Goal: Task Accomplishment & Management: Manage account settings

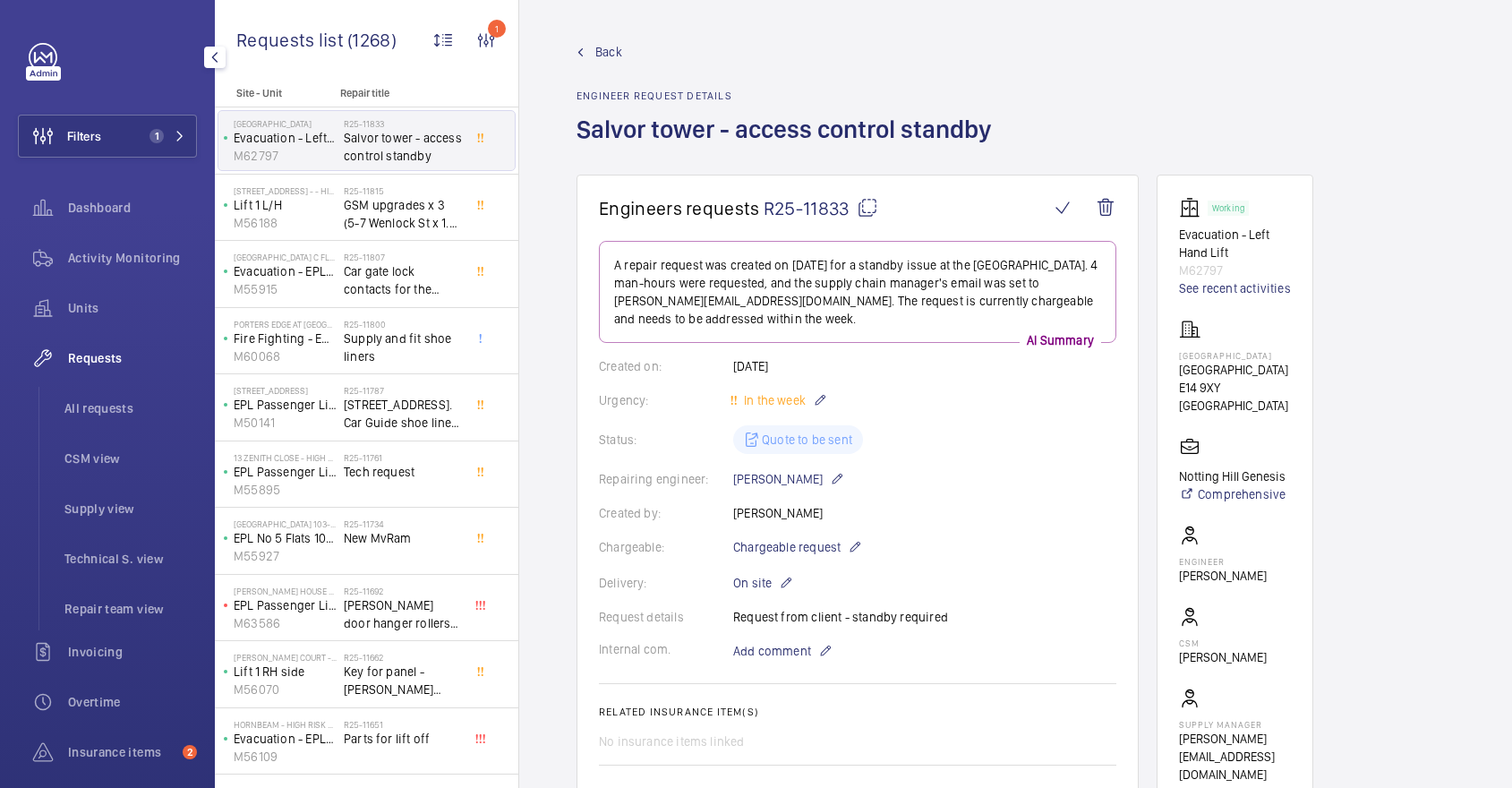
click at [105, 253] on span "Activity Monitoring" at bounding box center [132, 258] width 129 height 18
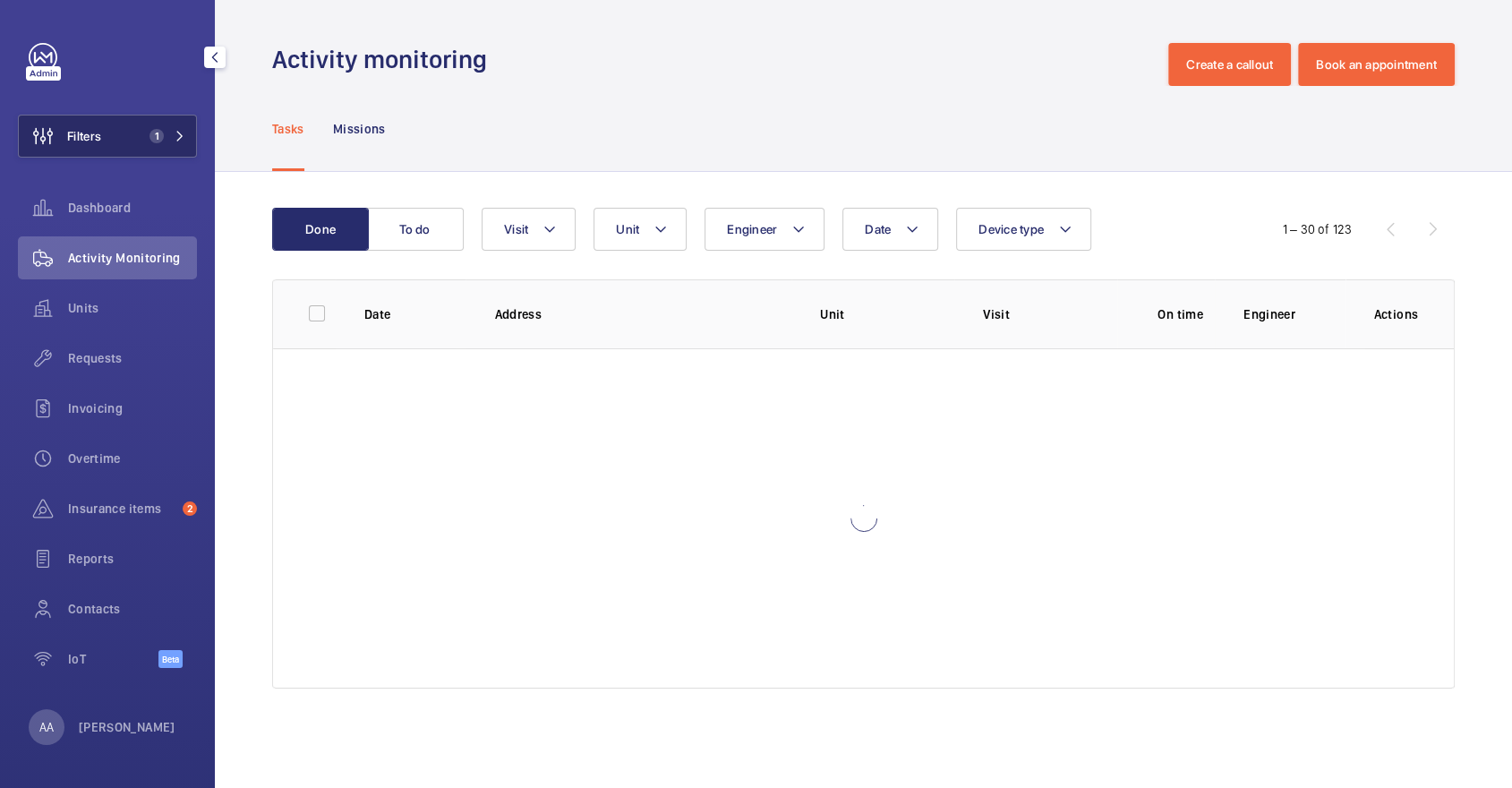
click at [164, 119] on button "Filters 1" at bounding box center [107, 136] width 179 height 43
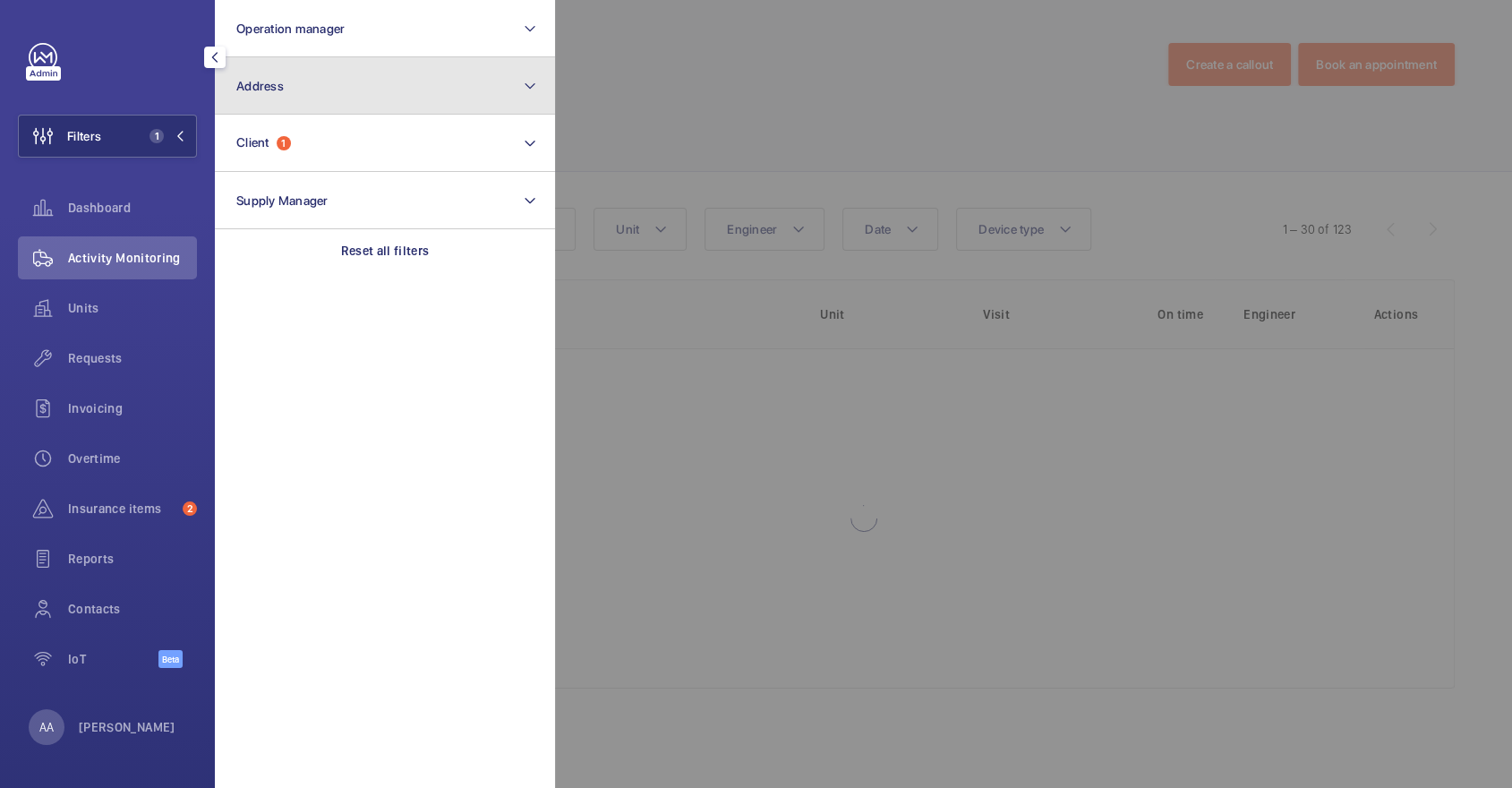
click at [296, 77] on button "Address" at bounding box center [385, 87] width 340 height 58
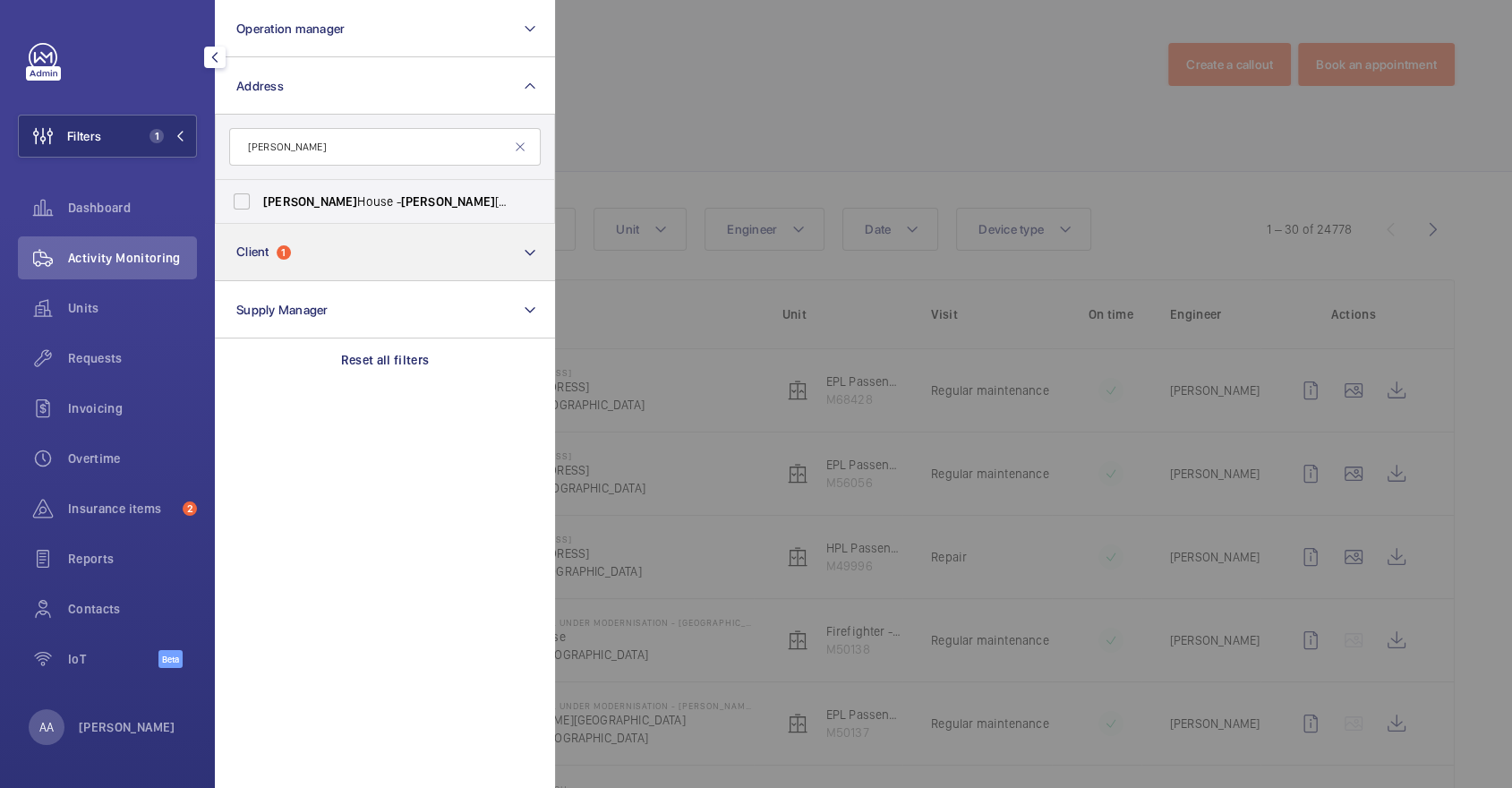
type input "[PERSON_NAME]"
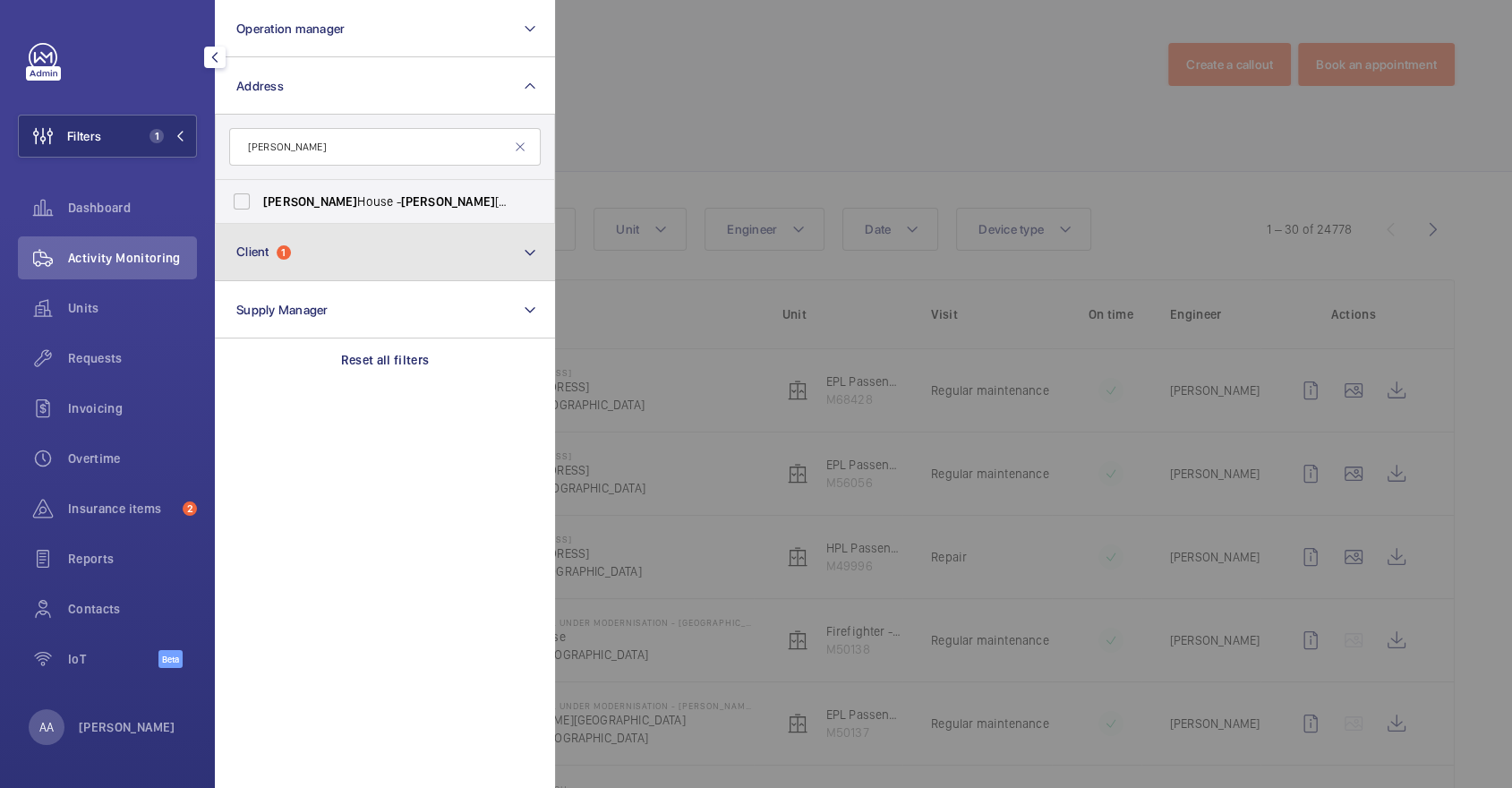
click at [332, 225] on button "Client 1" at bounding box center [385, 253] width 340 height 58
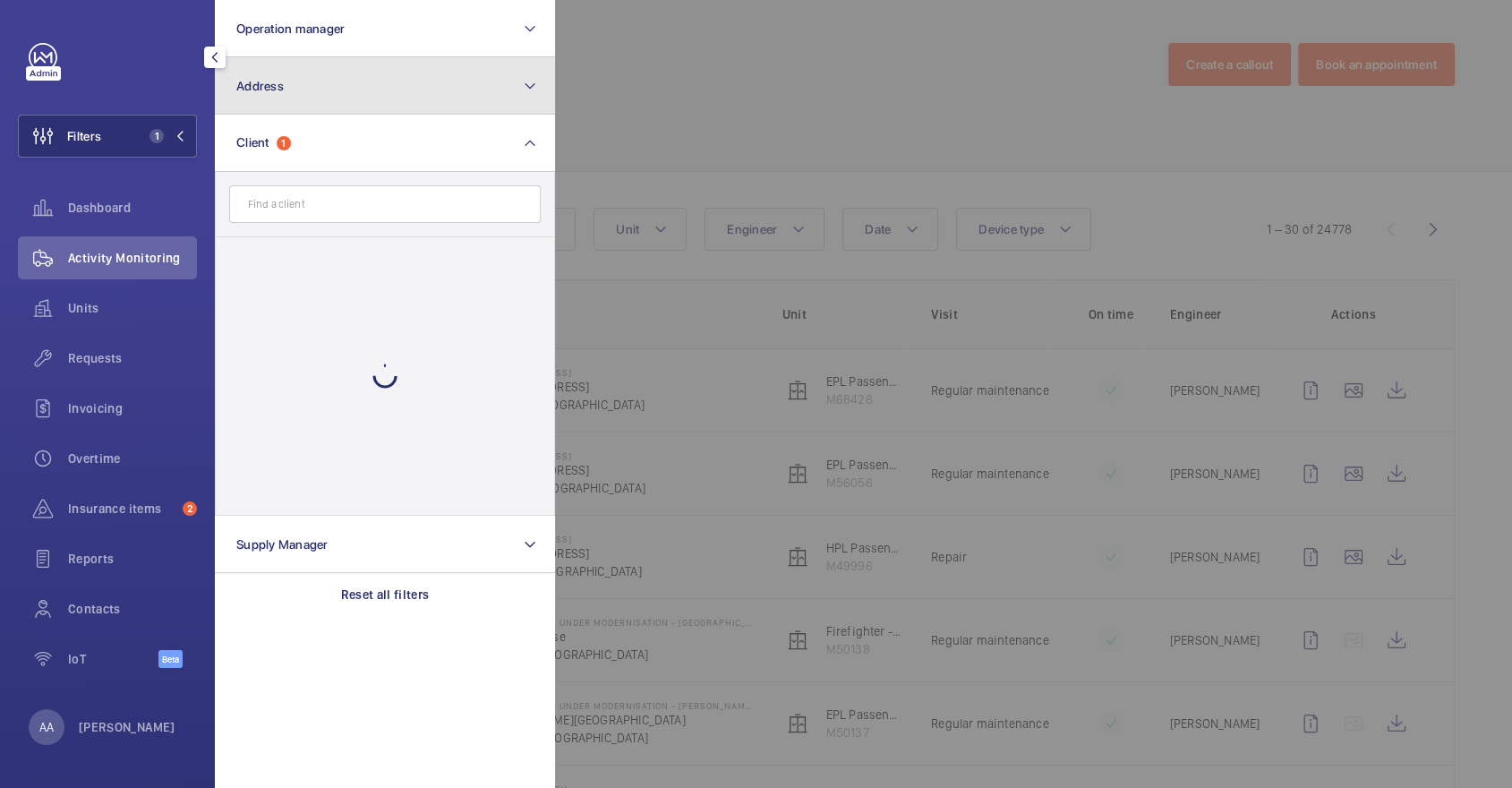
click at [302, 103] on button "Address" at bounding box center [385, 87] width 340 height 58
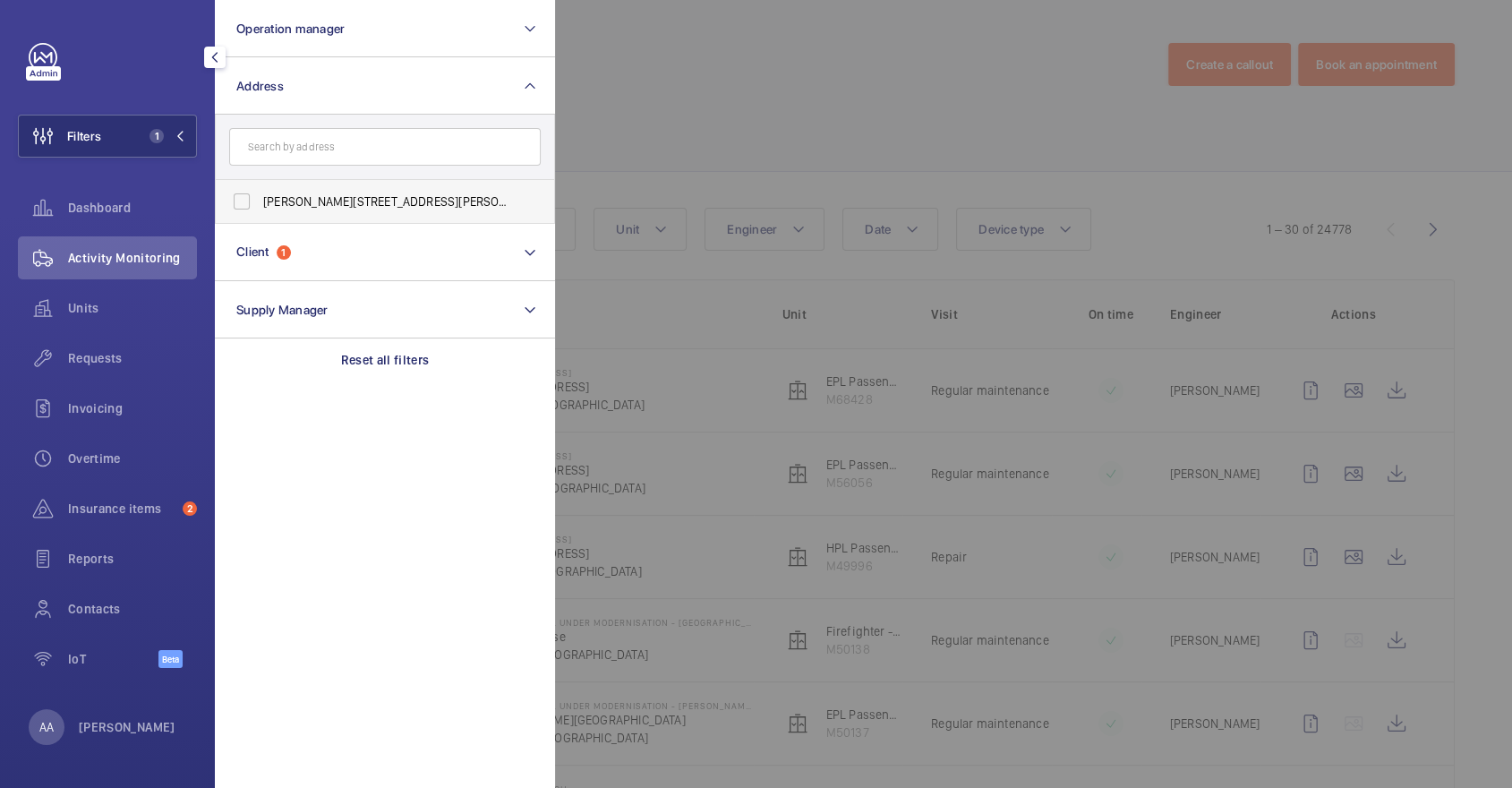
click at [330, 199] on span "[PERSON_NAME][STREET_ADDRESS][PERSON_NAME]" at bounding box center [386, 201] width 246 height 18
click at [259, 199] on input "[PERSON_NAME][STREET_ADDRESS][PERSON_NAME]" at bounding box center [242, 201] width 36 height 36
checkbox input "true"
click at [658, 138] on div at bounding box center [1311, 394] width 1512 height 788
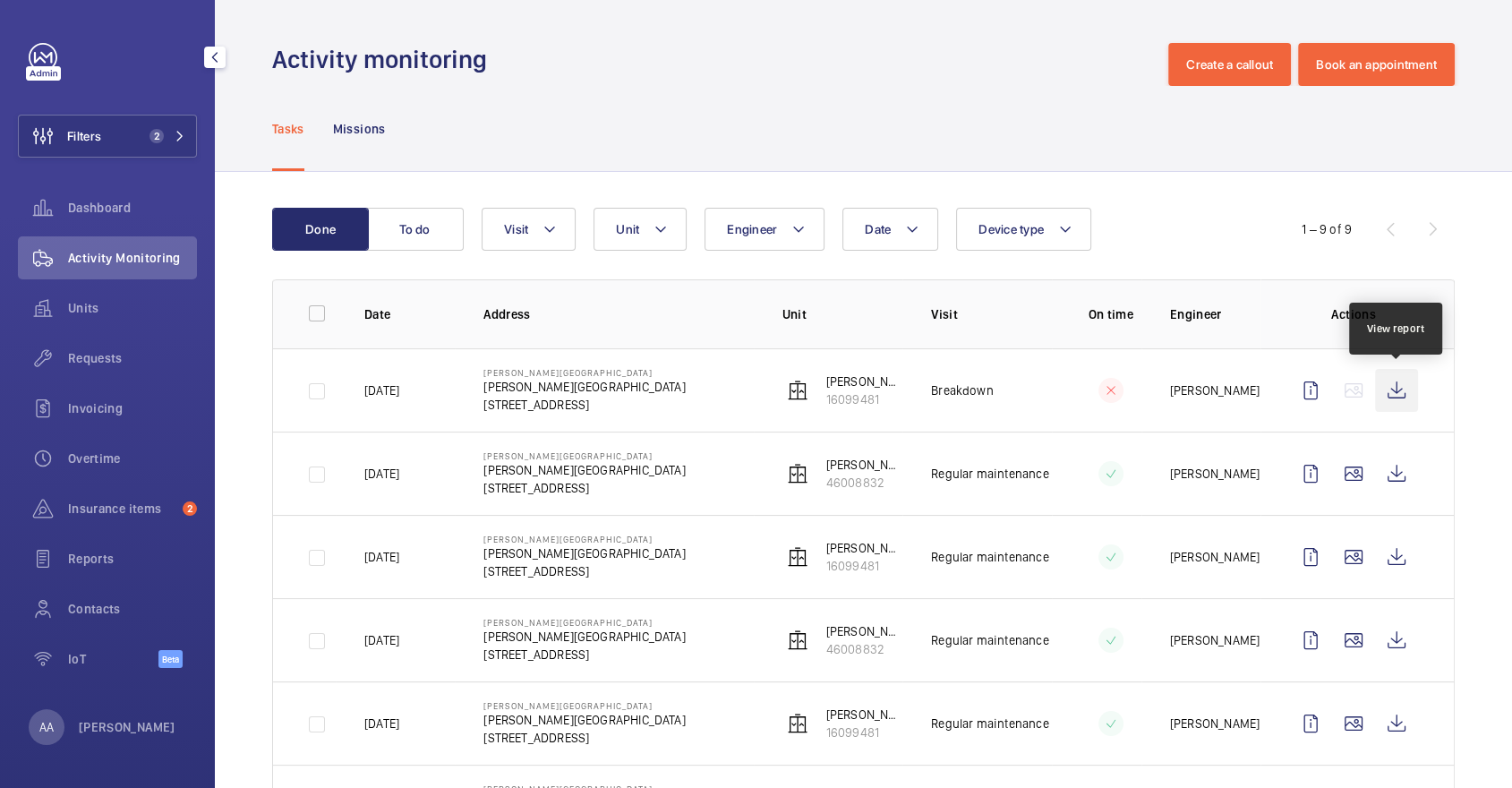
click at [1402, 393] on wm-front-icon-button at bounding box center [1396, 391] width 43 height 43
click at [112, 302] on span "Units" at bounding box center [132, 307] width 129 height 18
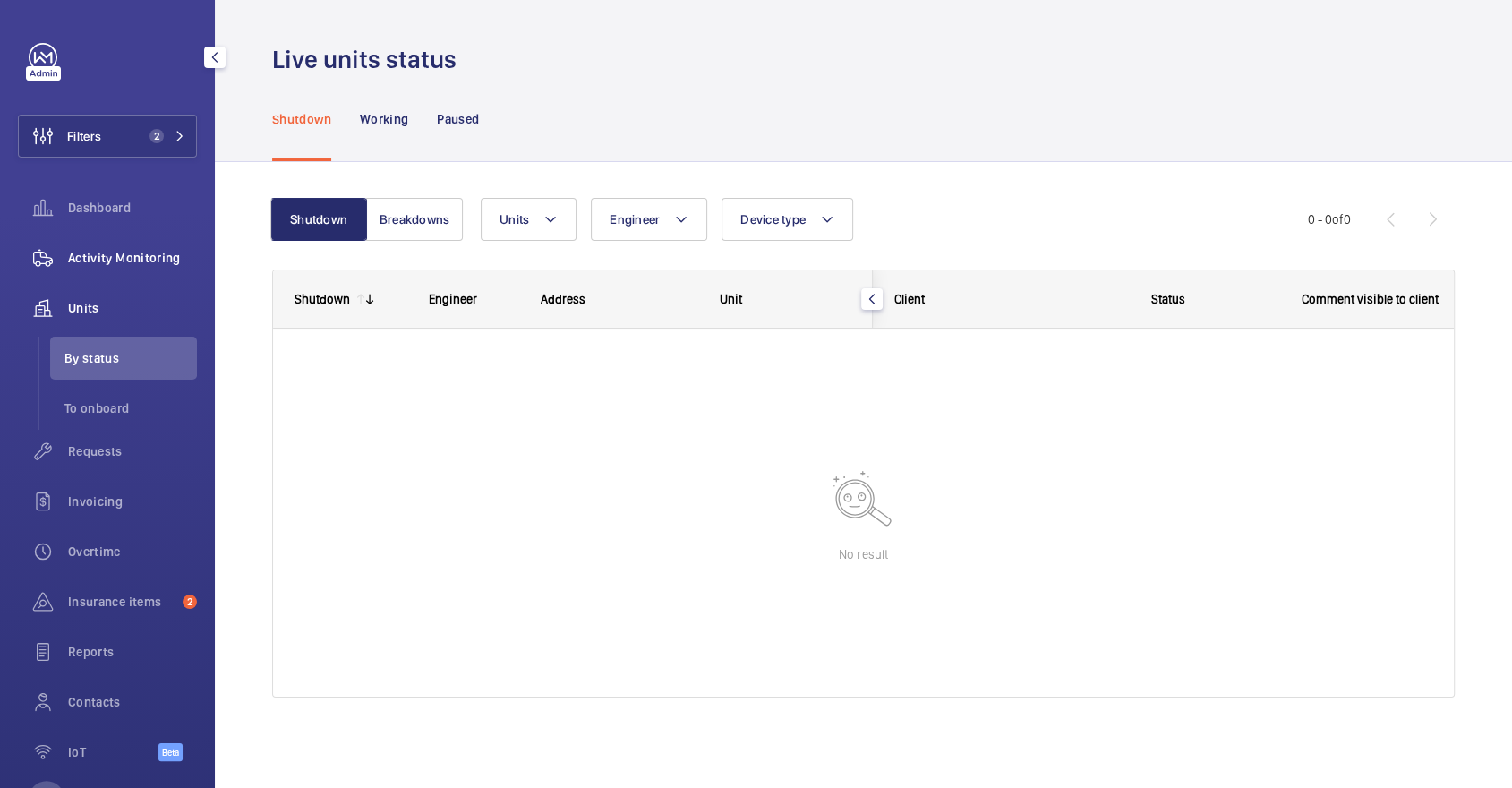
click at [151, 266] on span "Activity Monitoring" at bounding box center [132, 258] width 129 height 18
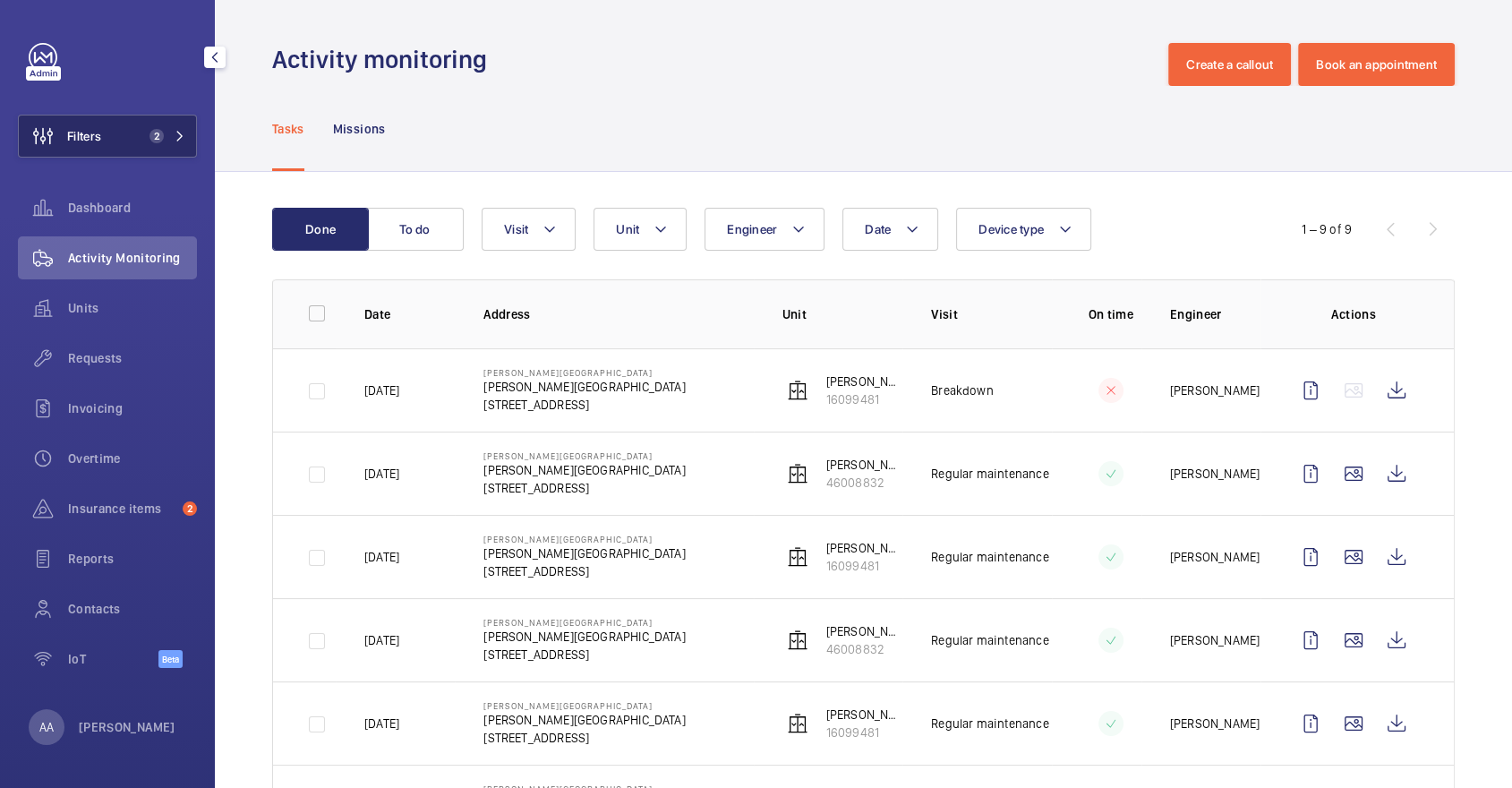
click at [153, 141] on span "2" at bounding box center [156, 136] width 14 height 14
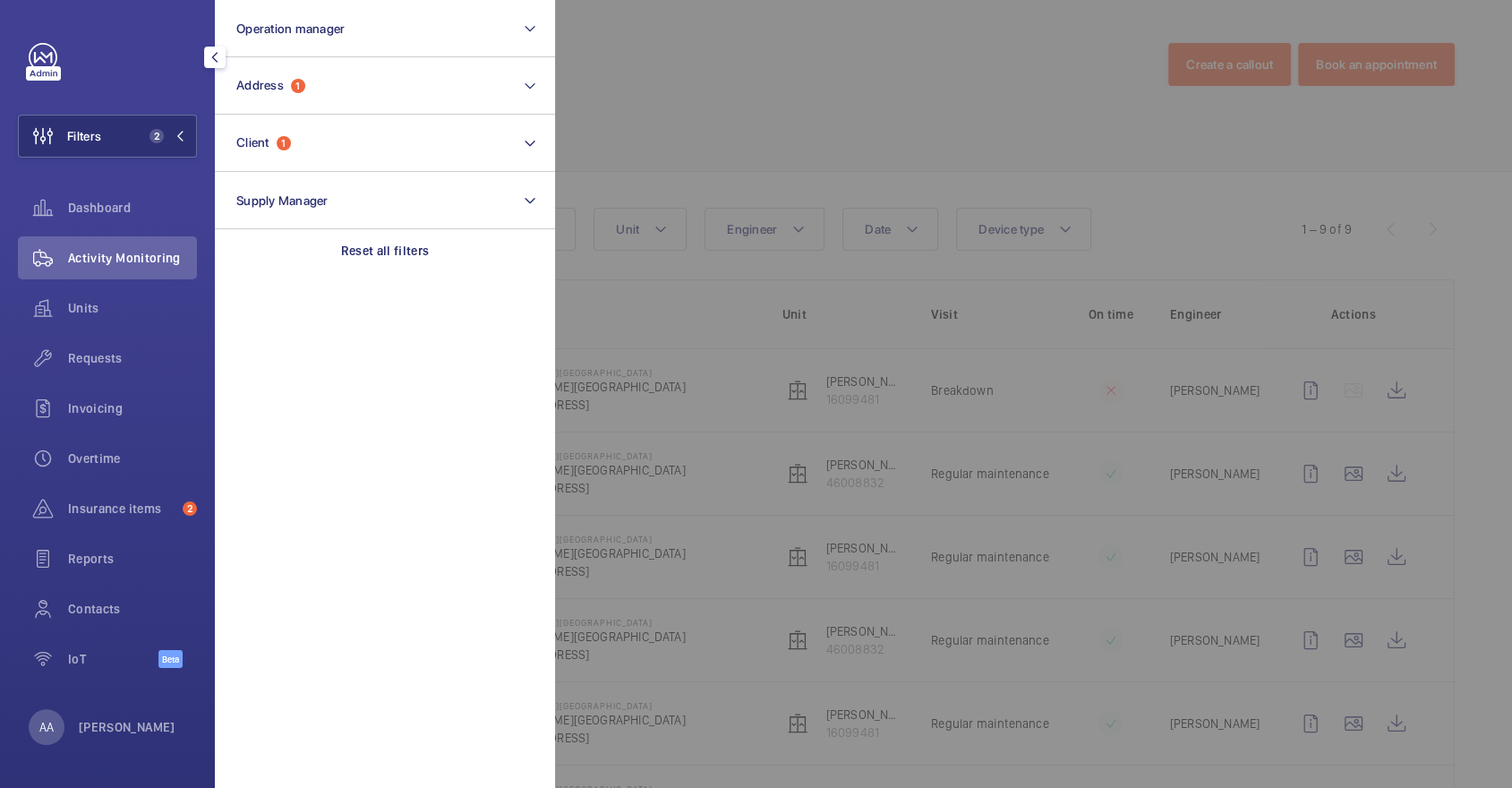
click at [748, 121] on div at bounding box center [1311, 394] width 1512 height 788
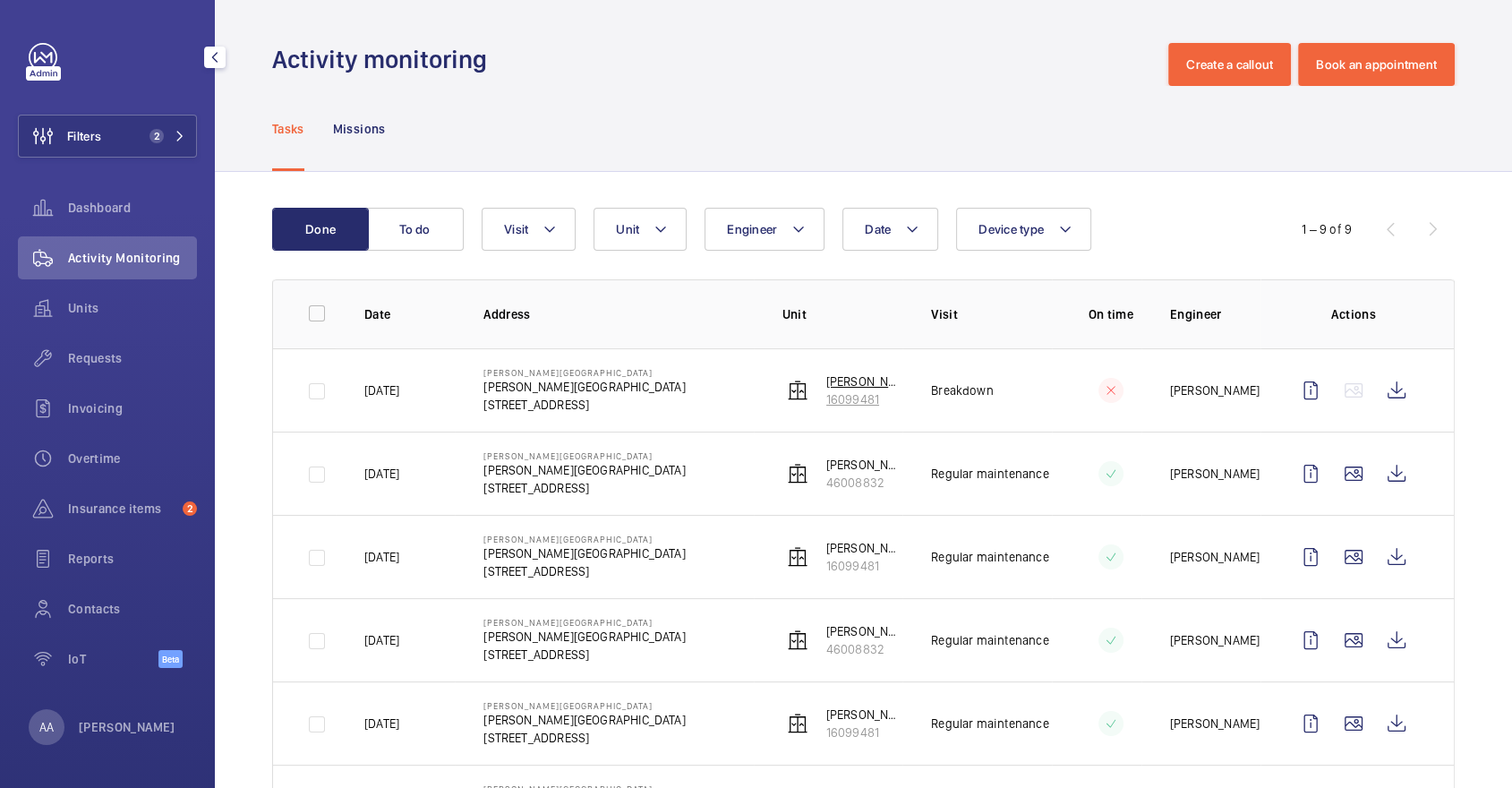
click at [866, 394] on p "16099481" at bounding box center [864, 399] width 77 height 18
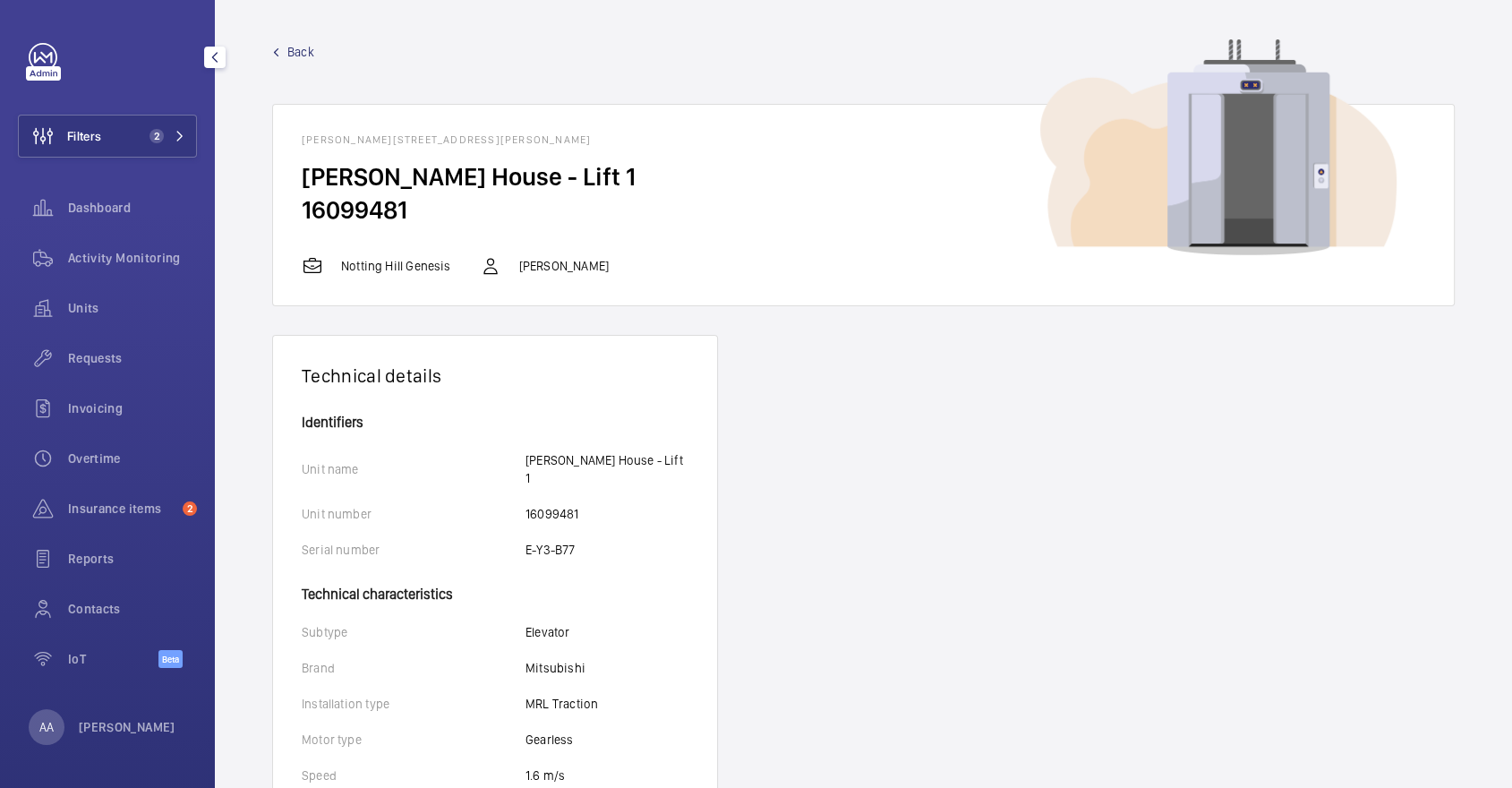
click at [299, 52] on span "Back" at bounding box center [300, 51] width 27 height 18
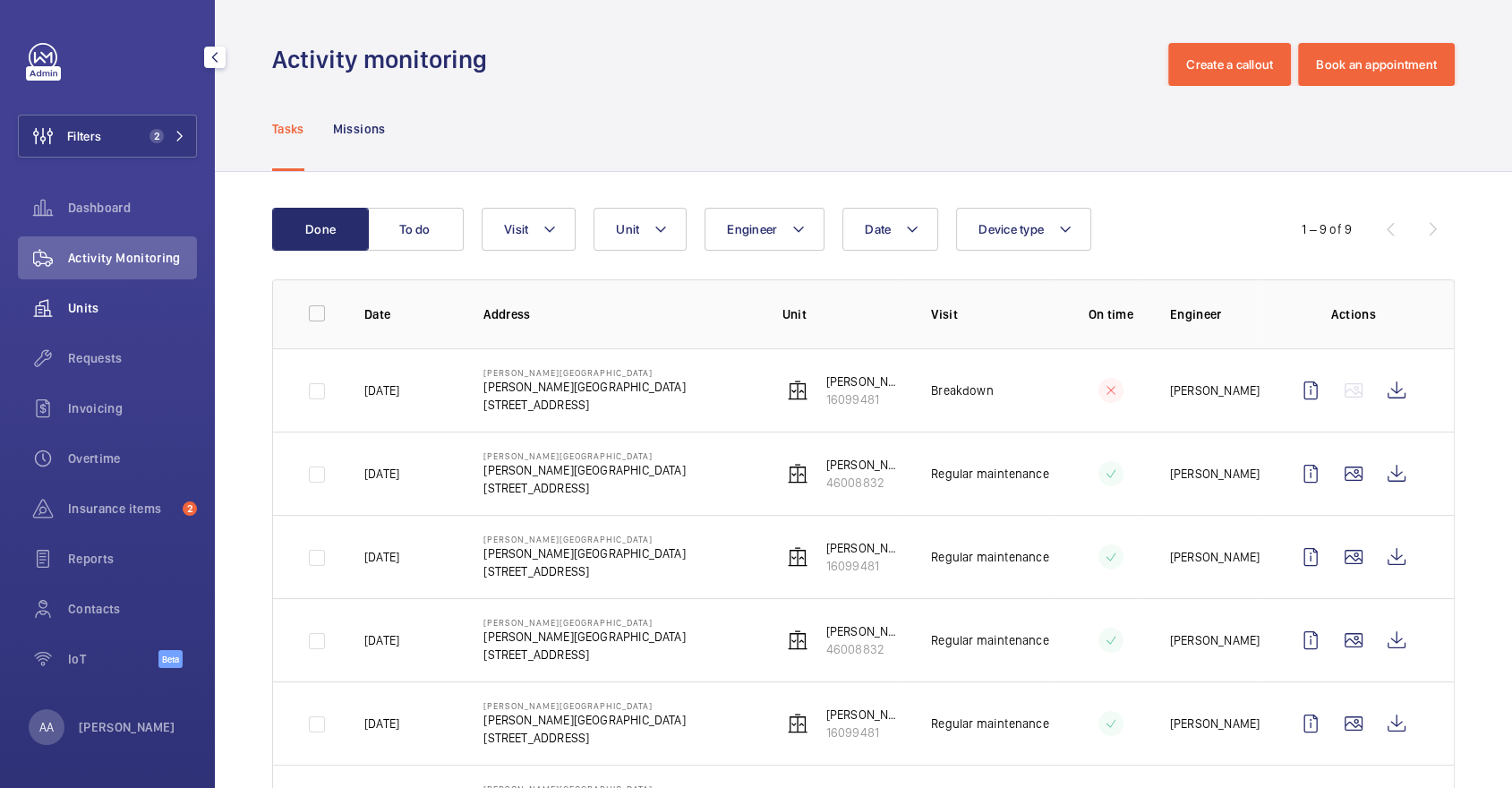
click at [121, 317] on div "Units" at bounding box center [107, 308] width 179 height 43
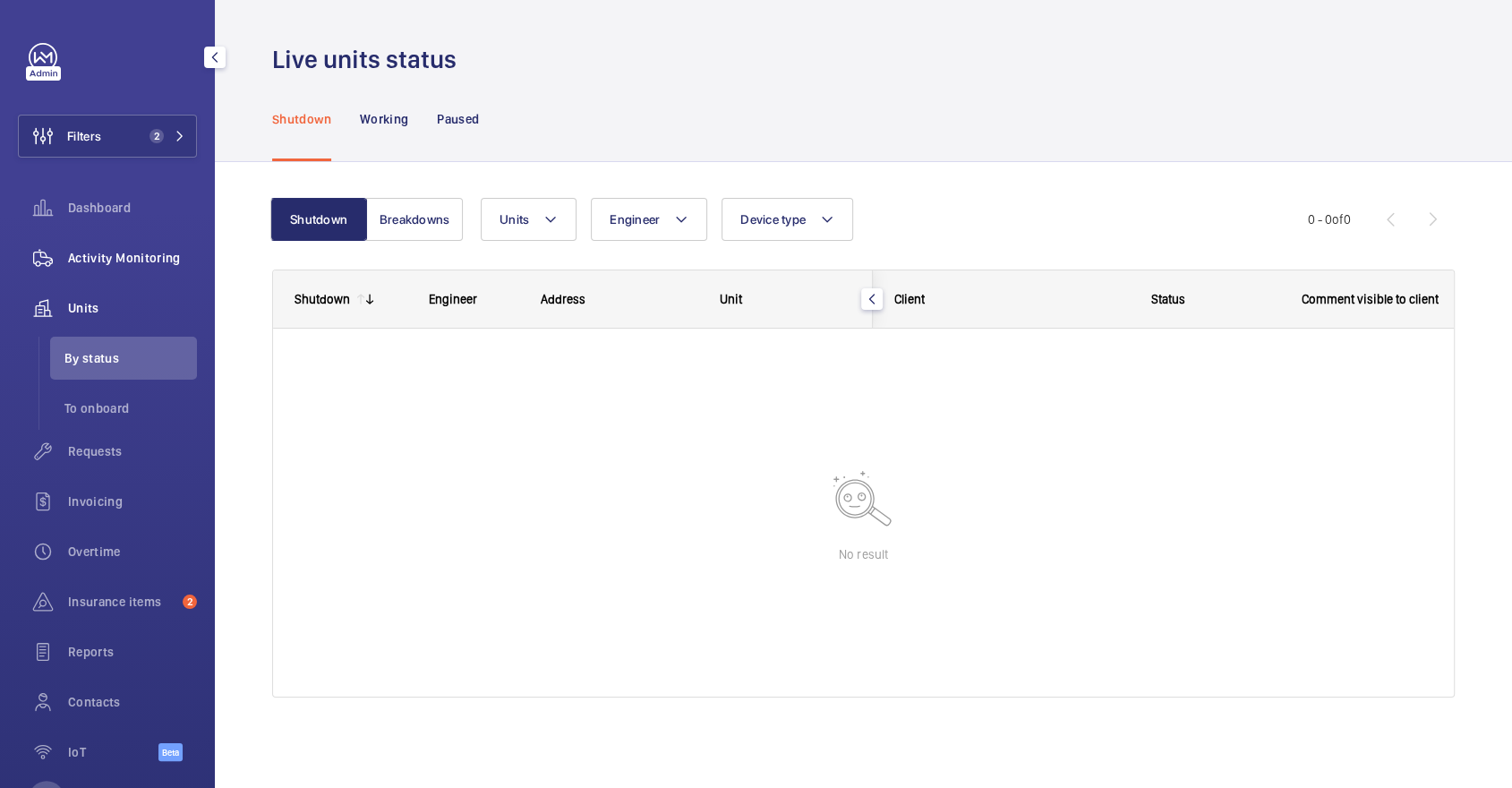
click at [179, 258] on span "Activity Monitoring" at bounding box center [132, 258] width 129 height 18
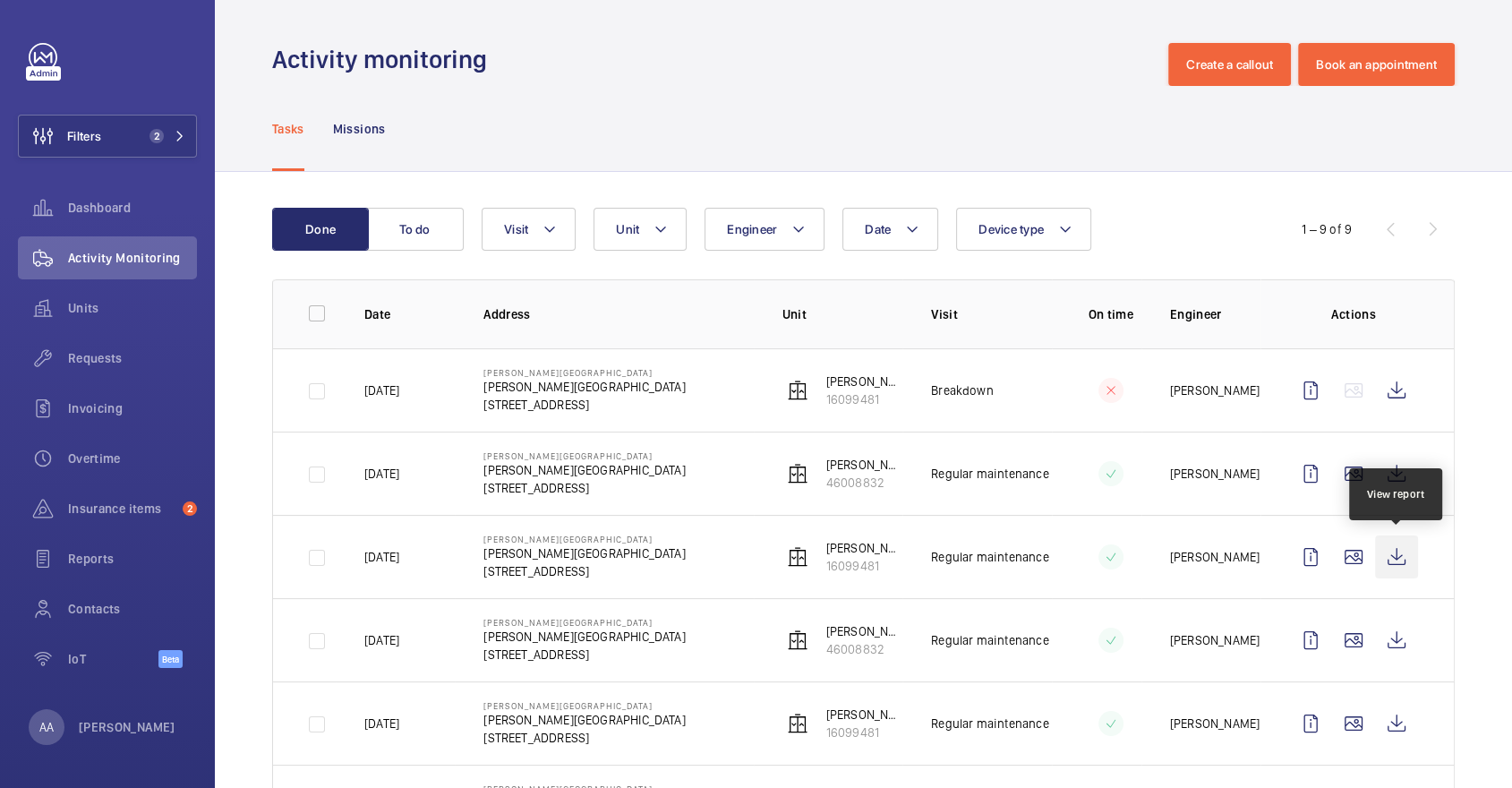
click at [1393, 560] on wm-front-icon-button at bounding box center [1396, 557] width 43 height 43
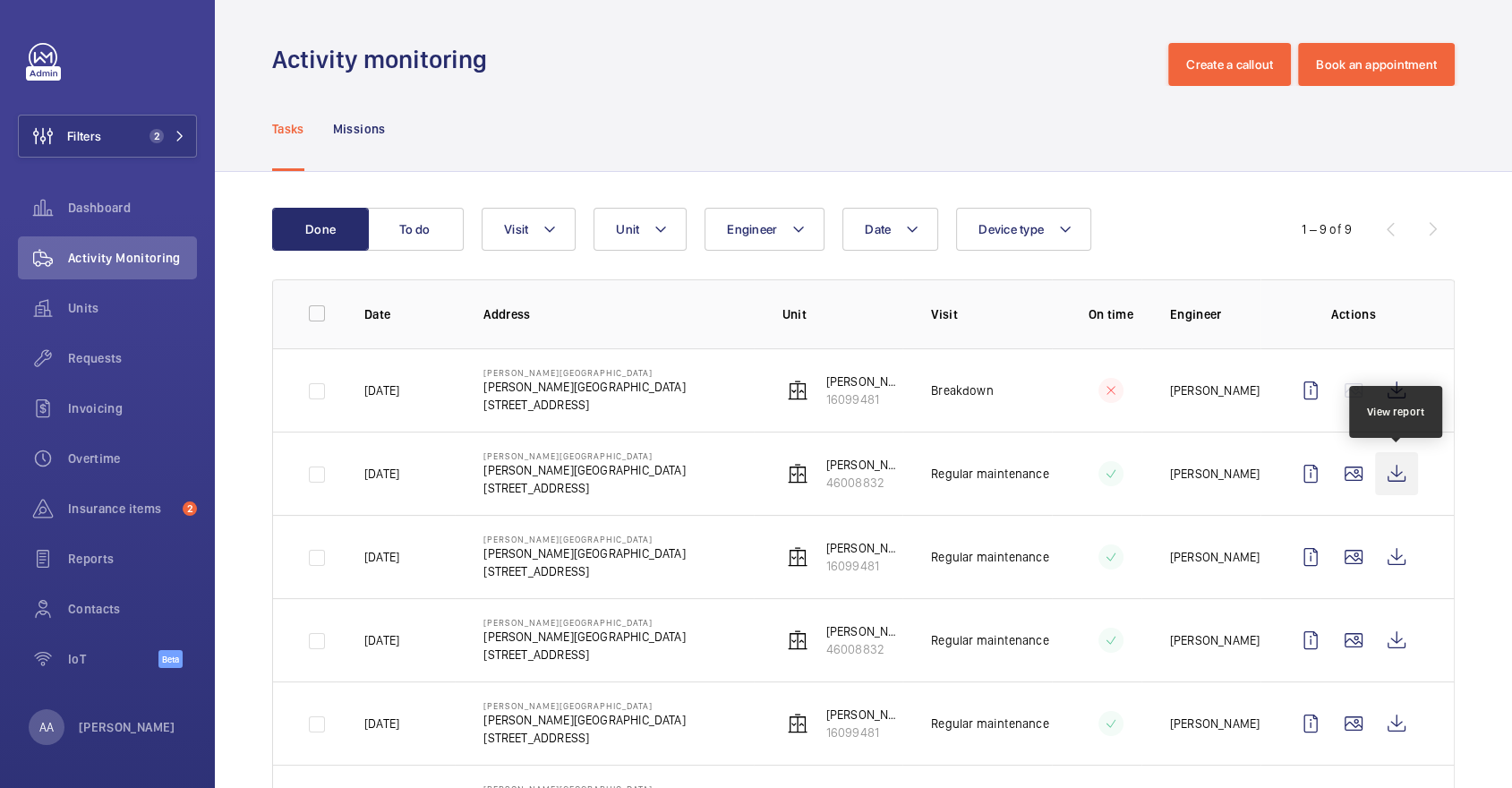
click at [1398, 471] on wm-front-icon-button at bounding box center [1396, 474] width 43 height 43
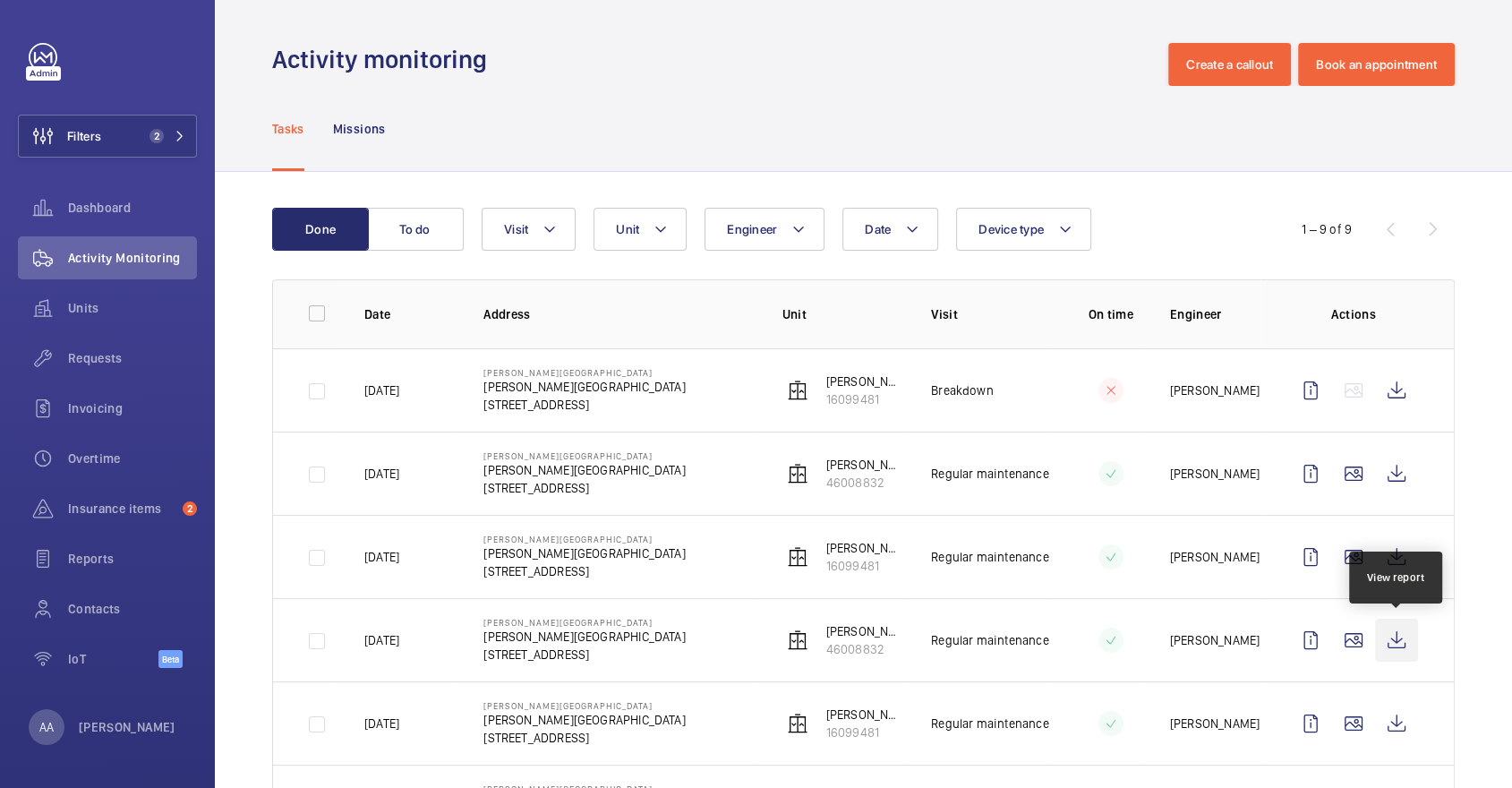
click at [1407, 644] on wm-front-icon-button at bounding box center [1396, 640] width 43 height 43
click at [847, 394] on p "16099481" at bounding box center [864, 399] width 77 height 18
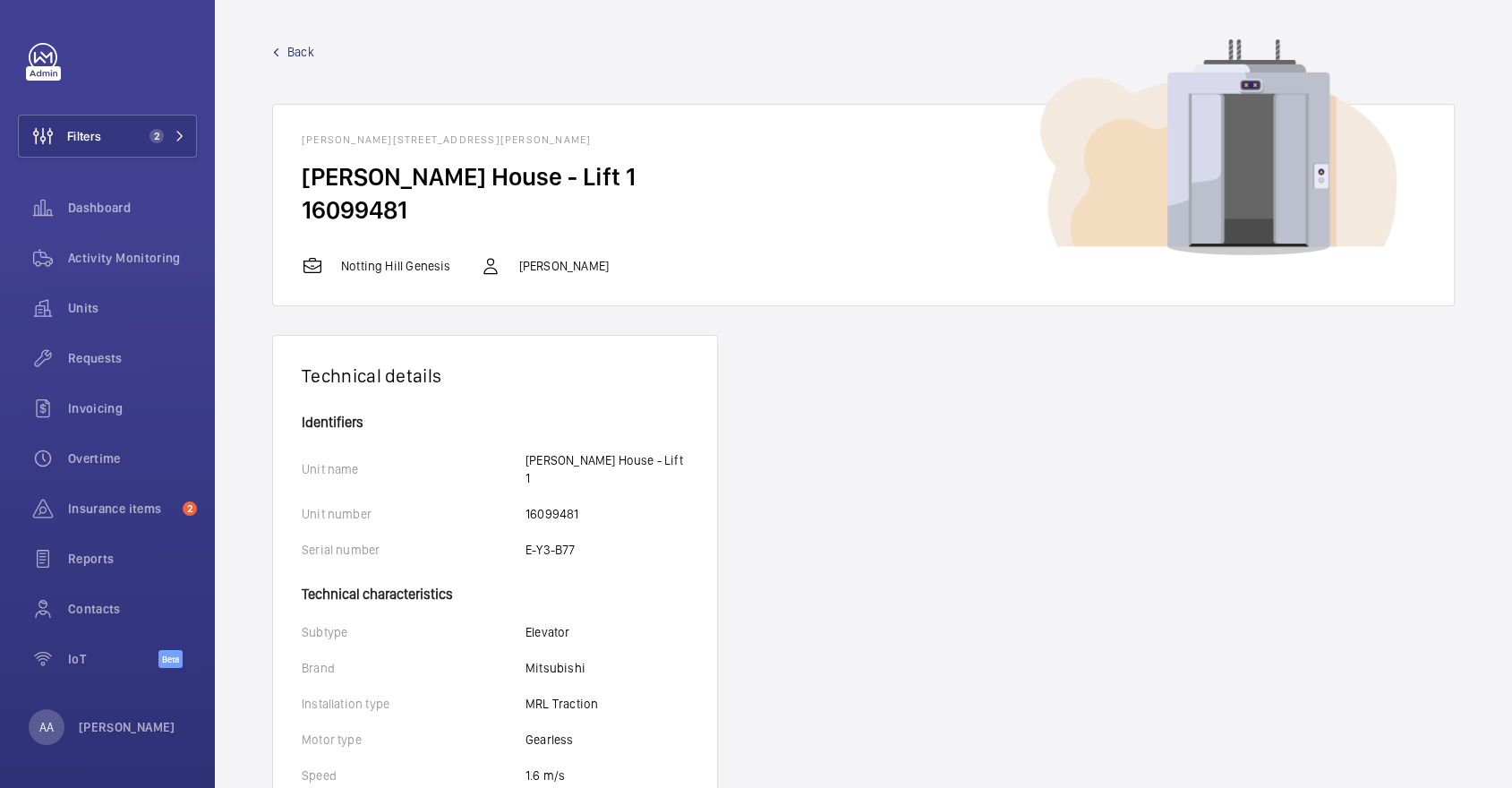
click at [286, 67] on div "Back [PERSON_NAME][GEOGRAPHIC_DATA] - [PERSON_NAME][GEOGRAPHIC_DATA] [GEOGRAPHI…" at bounding box center [864, 174] width 1183 height 263
click at [281, 47] on link "Back" at bounding box center [864, 51] width 1183 height 18
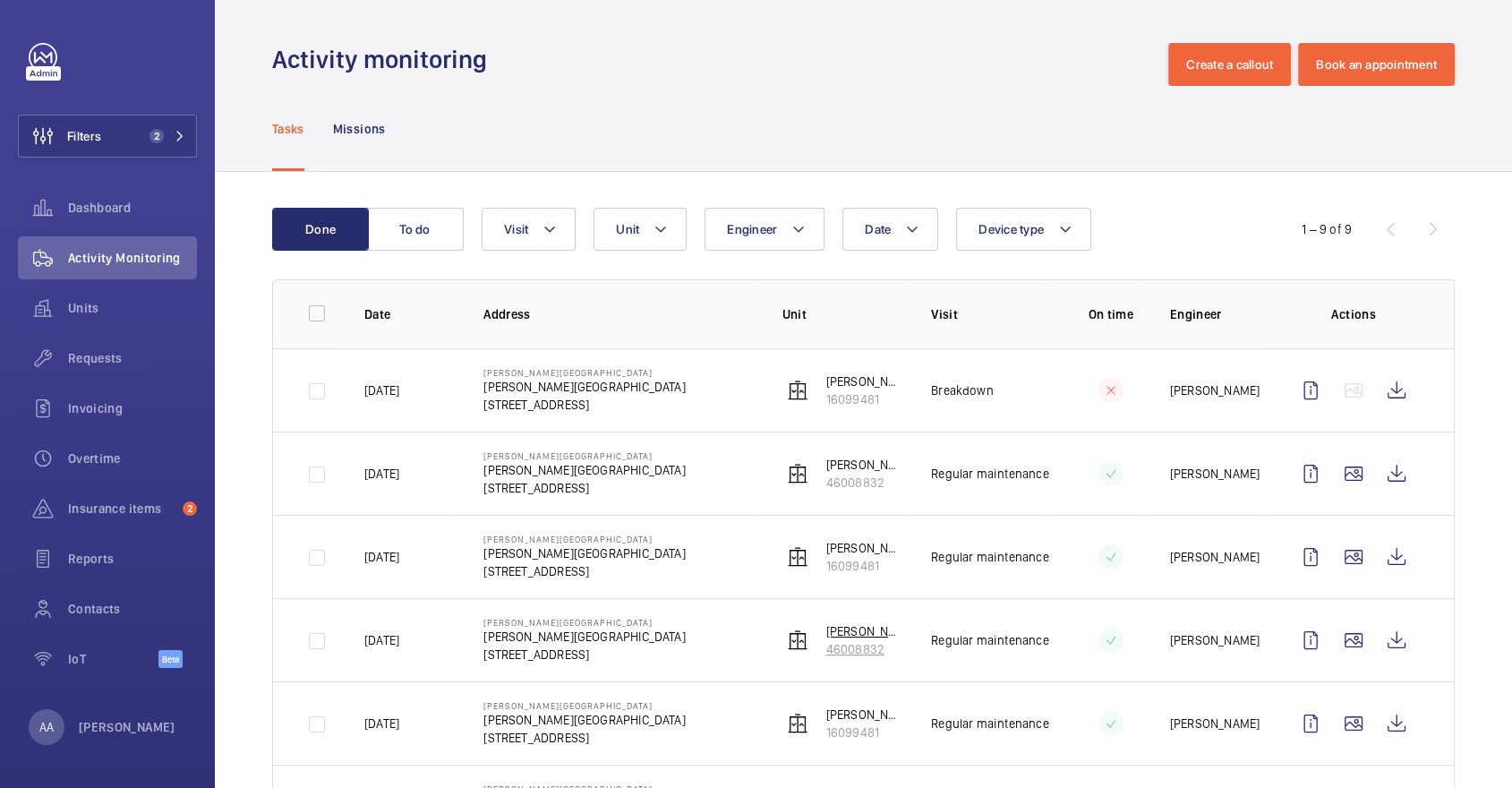
click at [877, 647] on p "46008832" at bounding box center [864, 648] width 77 height 18
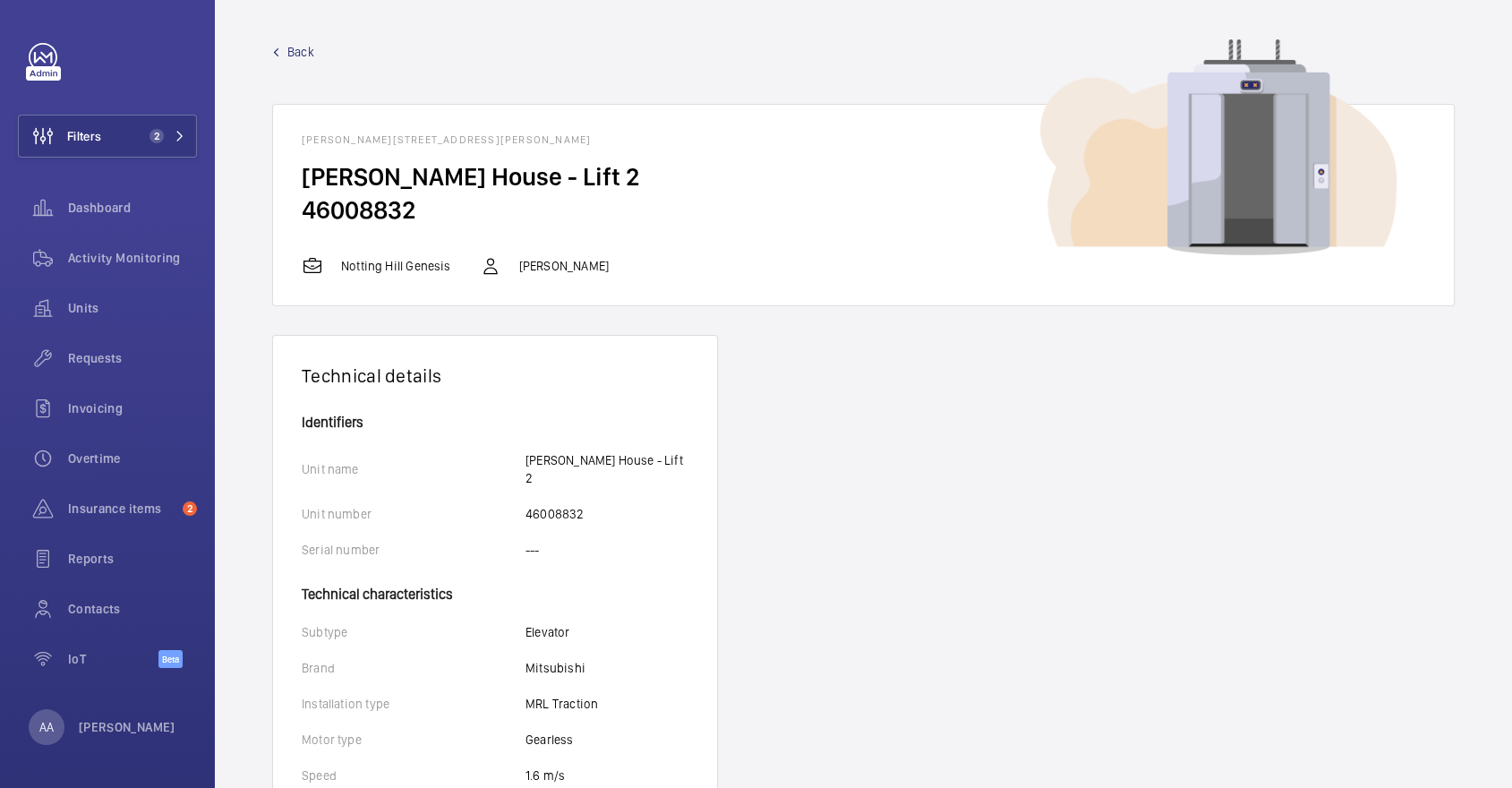
click at [285, 60] on div "Back [PERSON_NAME][GEOGRAPHIC_DATA] - [PERSON_NAME][GEOGRAPHIC_DATA] [GEOGRAPHI…" at bounding box center [864, 174] width 1183 height 263
click at [279, 51] on link "Back" at bounding box center [864, 51] width 1183 height 18
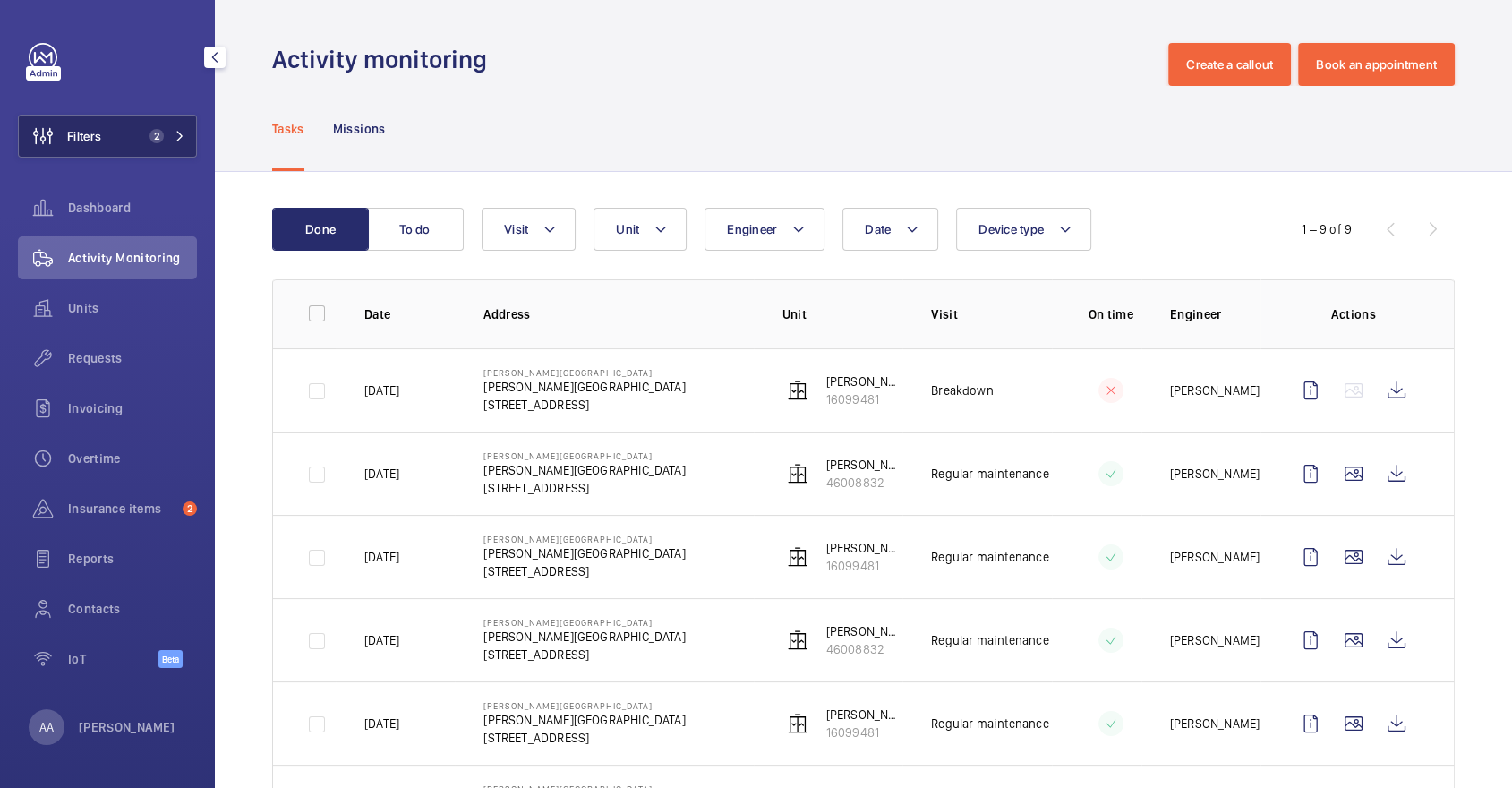
click at [138, 138] on button "Filters 2" at bounding box center [107, 136] width 179 height 43
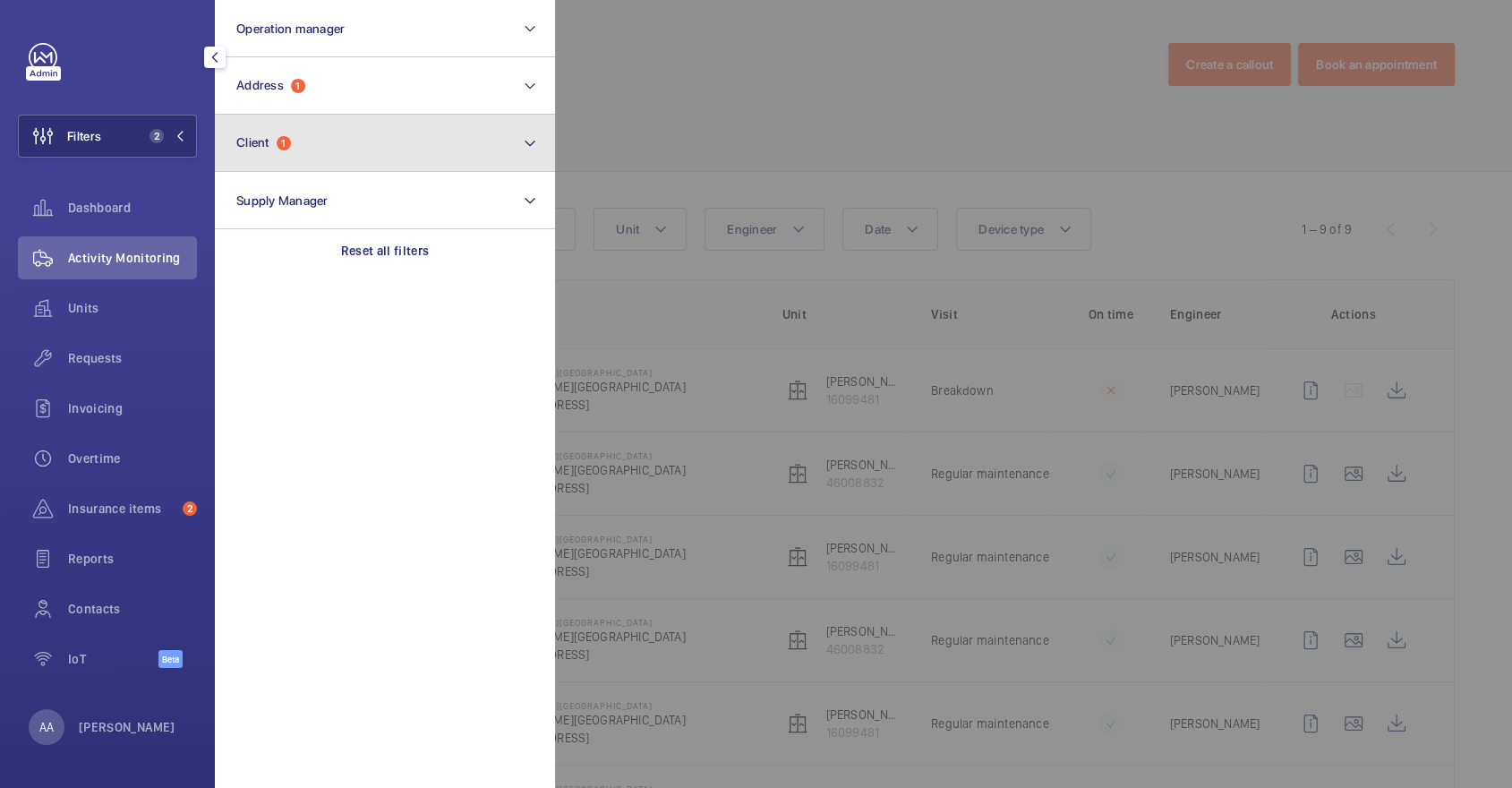
click at [304, 117] on button "Client 1" at bounding box center [385, 143] width 340 height 58
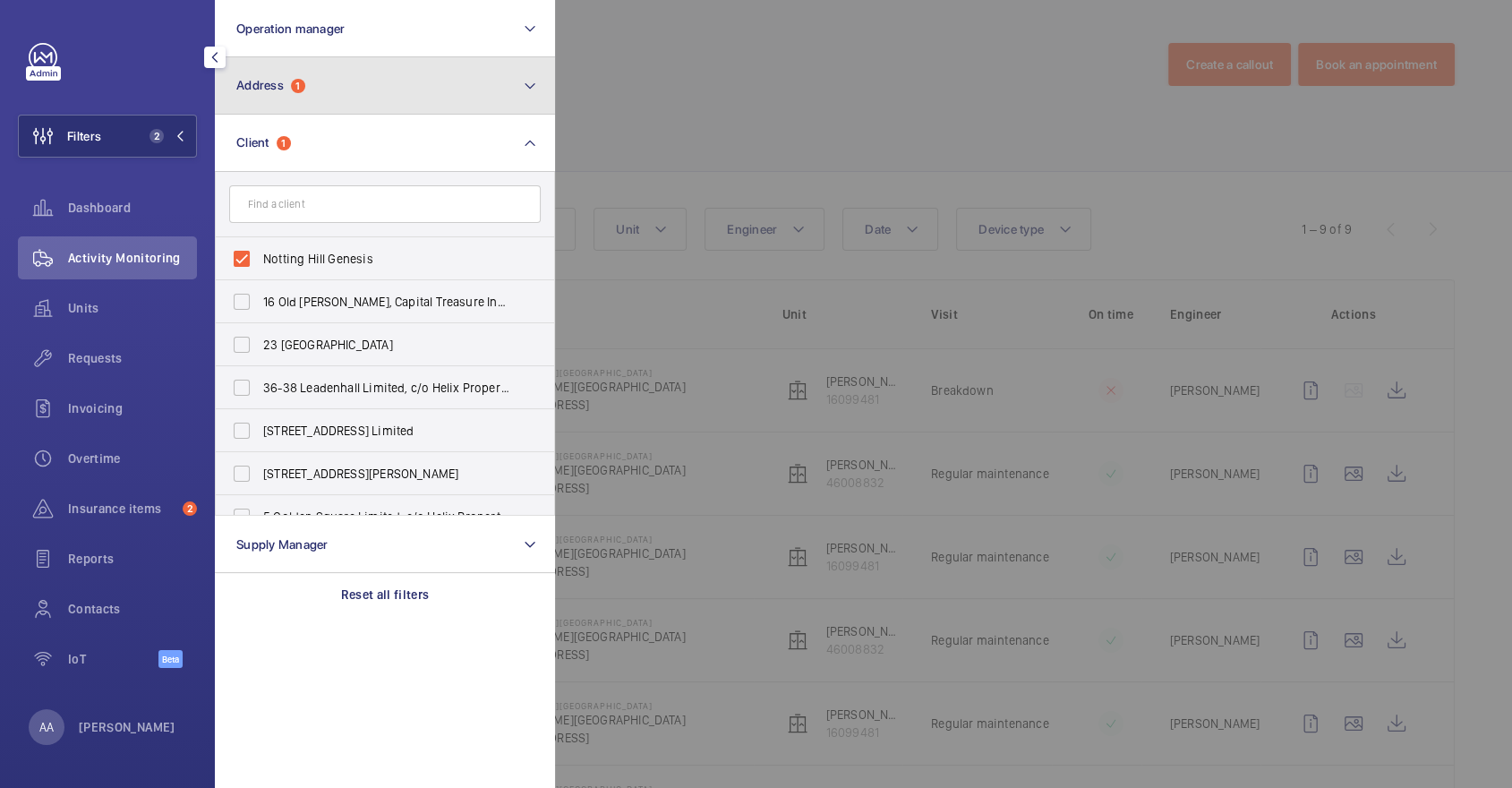
click at [298, 91] on span "1" at bounding box center [298, 86] width 14 height 14
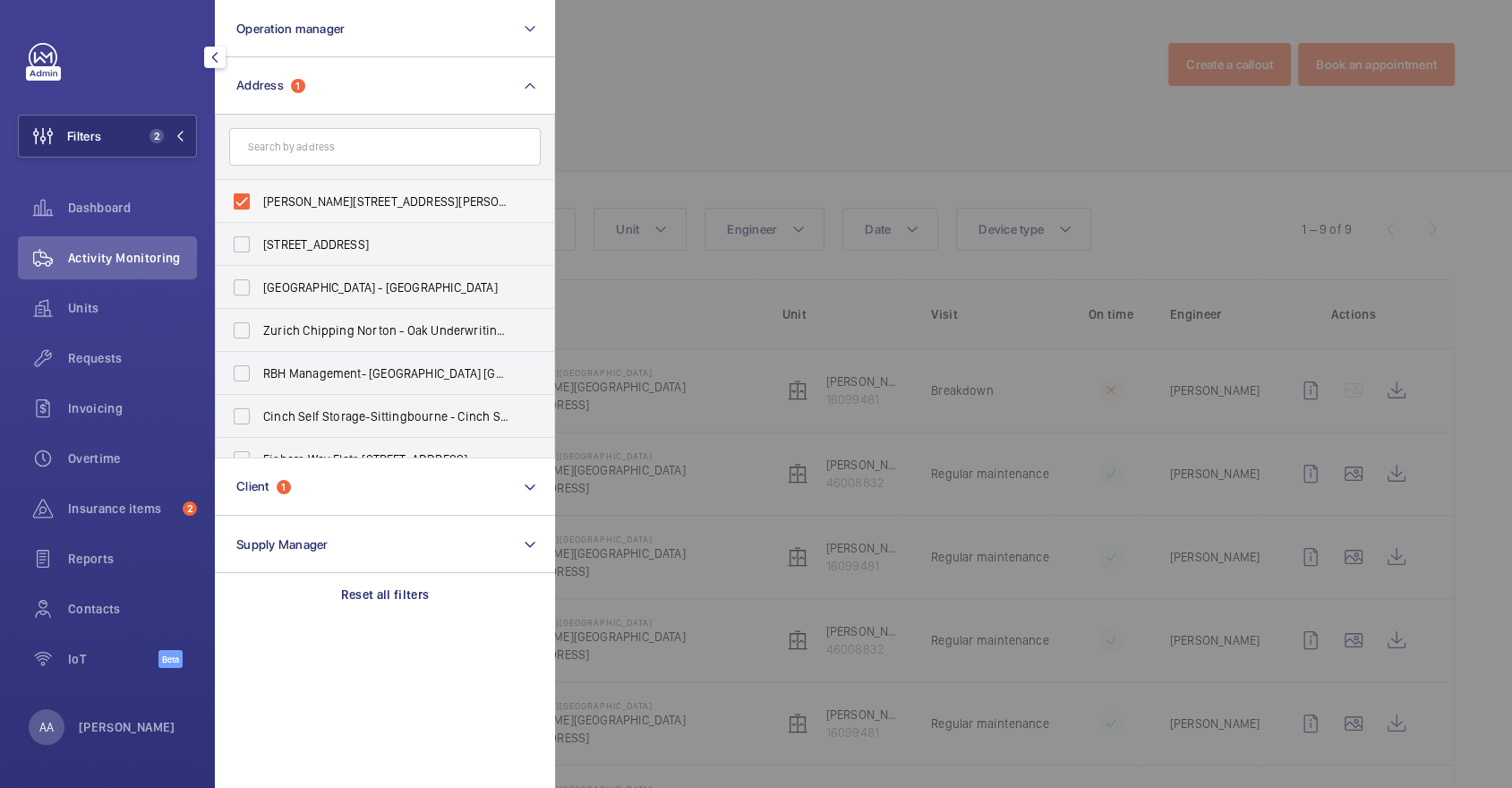
click at [328, 198] on span "[PERSON_NAME][STREET_ADDRESS][PERSON_NAME]" at bounding box center [386, 201] width 246 height 18
click at [259, 198] on input "[PERSON_NAME][STREET_ADDRESS][PERSON_NAME]" at bounding box center [242, 201] width 36 height 36
checkbox input "false"
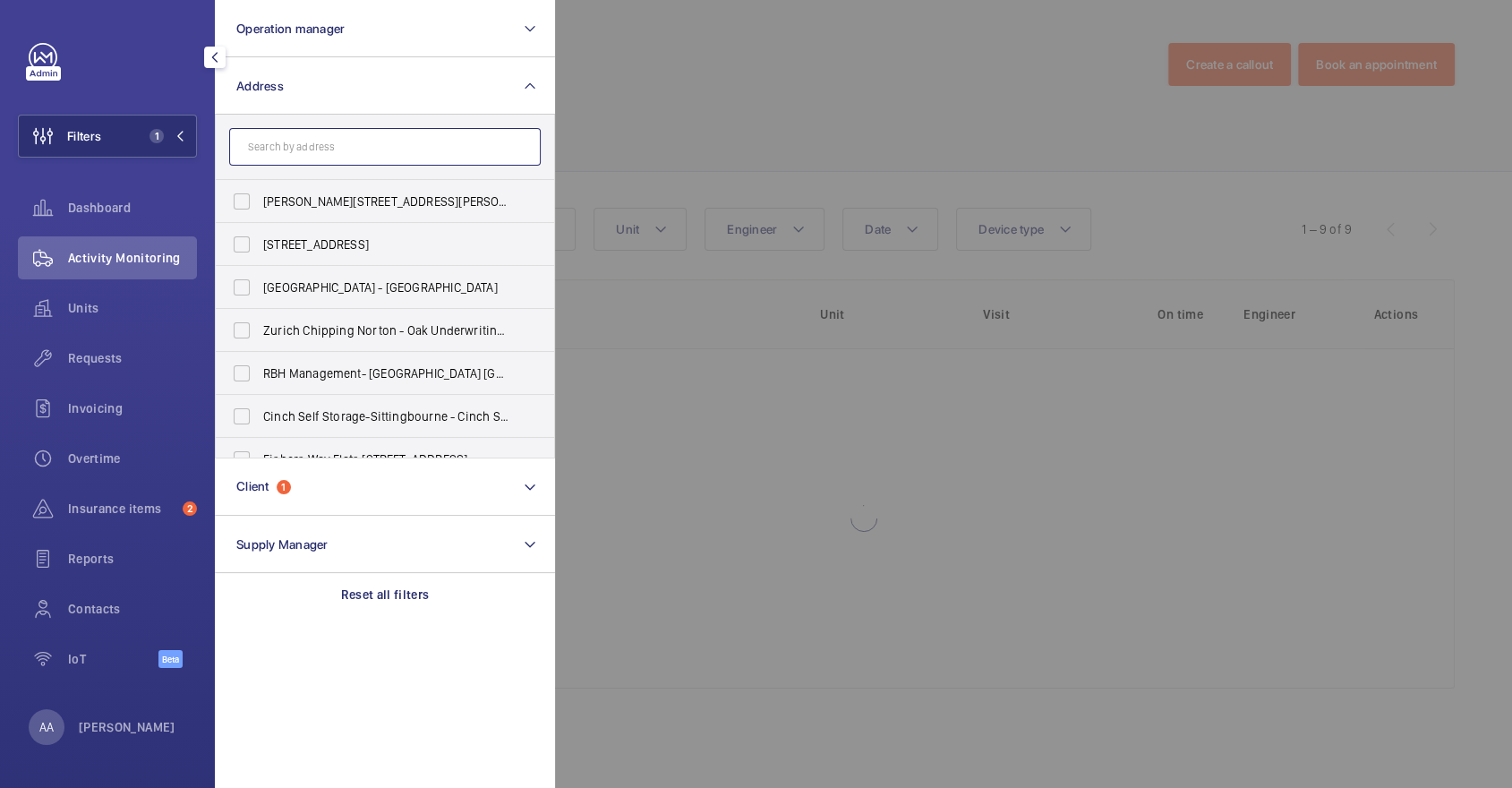
click at [309, 155] on input "text" at bounding box center [384, 147] width 312 height 37
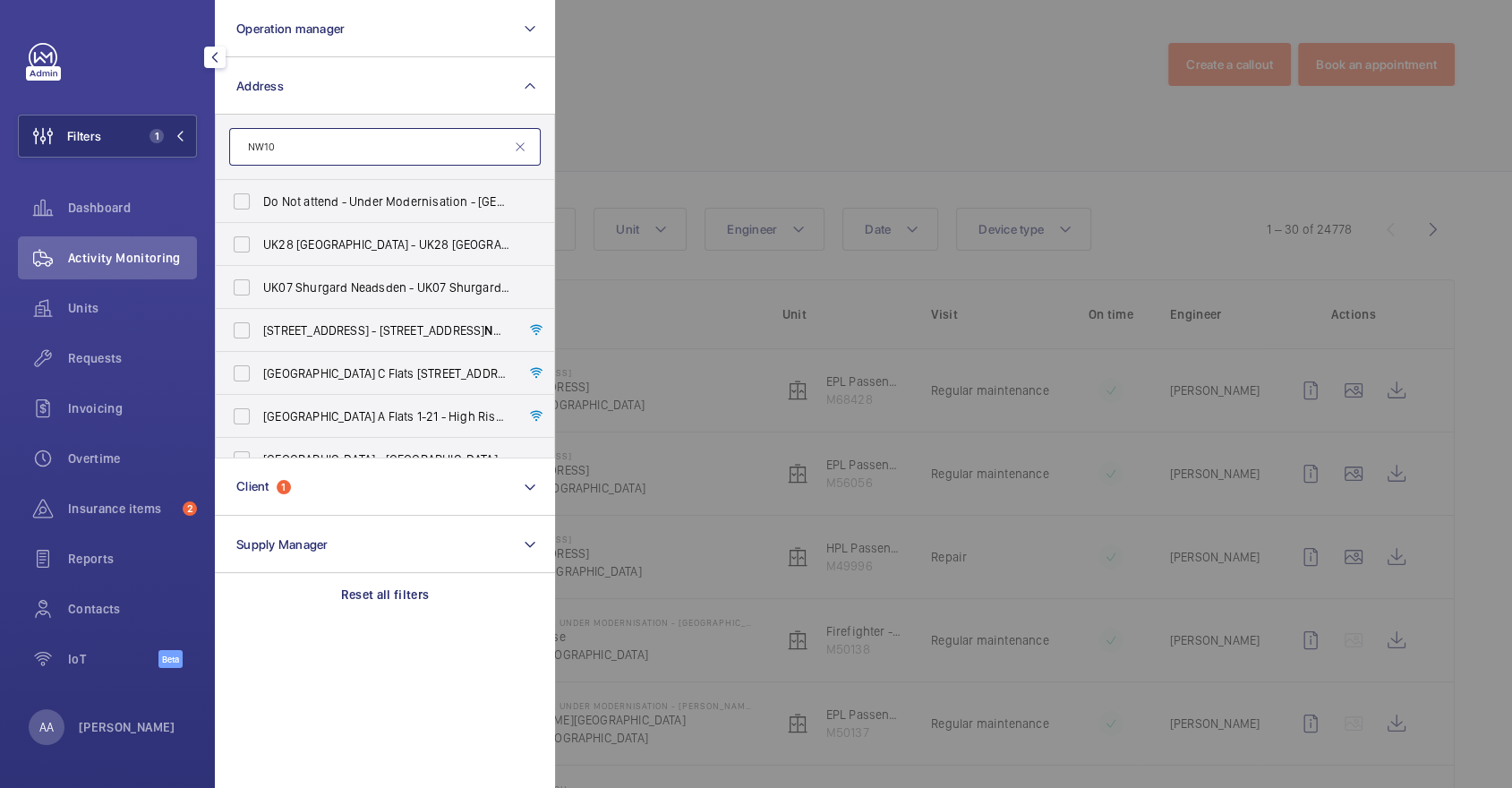
type input "NW10"
click at [628, 131] on div at bounding box center [1311, 394] width 1512 height 788
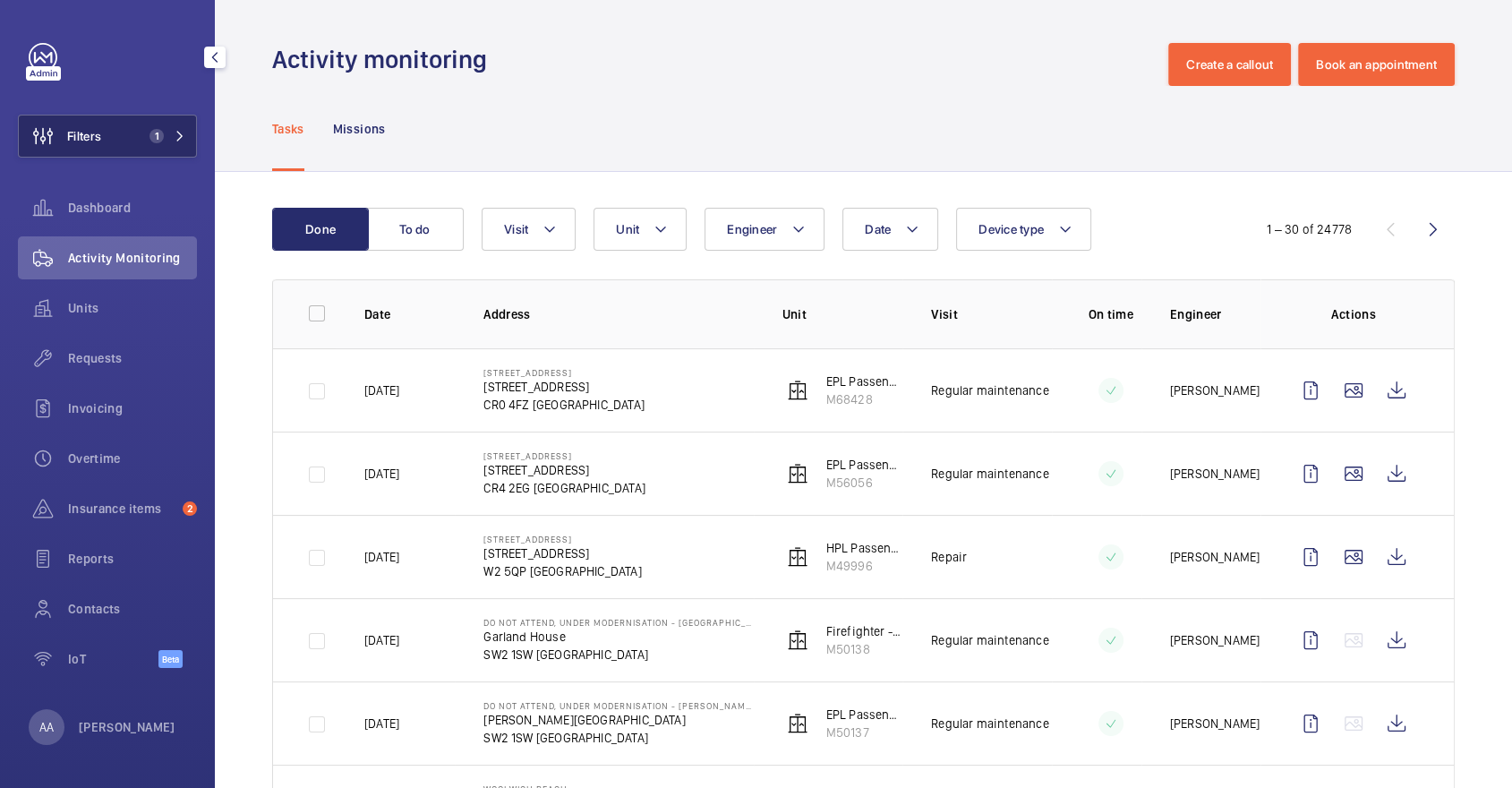
click at [177, 123] on button "Filters 1" at bounding box center [107, 136] width 179 height 43
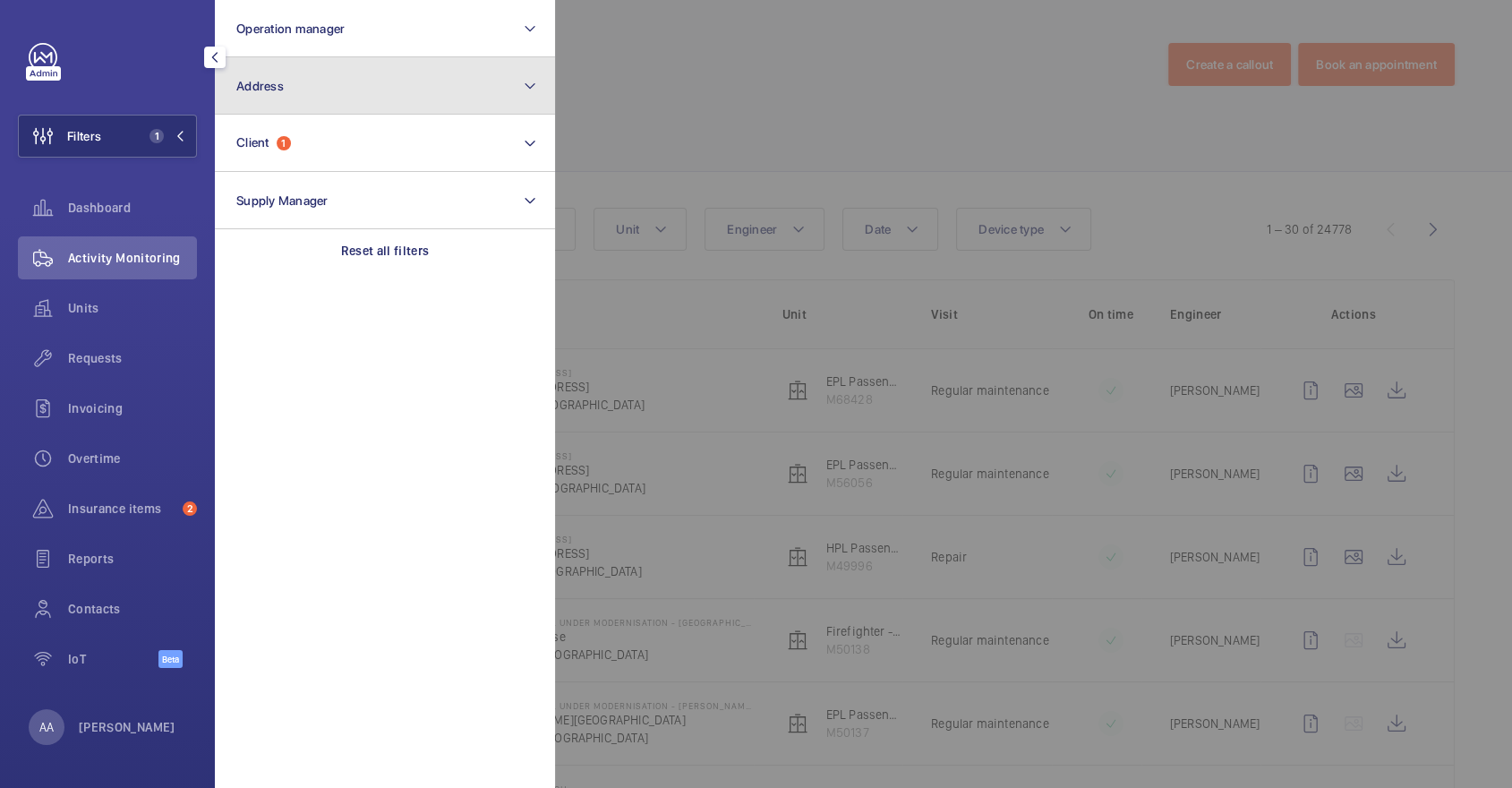
click at [296, 108] on button "Address" at bounding box center [385, 87] width 340 height 58
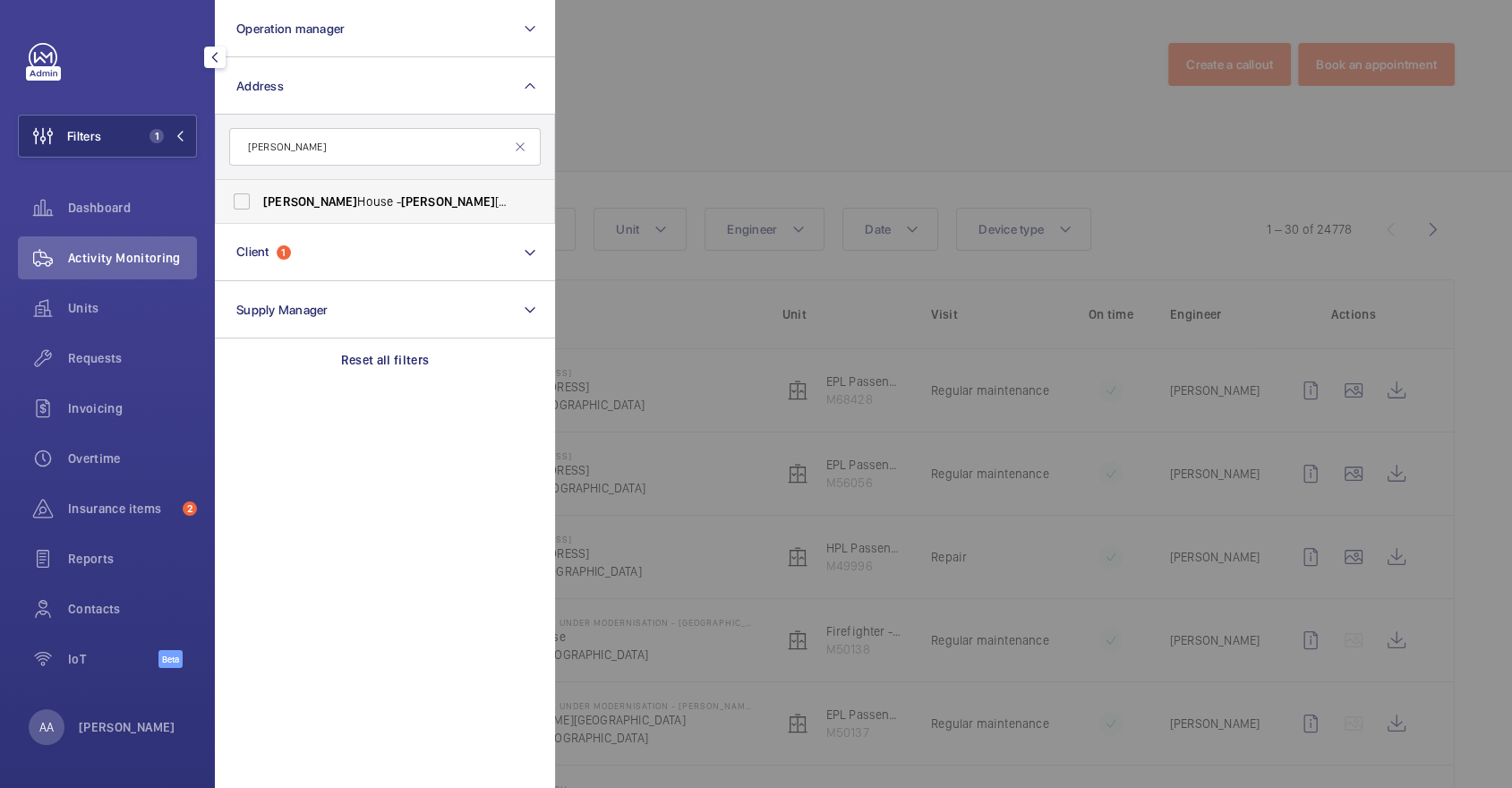
type input "[PERSON_NAME]"
click at [354, 198] on span "[PERSON_NAME][STREET_ADDRESS][PERSON_NAME]" at bounding box center [386, 201] width 246 height 18
click at [259, 198] on input "[PERSON_NAME][STREET_ADDRESS][PERSON_NAME]" at bounding box center [242, 201] width 36 height 36
checkbox input "true"
click at [630, 127] on div at bounding box center [1311, 394] width 1512 height 788
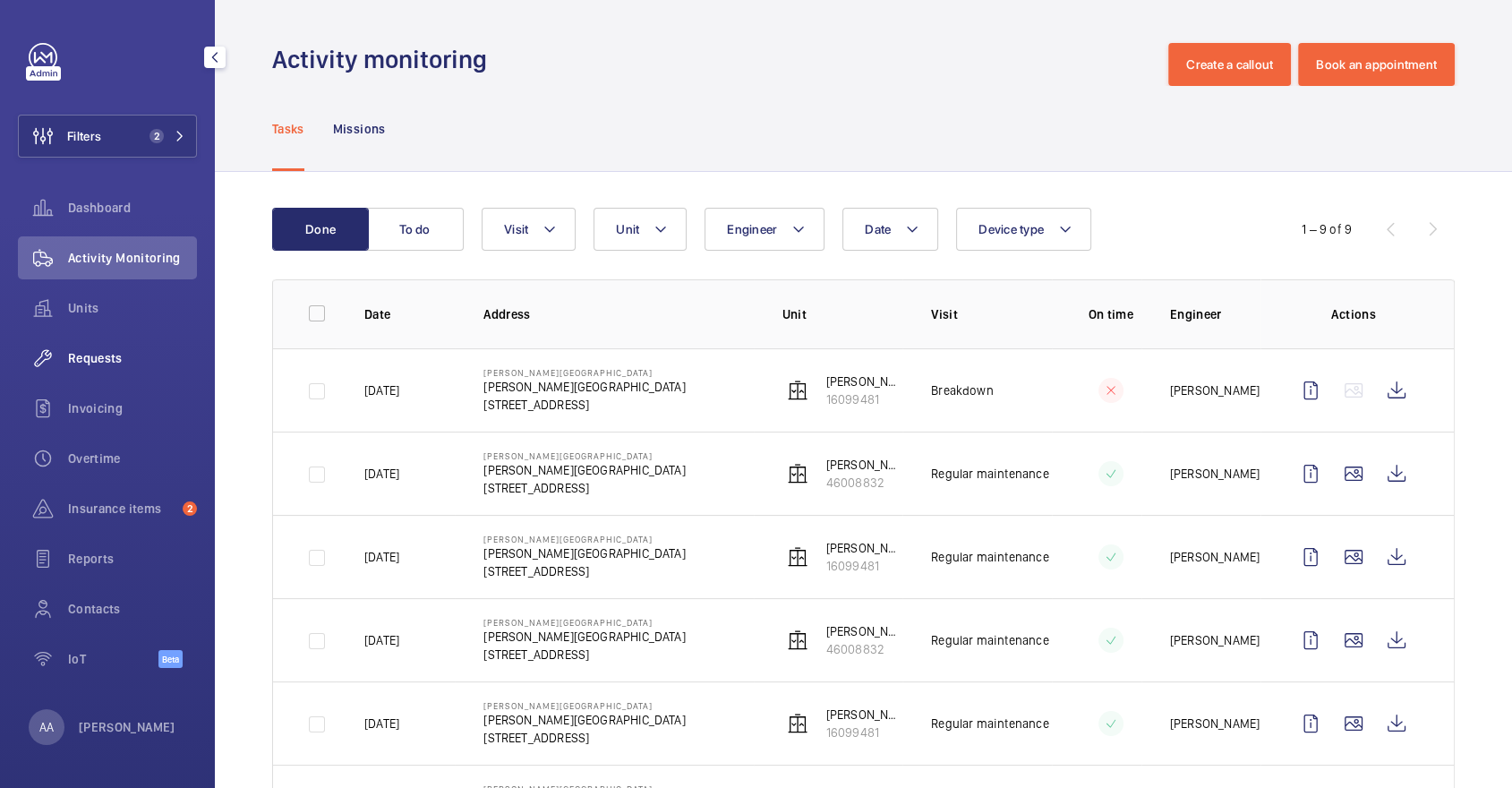
click at [120, 350] on span "Requests" at bounding box center [132, 357] width 129 height 18
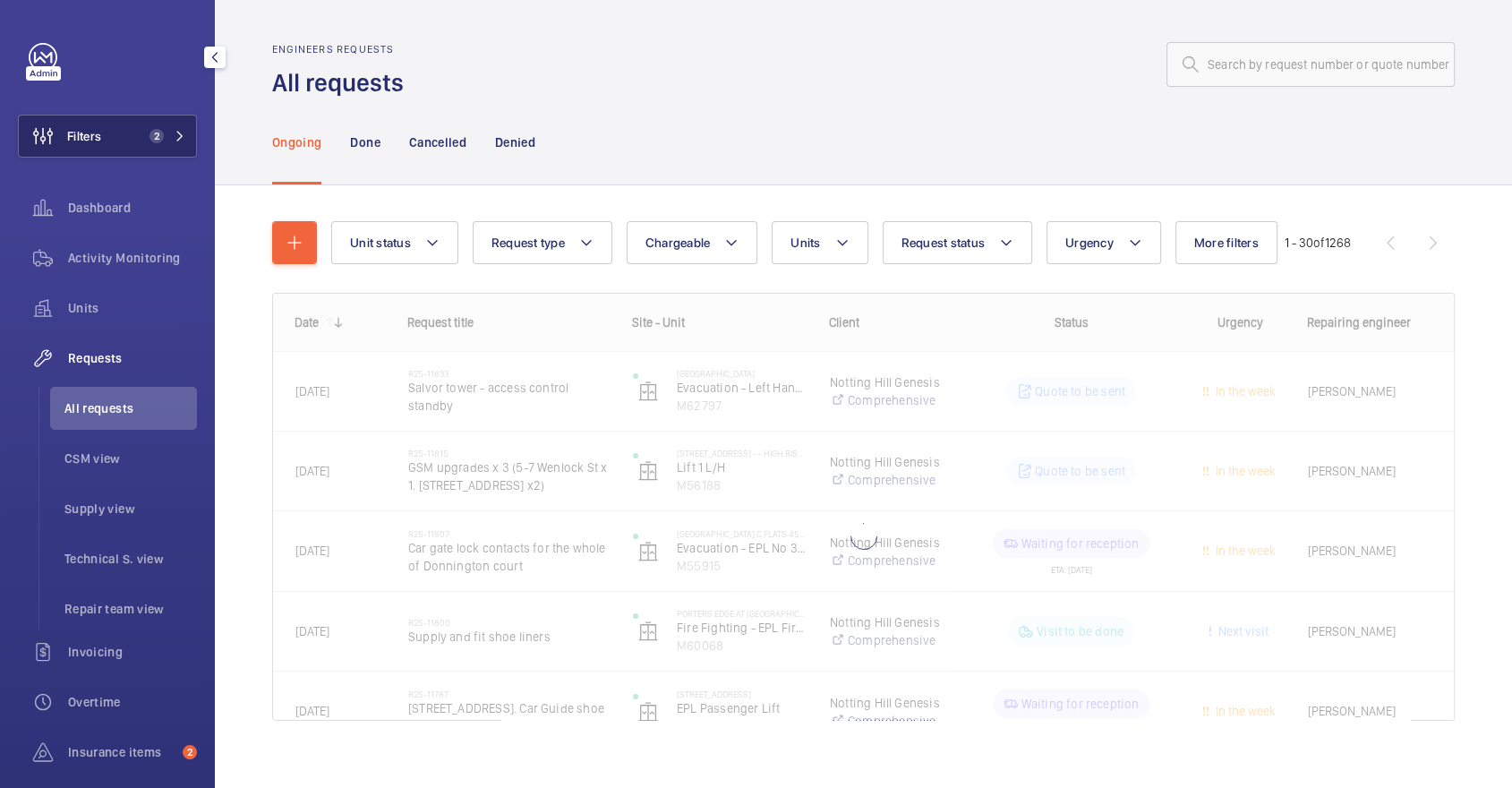
click at [122, 141] on button "Filters 2" at bounding box center [107, 136] width 179 height 43
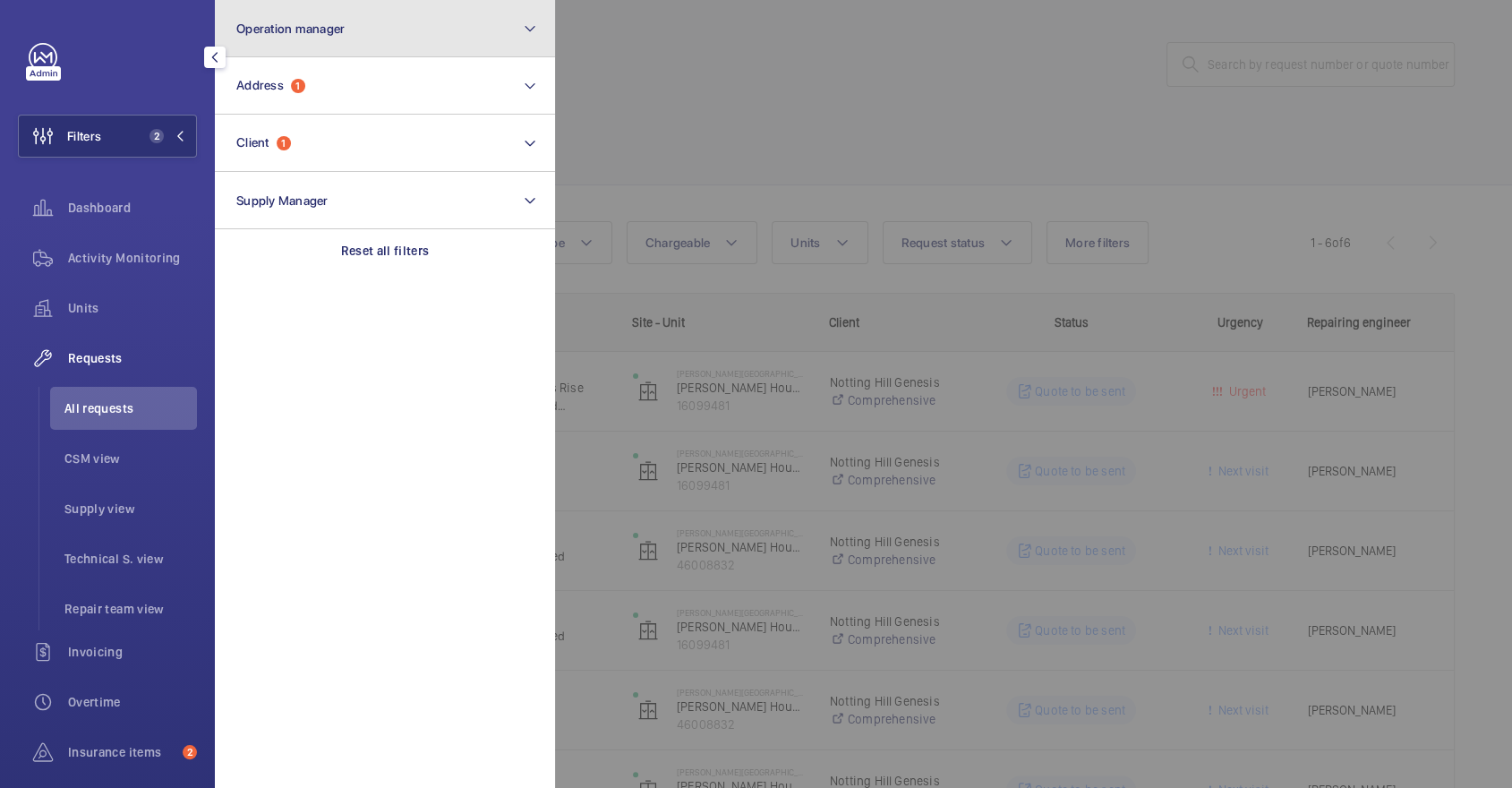
click at [360, 49] on button "Operation manager" at bounding box center [385, 29] width 340 height 58
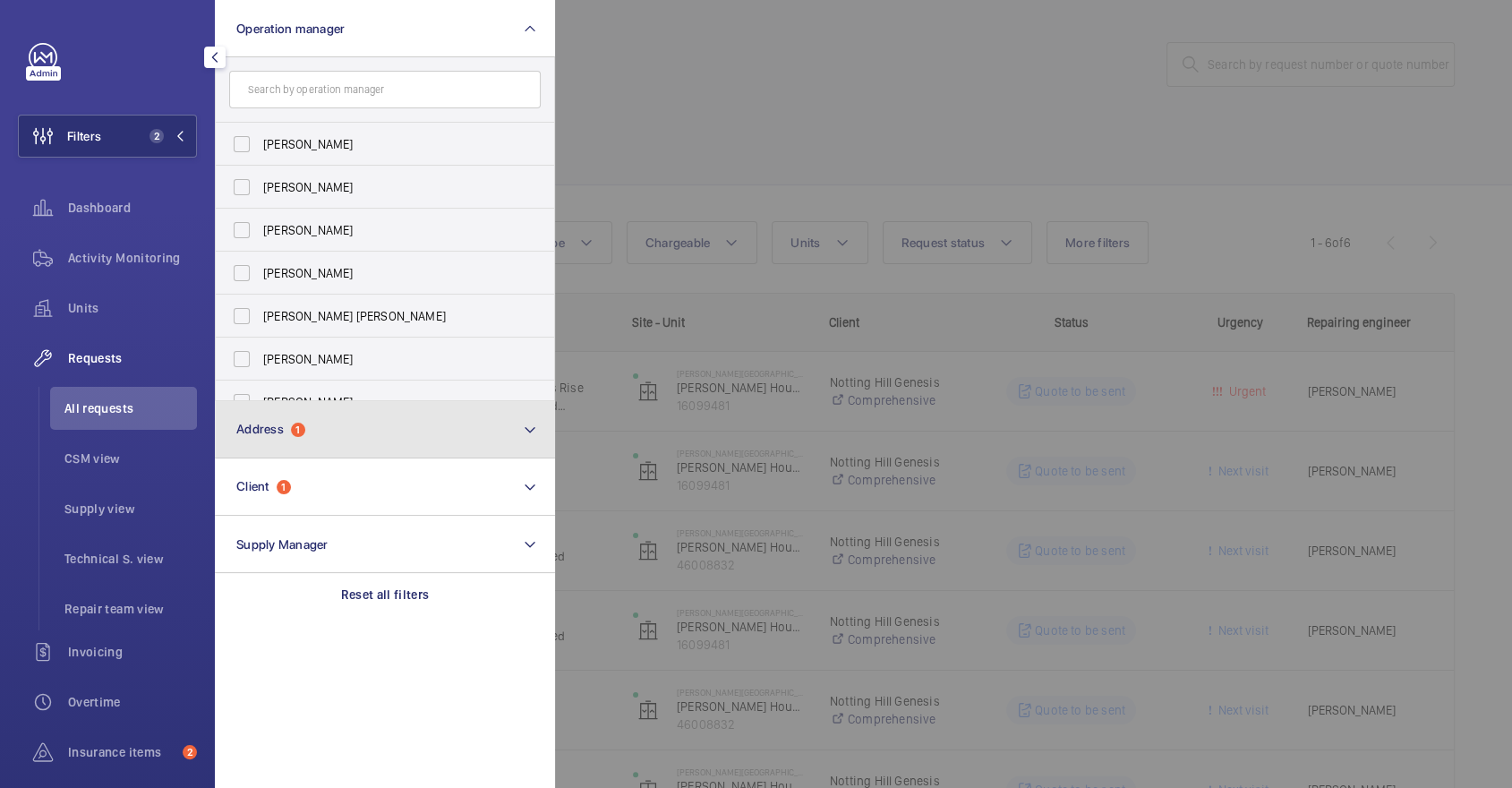
click at [343, 438] on button "Address 1" at bounding box center [385, 430] width 340 height 58
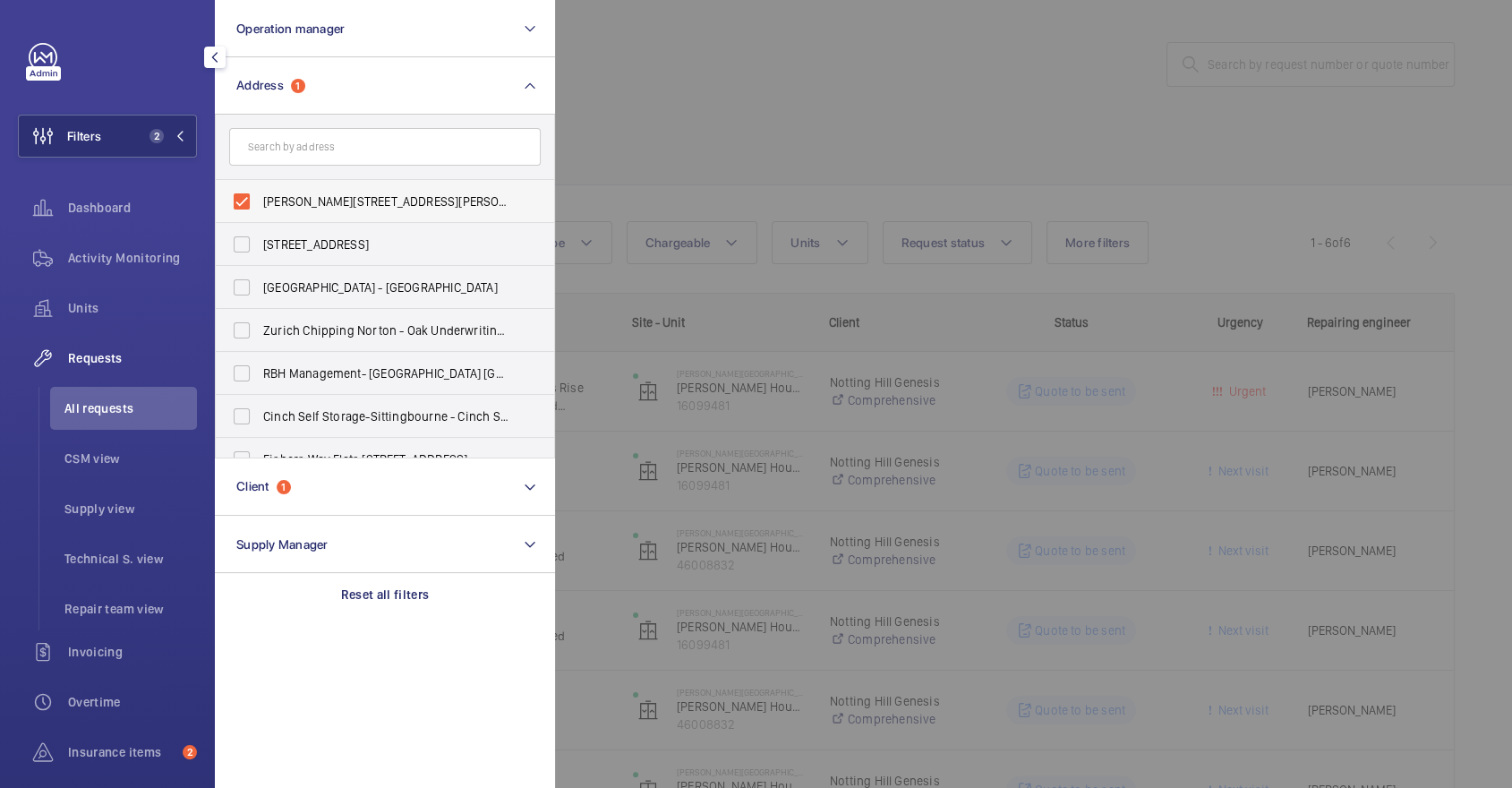
click at [386, 211] on label "[PERSON_NAME][STREET_ADDRESS][PERSON_NAME]" at bounding box center [371, 201] width 312 height 43
click at [259, 211] on input "[PERSON_NAME][STREET_ADDRESS][PERSON_NAME]" at bounding box center [242, 201] width 36 height 36
checkbox input "false"
click at [944, 104] on div at bounding box center [1311, 394] width 1512 height 788
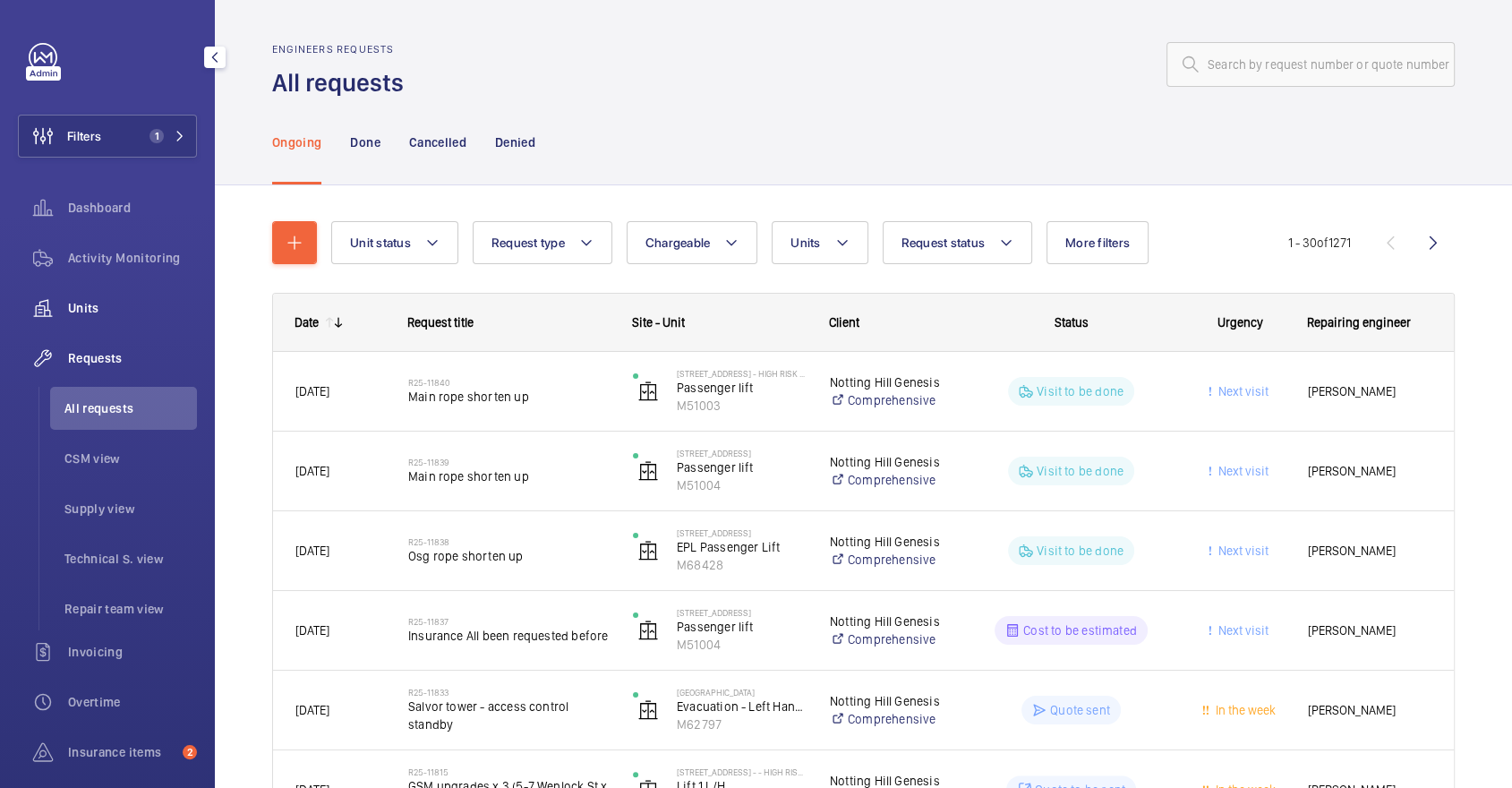
click at [102, 298] on div "Units" at bounding box center [107, 308] width 179 height 43
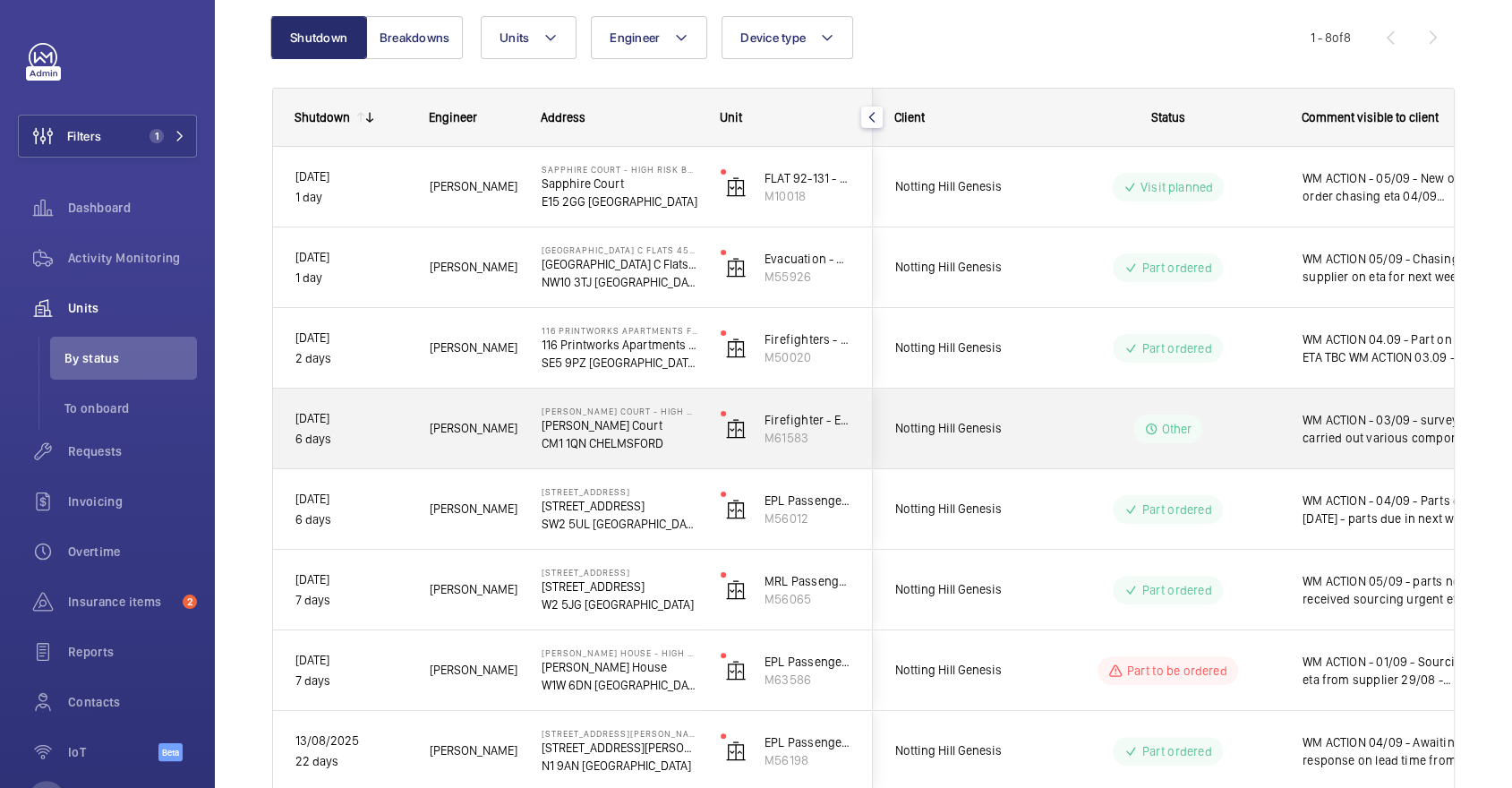
scroll to position [190, 0]
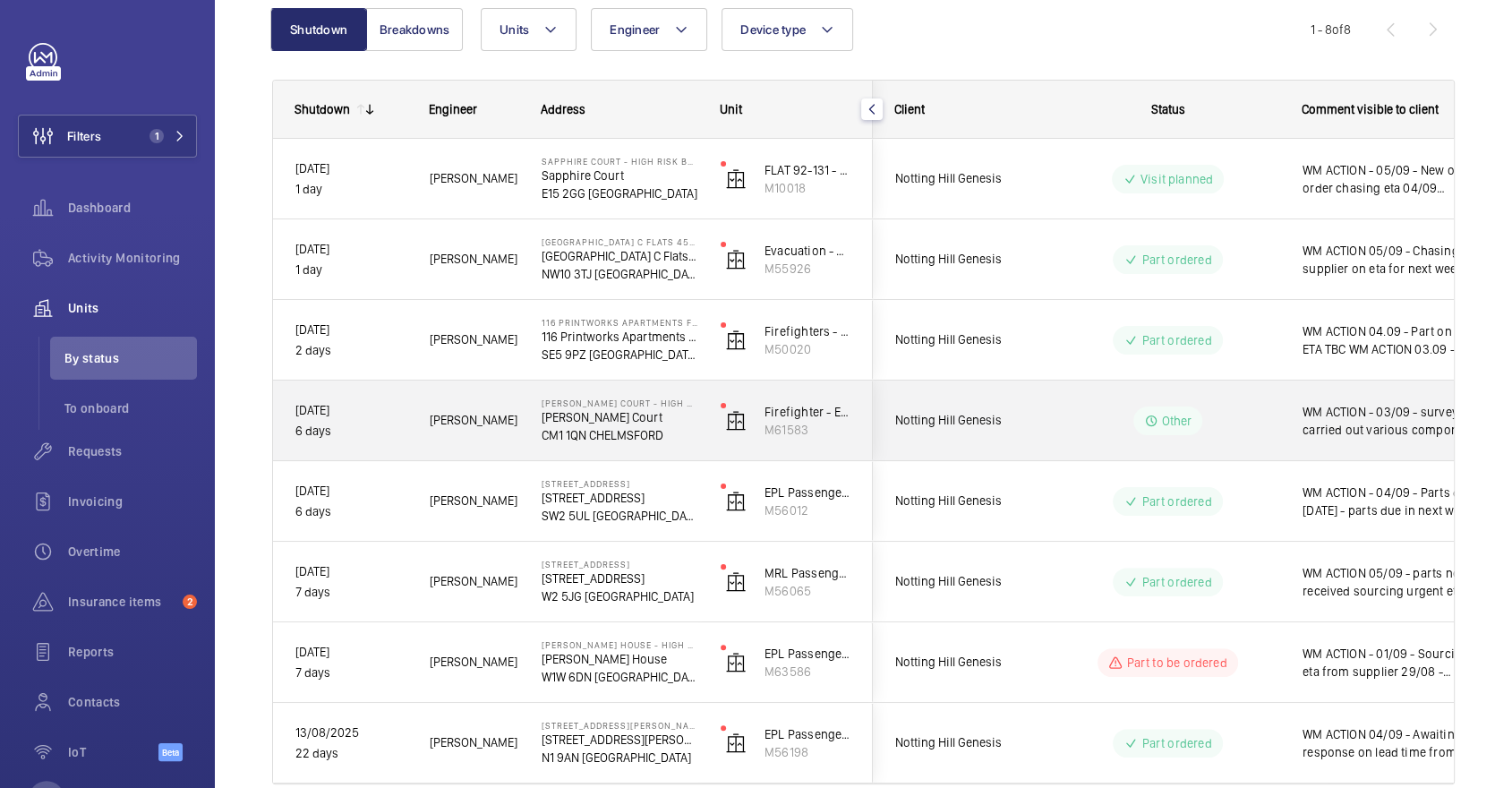
click at [952, 422] on span "Notting Hill Genesis" at bounding box center [964, 421] width 138 height 20
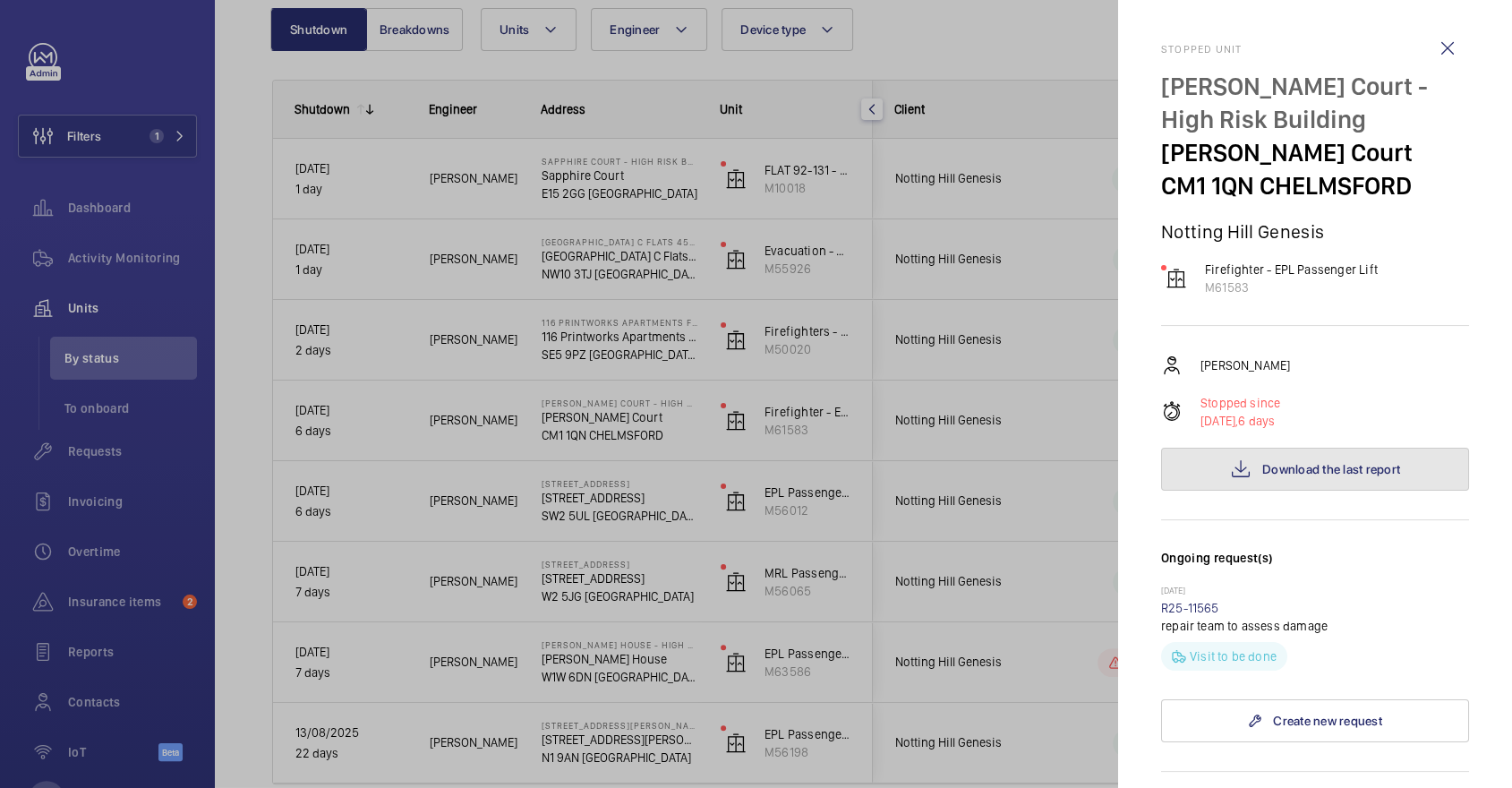
click at [1267, 461] on button "Download the last report" at bounding box center [1314, 469] width 308 height 43
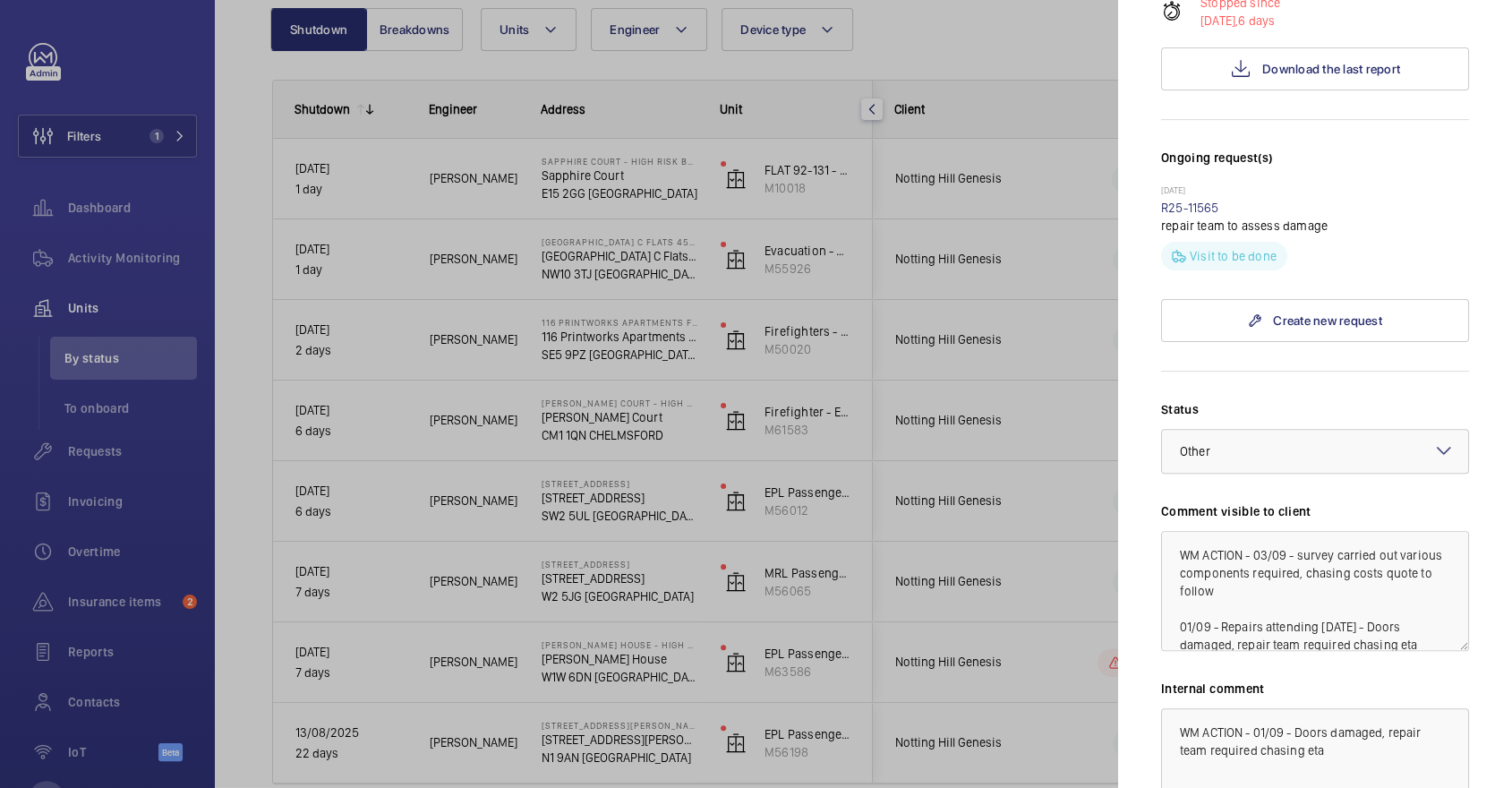
scroll to position [610, 0]
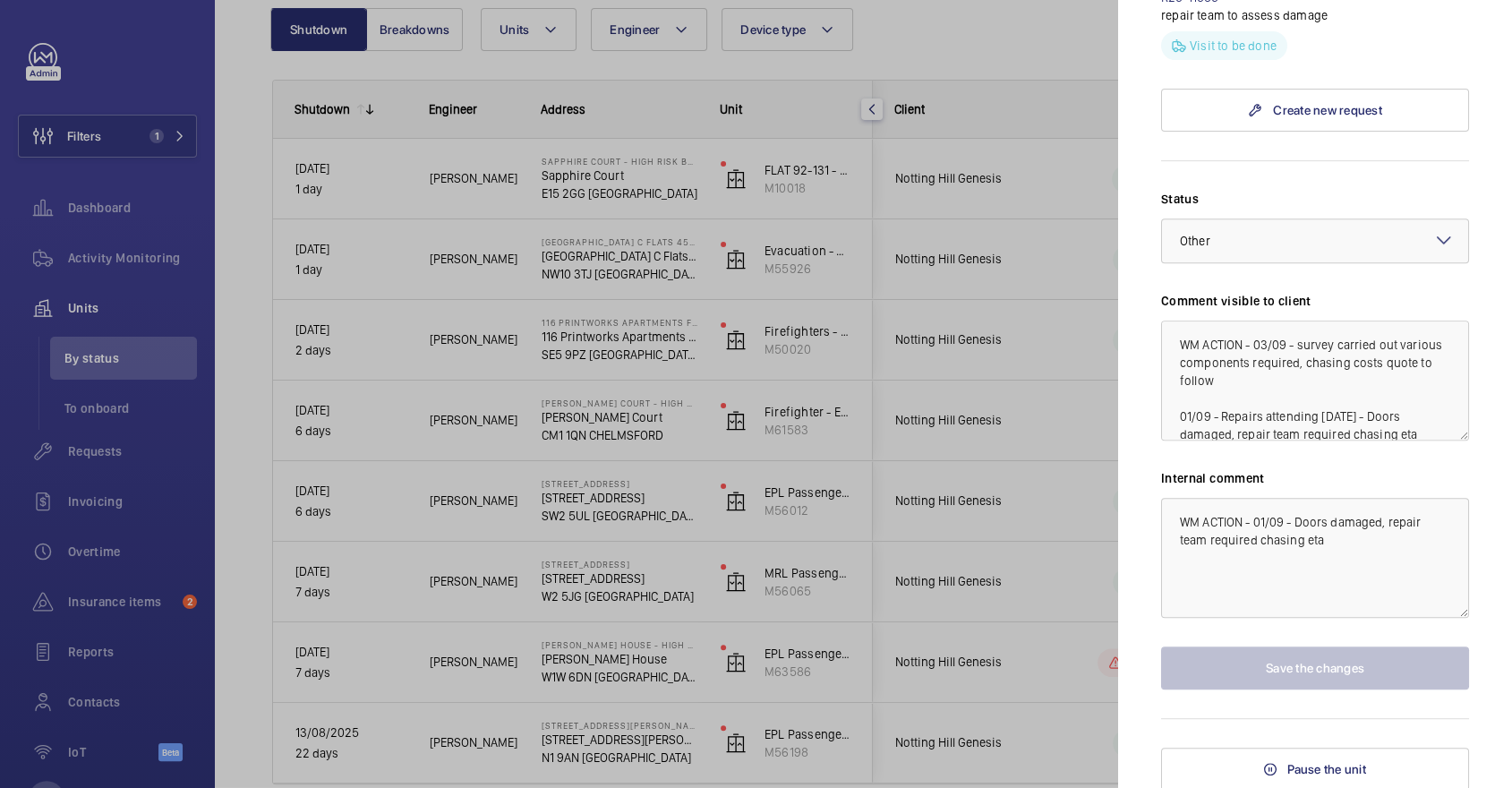
click at [866, 411] on div at bounding box center [756, 394] width 1512 height 788
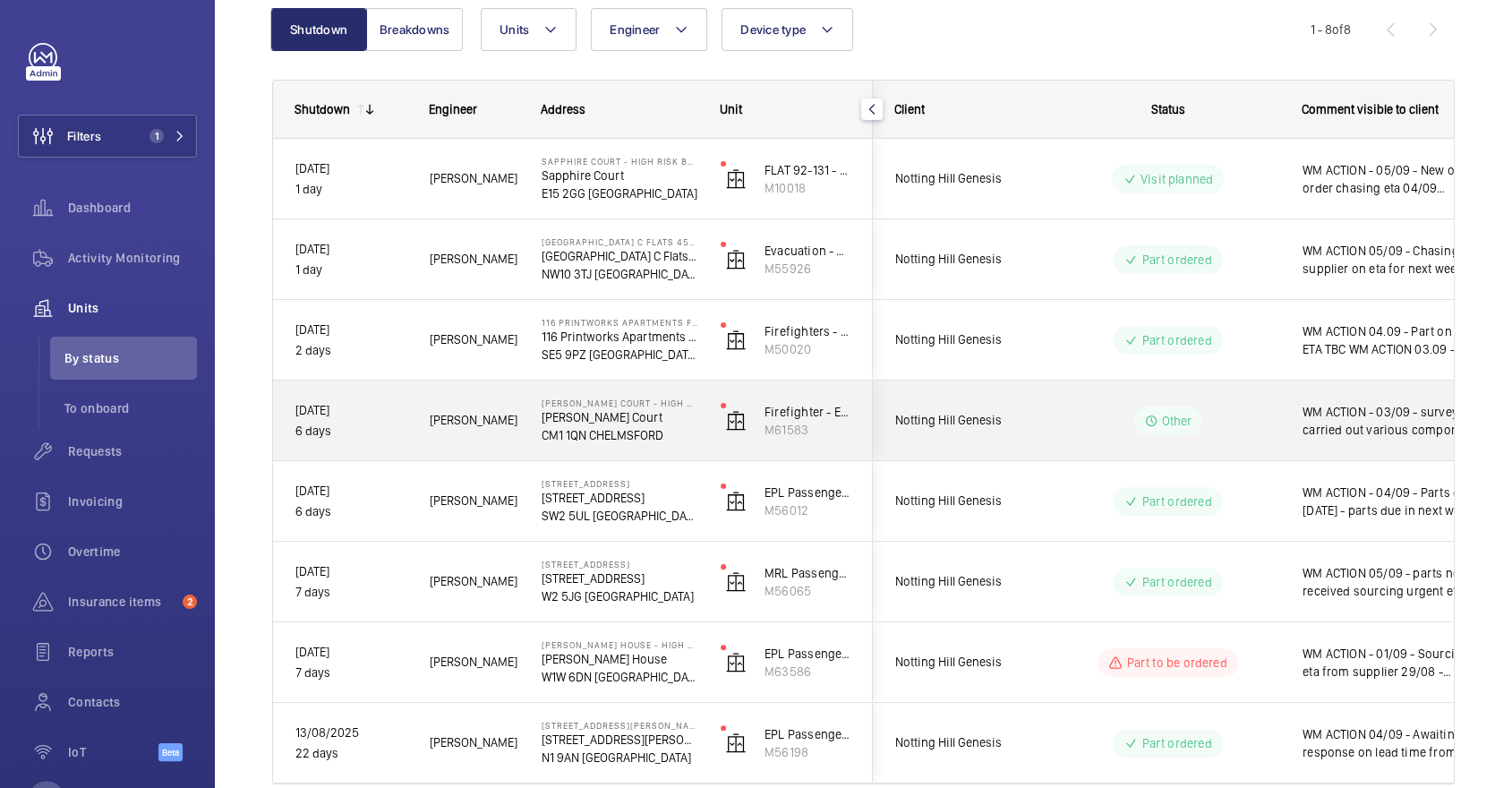
scroll to position [226, 0]
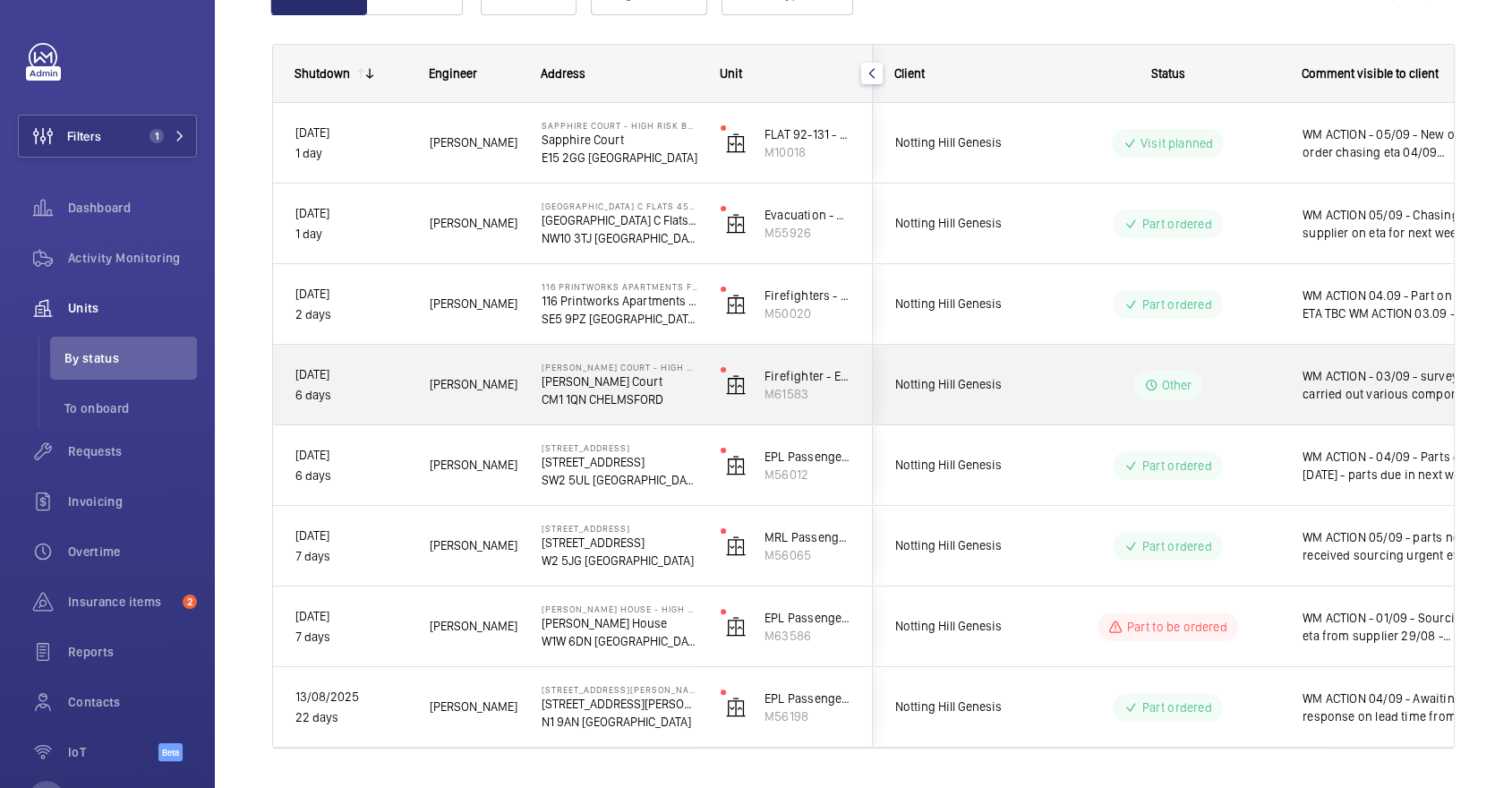
click at [1147, 398] on div "Other" at bounding box center [1157, 384] width 245 height 64
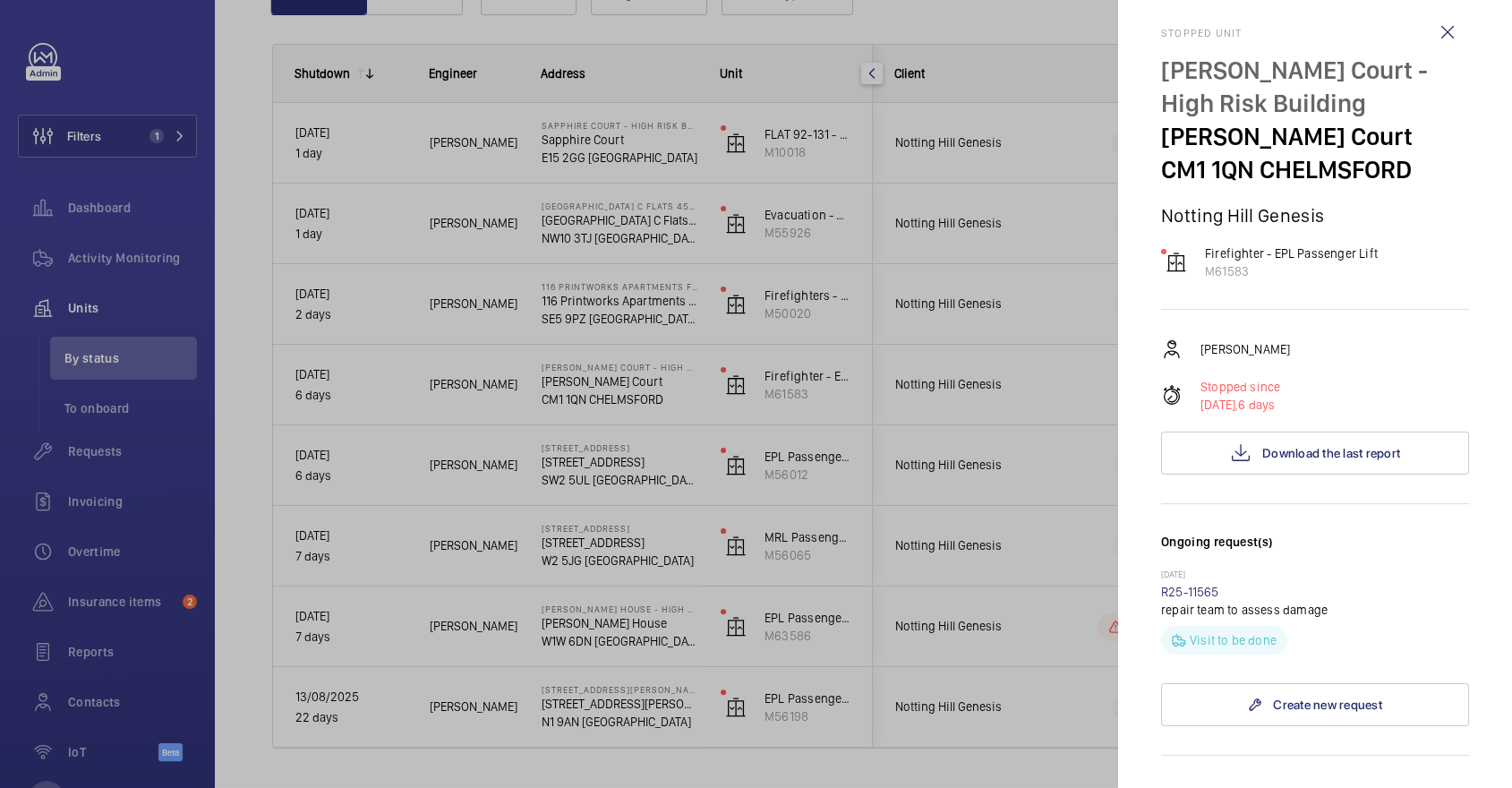
scroll to position [0, 0]
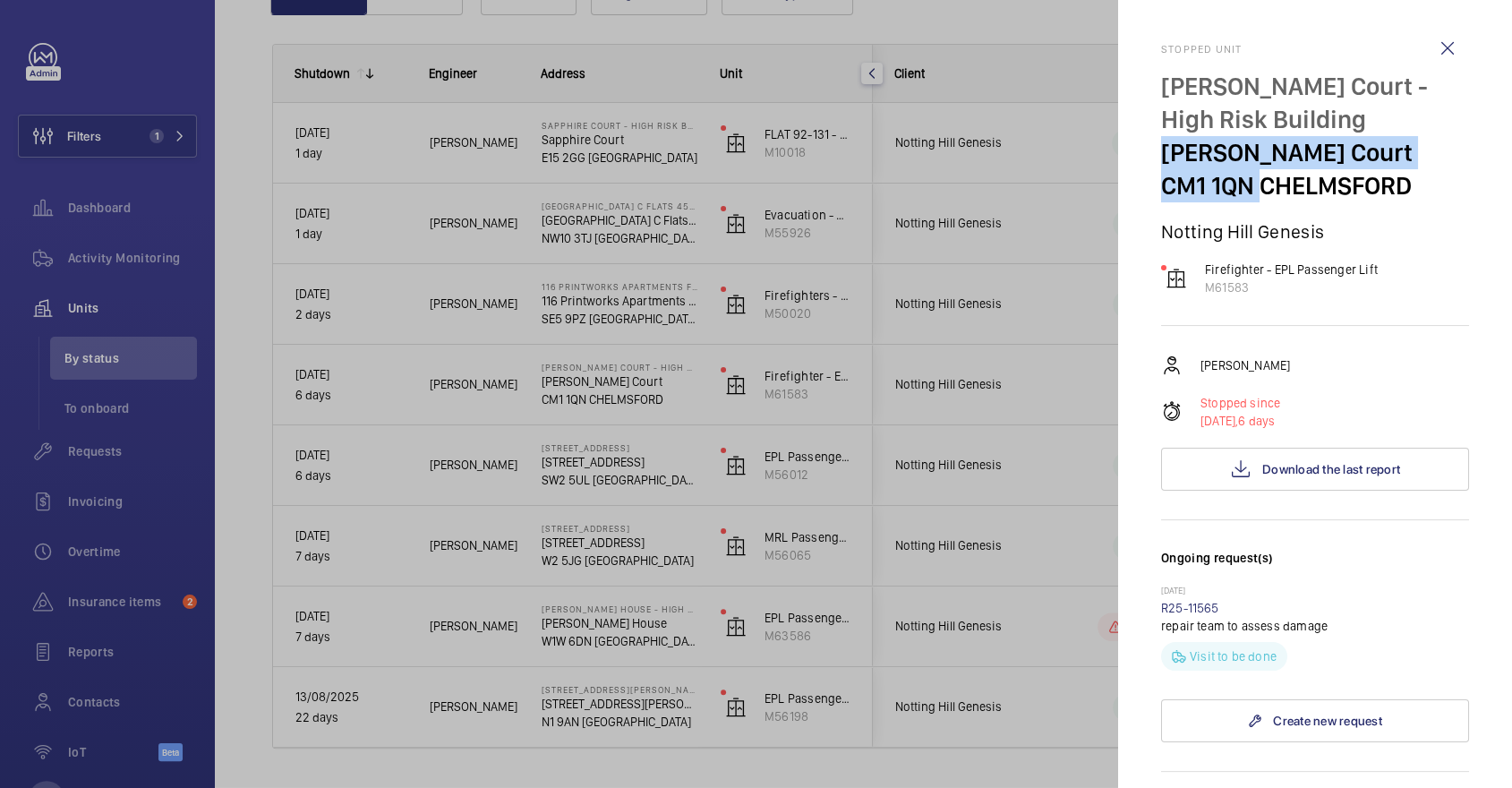
drag, startPoint x: 1159, startPoint y: 147, endPoint x: 1253, endPoint y: 187, distance: 102.2
click at [1253, 187] on mat-sidenav "Stopped unit [PERSON_NAME] Court - High Risk Building [PERSON_NAME] Court CM1 1…" at bounding box center [1315, 394] width 394 height 788
copy div "[PERSON_NAME][STREET_ADDRESS]"
drag, startPoint x: 549, startPoint y: 102, endPoint x: 516, endPoint y: 87, distance: 36.2
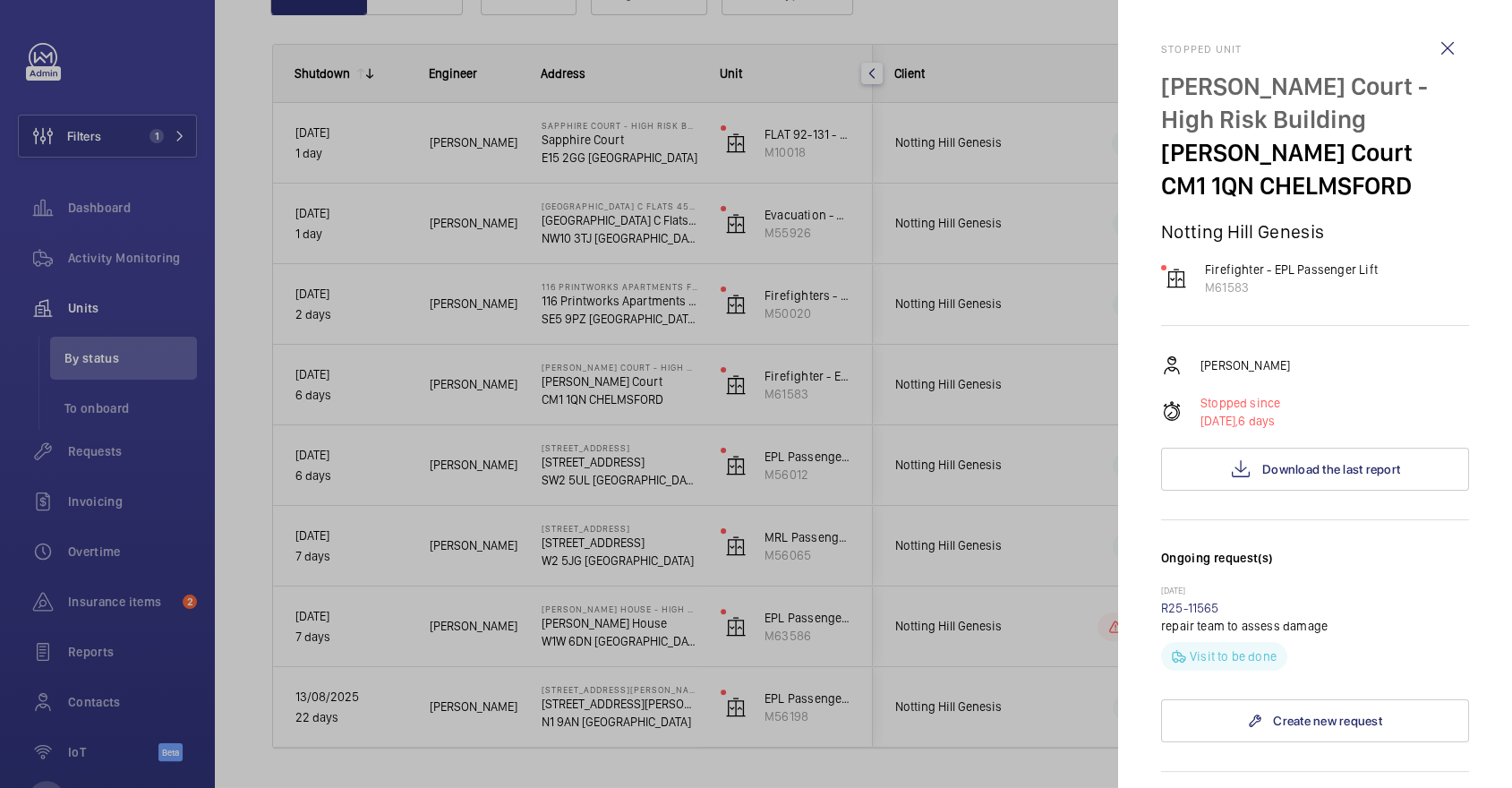
click at [548, 102] on div at bounding box center [756, 394] width 1512 height 788
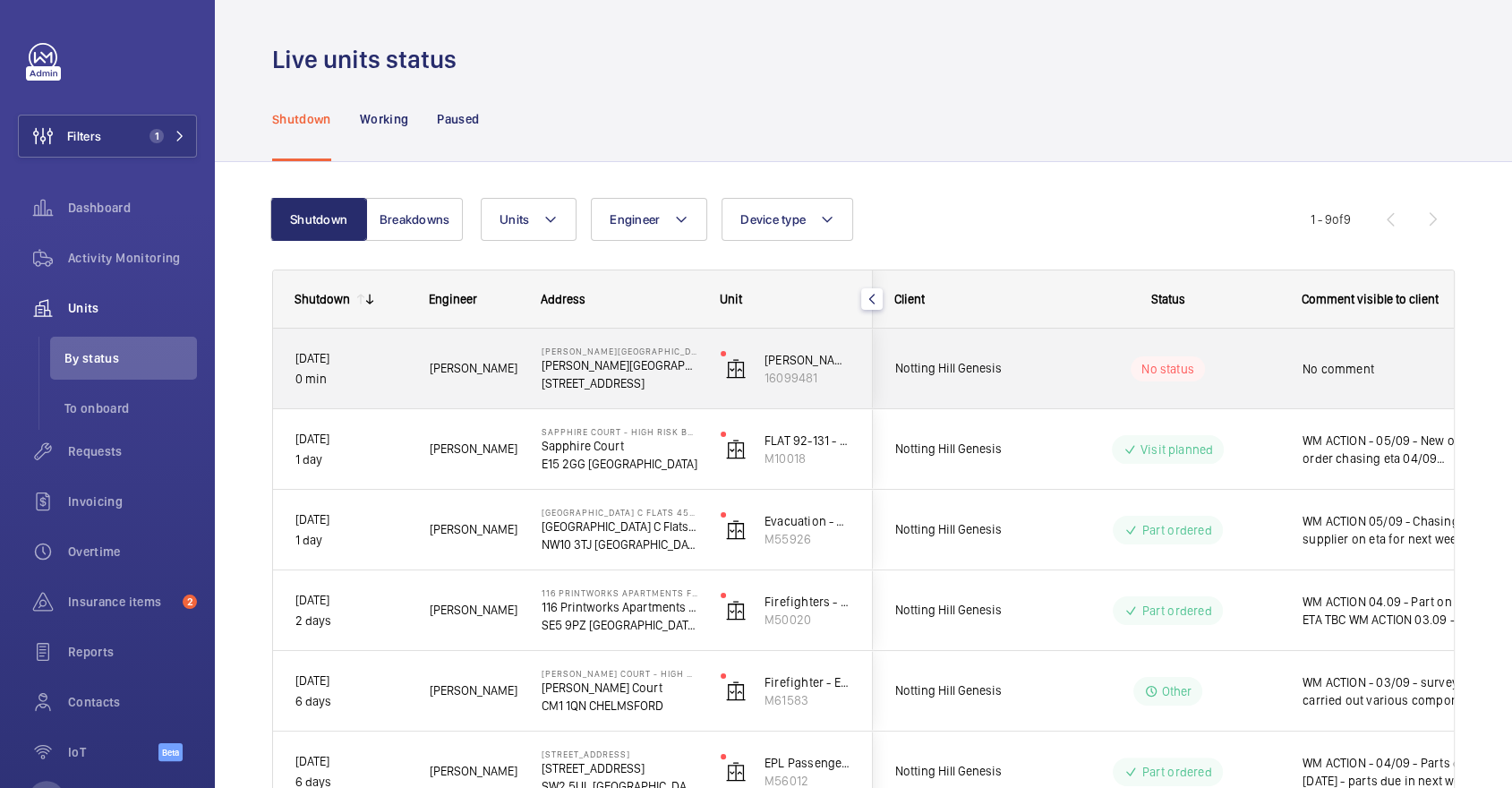
click at [1208, 350] on div "No status" at bounding box center [1157, 368] width 245 height 60
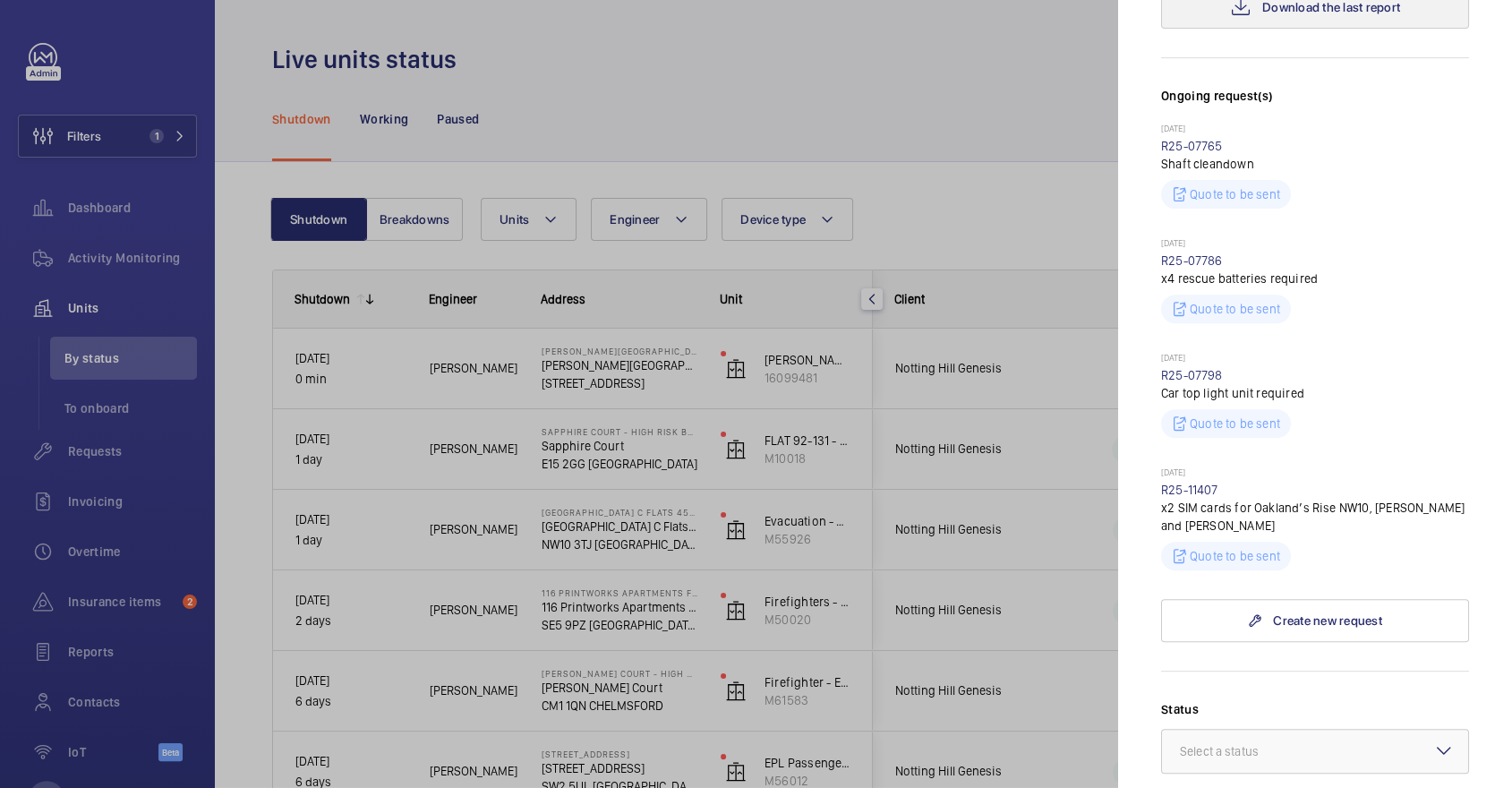
scroll to position [940, 0]
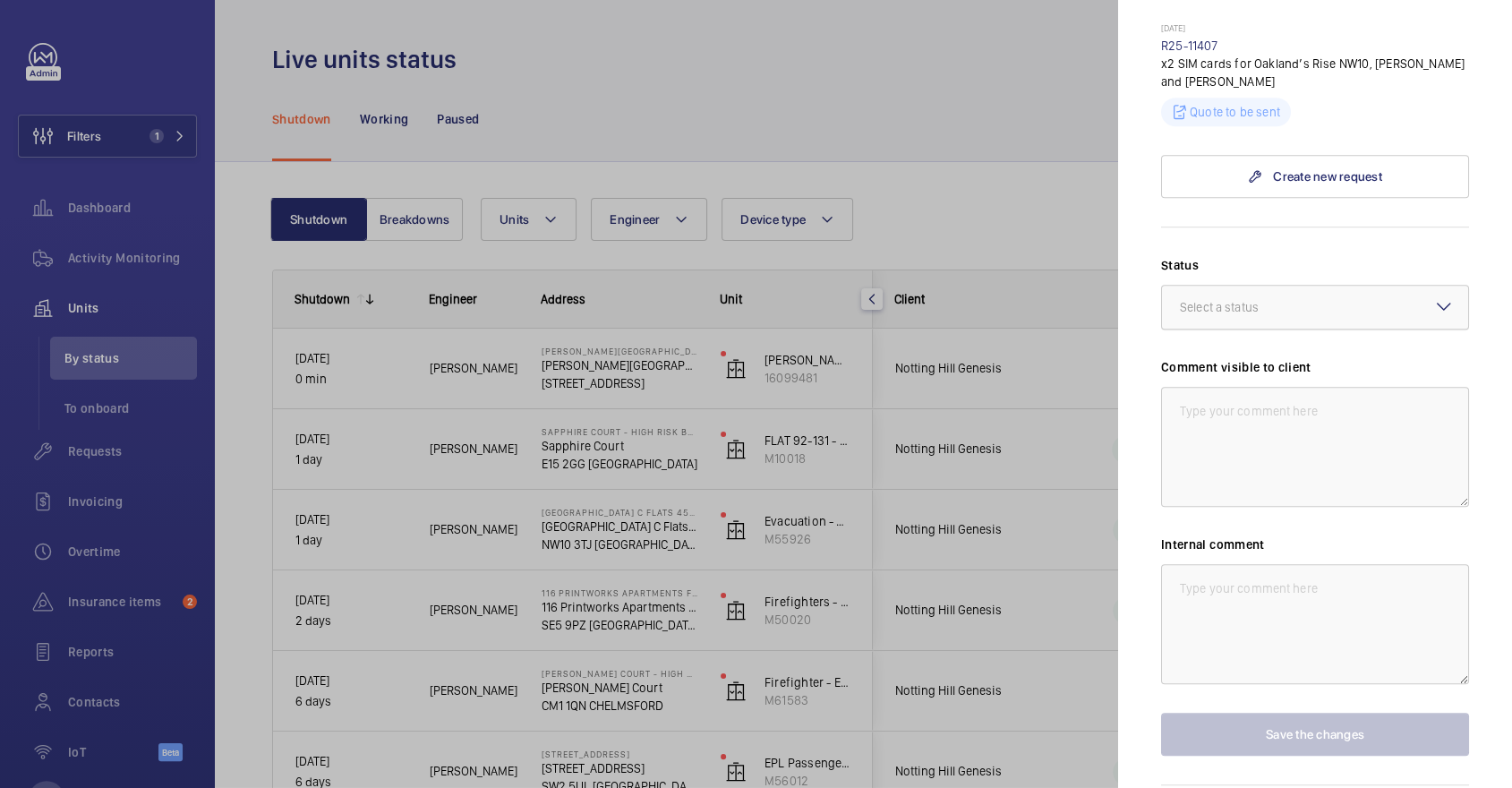
click at [1273, 286] on div at bounding box center [1314, 307] width 306 height 43
click at [1242, 510] on span "Other" at bounding box center [1315, 518] width 271 height 18
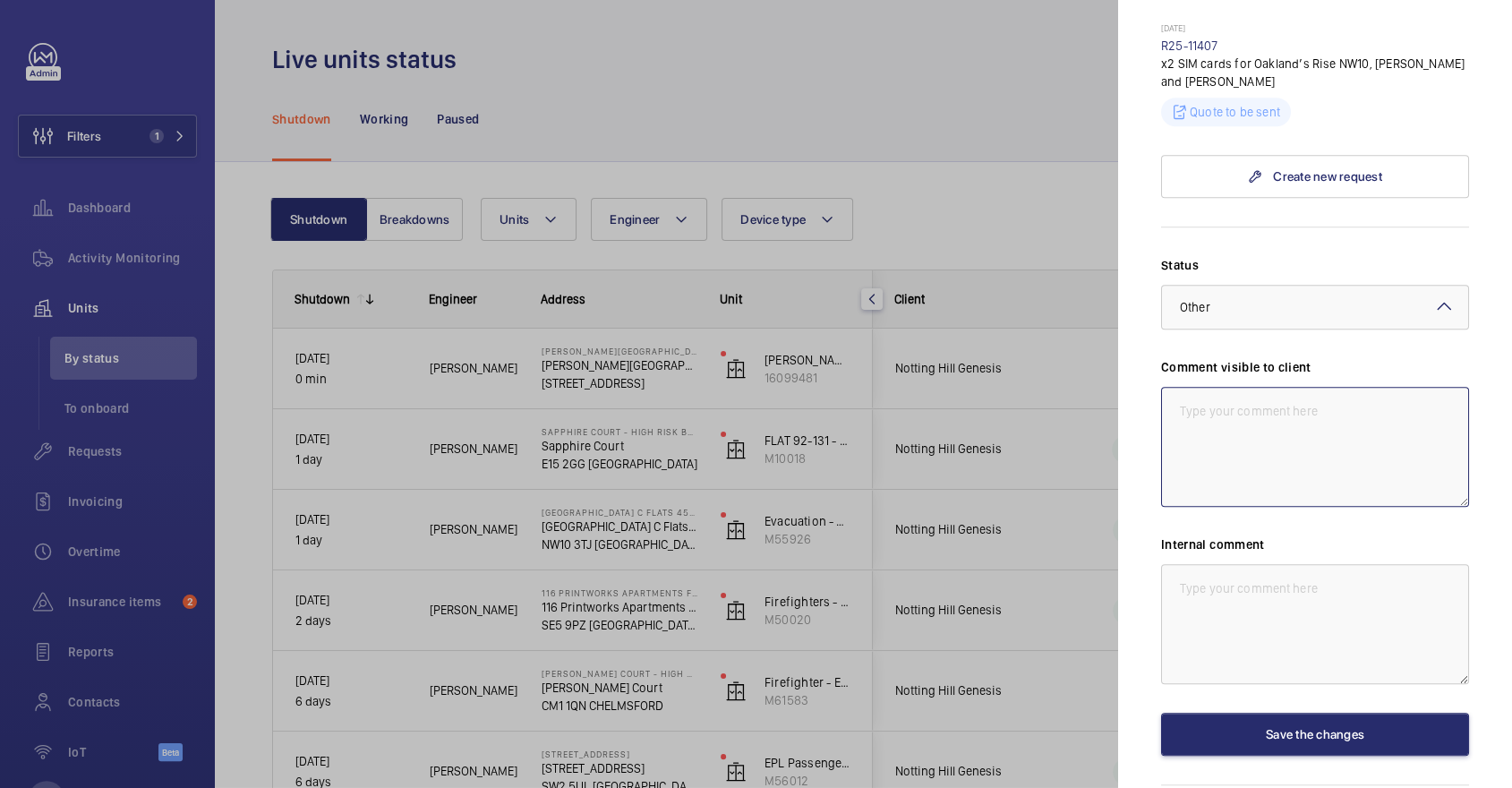
click at [1222, 387] on textarea at bounding box center [1314, 447] width 308 height 120
type textarea "W"
drag, startPoint x: 1349, startPoint y: 382, endPoint x: 1116, endPoint y: 259, distance: 263.5
click at [1116, 259] on mat-sidenav-container "Filters 1 Dashboard Activity Monitoring Units By status To onboard Requests Inv…" at bounding box center [756, 394] width 1512 height 788
type textarea "CLIENT ACTION - 05/09 - Waiting sim card, pay as you go sim did not work"
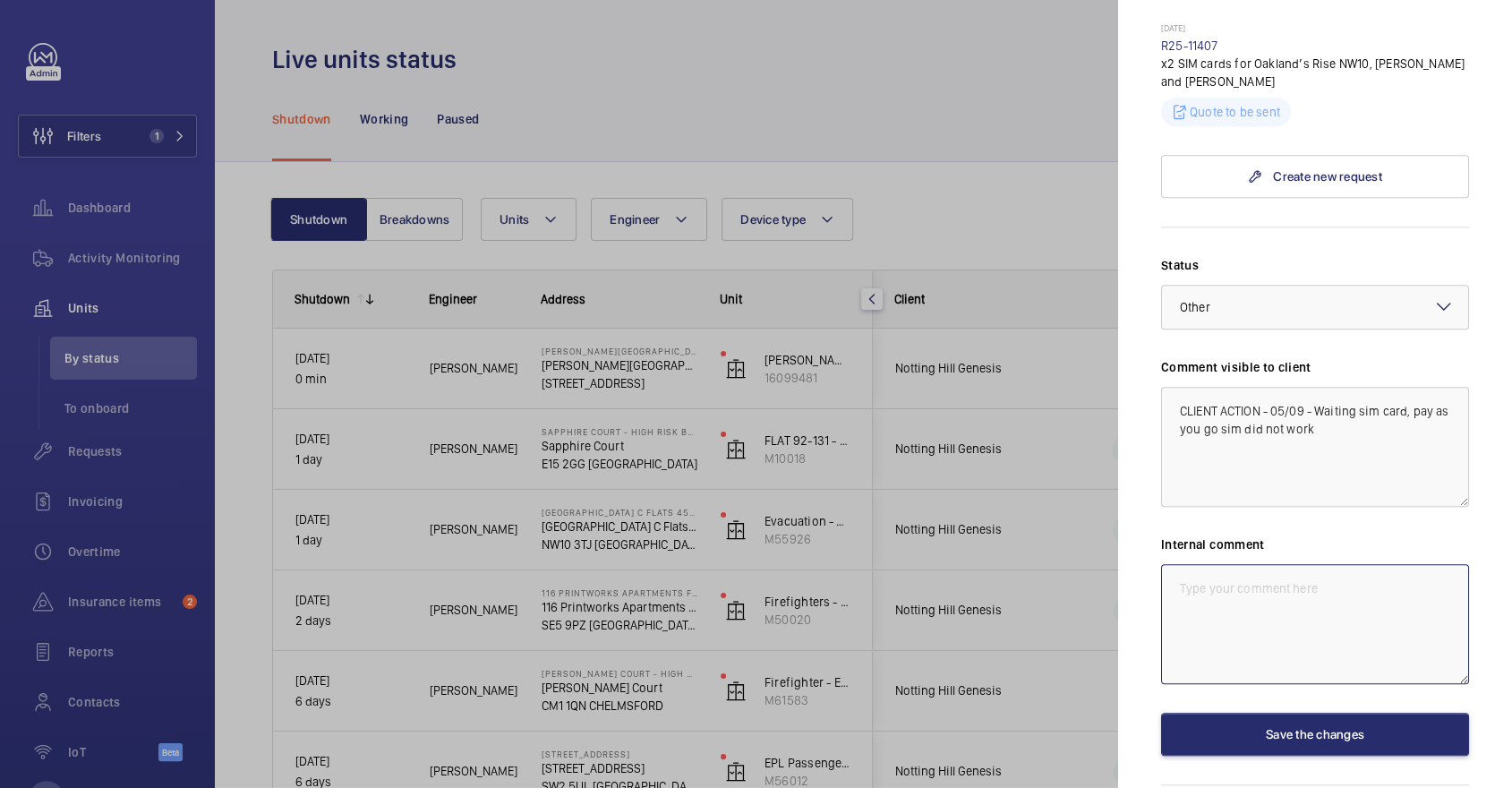
click at [1357, 564] on textarea at bounding box center [1314, 623] width 308 height 120
paste textarea "CLIENT ACTION - 05/09 - Waiting sim card, pay as you go sim did not work"
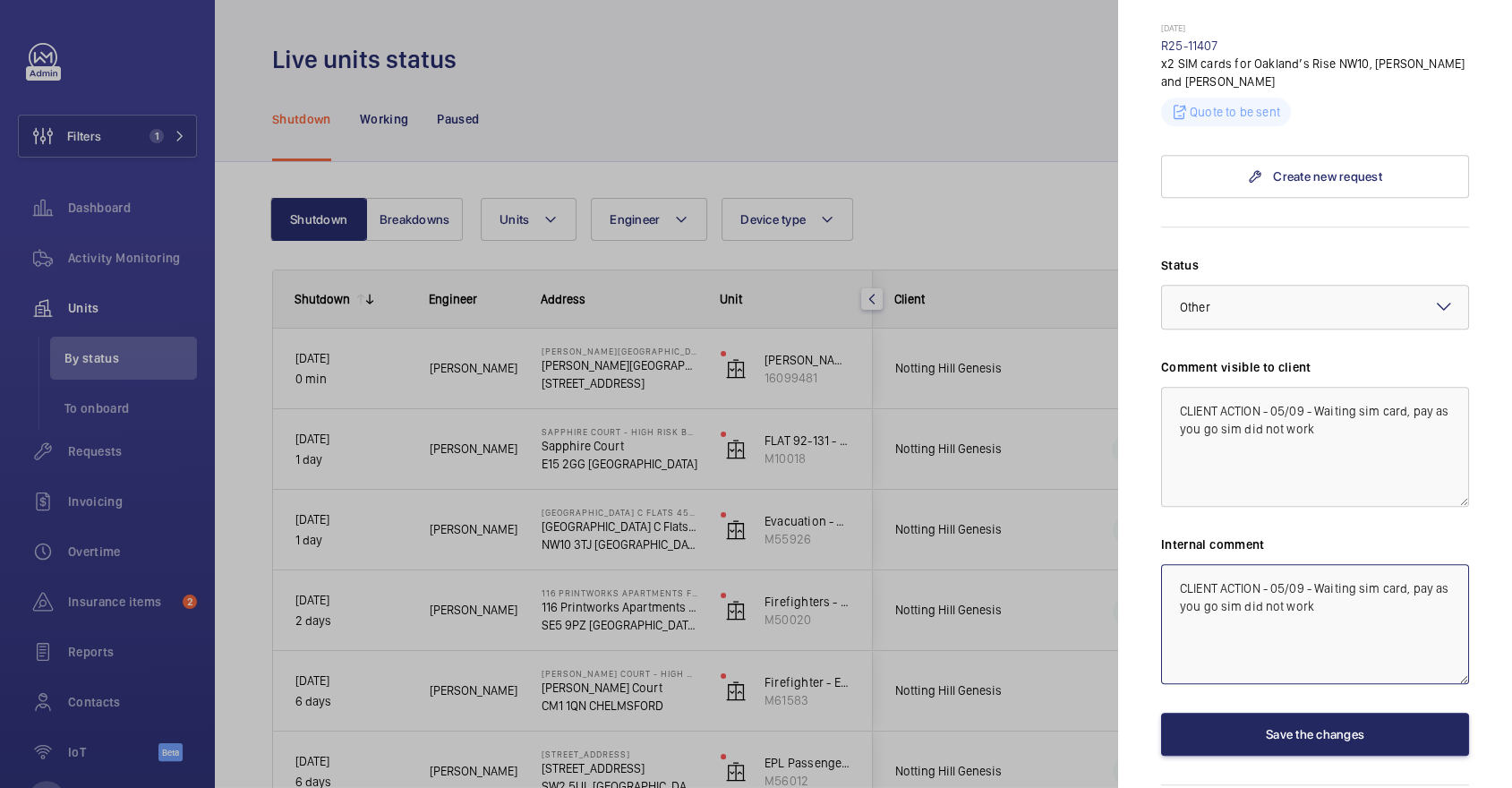
type textarea "CLIENT ACTION - 05/09 - Waiting sim card, pay as you go sim did not work"
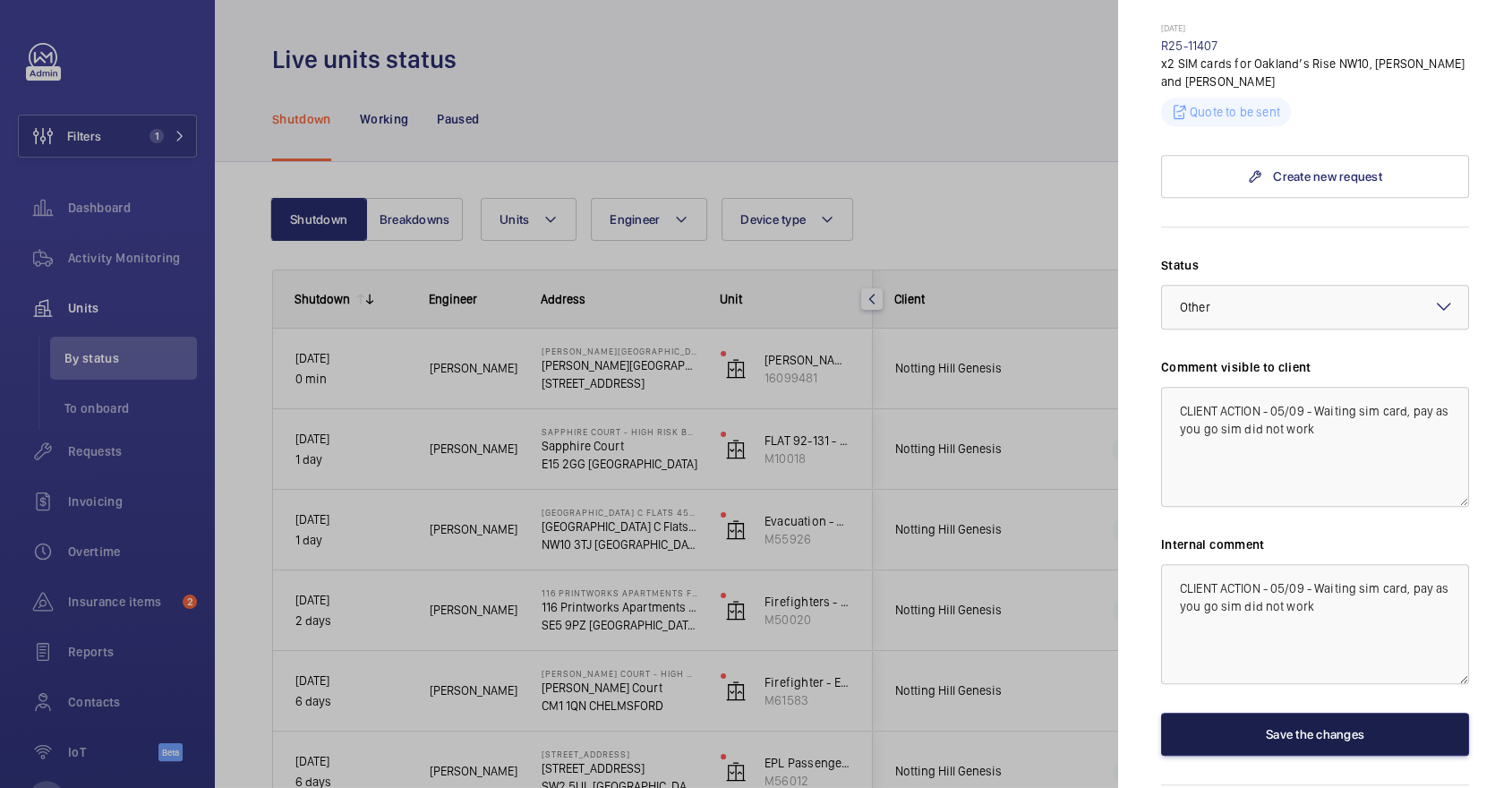
click at [1326, 713] on button "Save the changes" at bounding box center [1314, 734] width 308 height 43
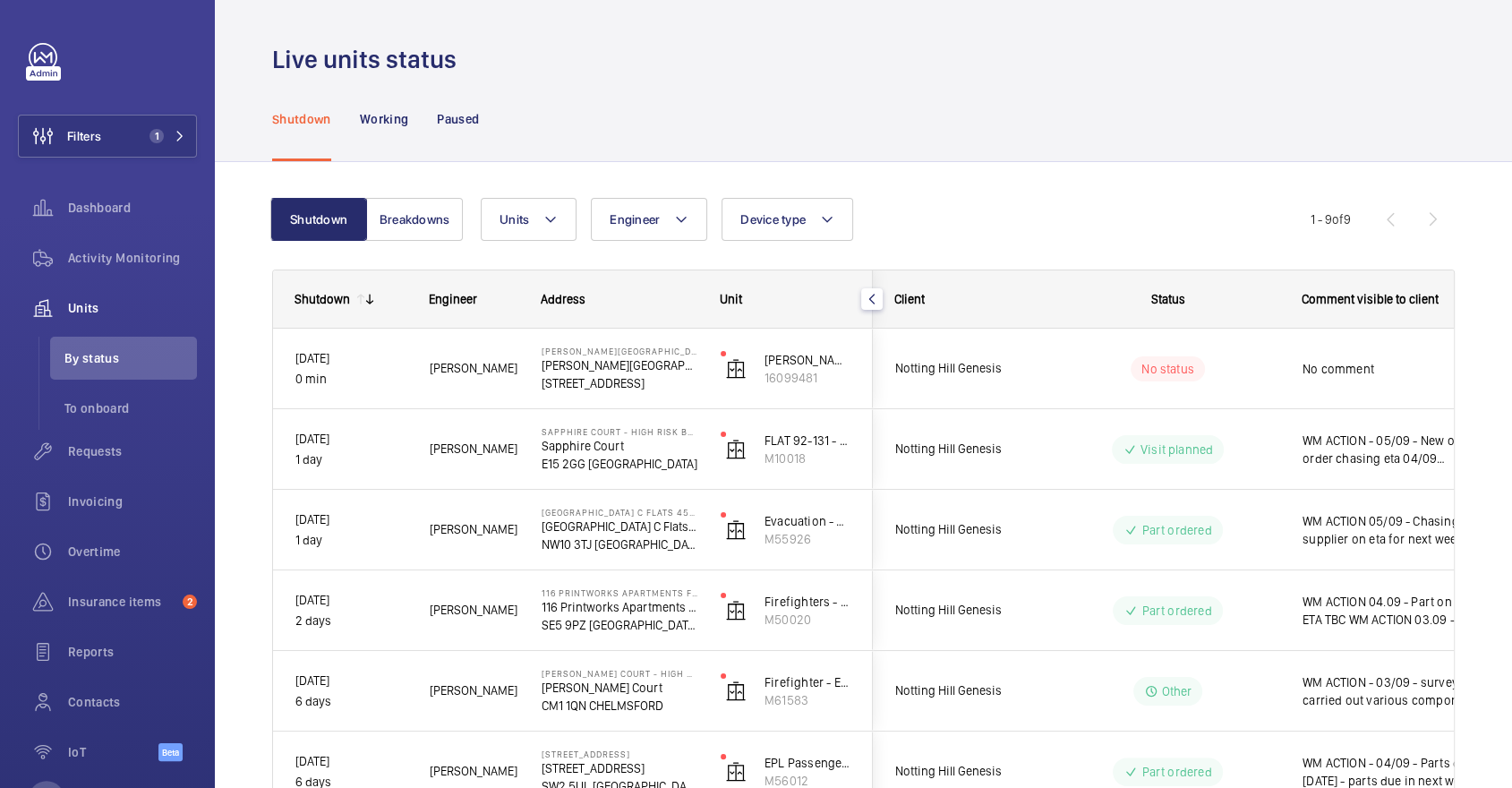
scroll to position [0, 0]
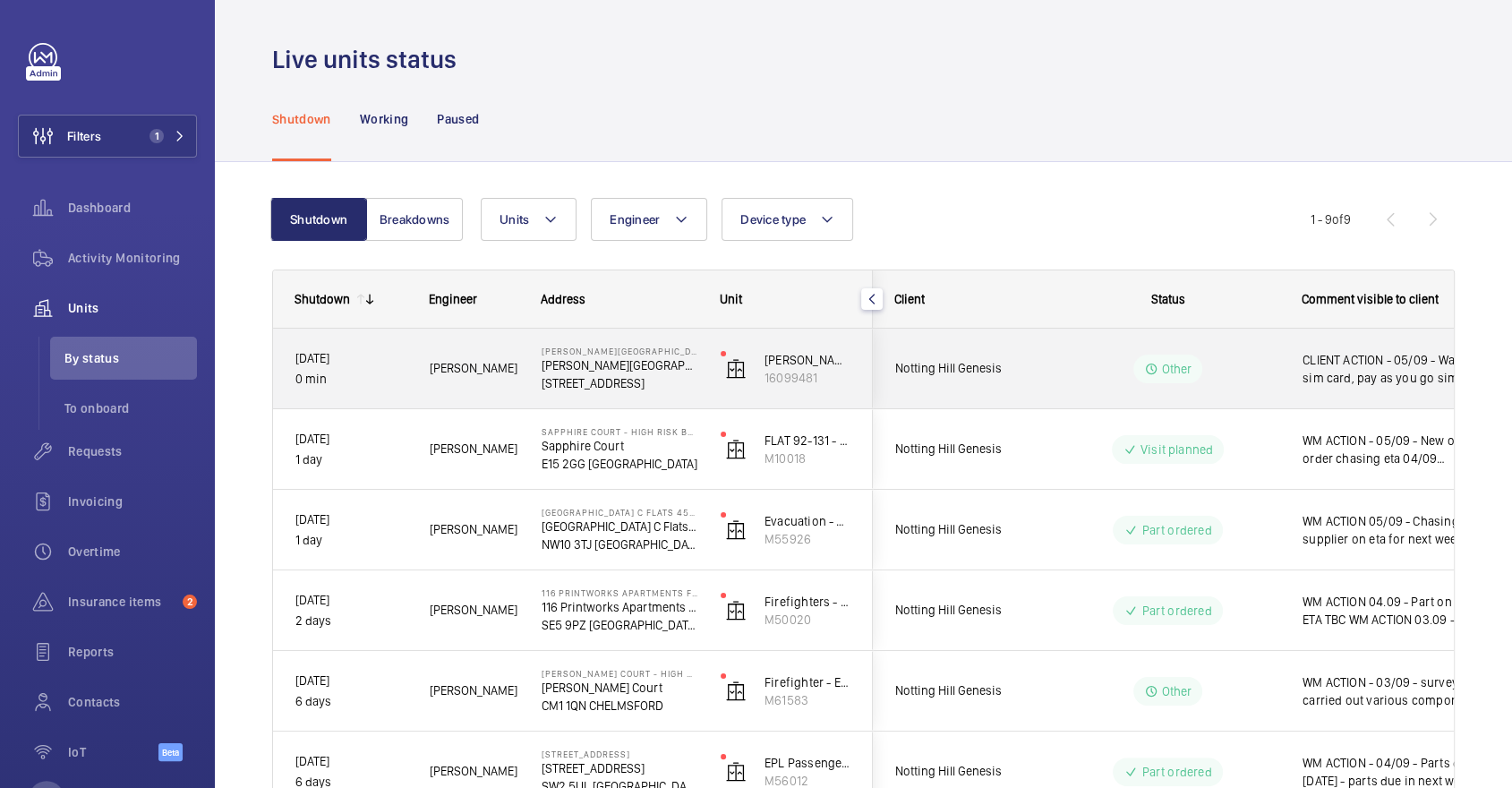
click at [1299, 371] on div "CLIENT ACTION - 05/09 - Waiting sim card, pay as you go sim did not work" at bounding box center [1384, 368] width 206 height 77
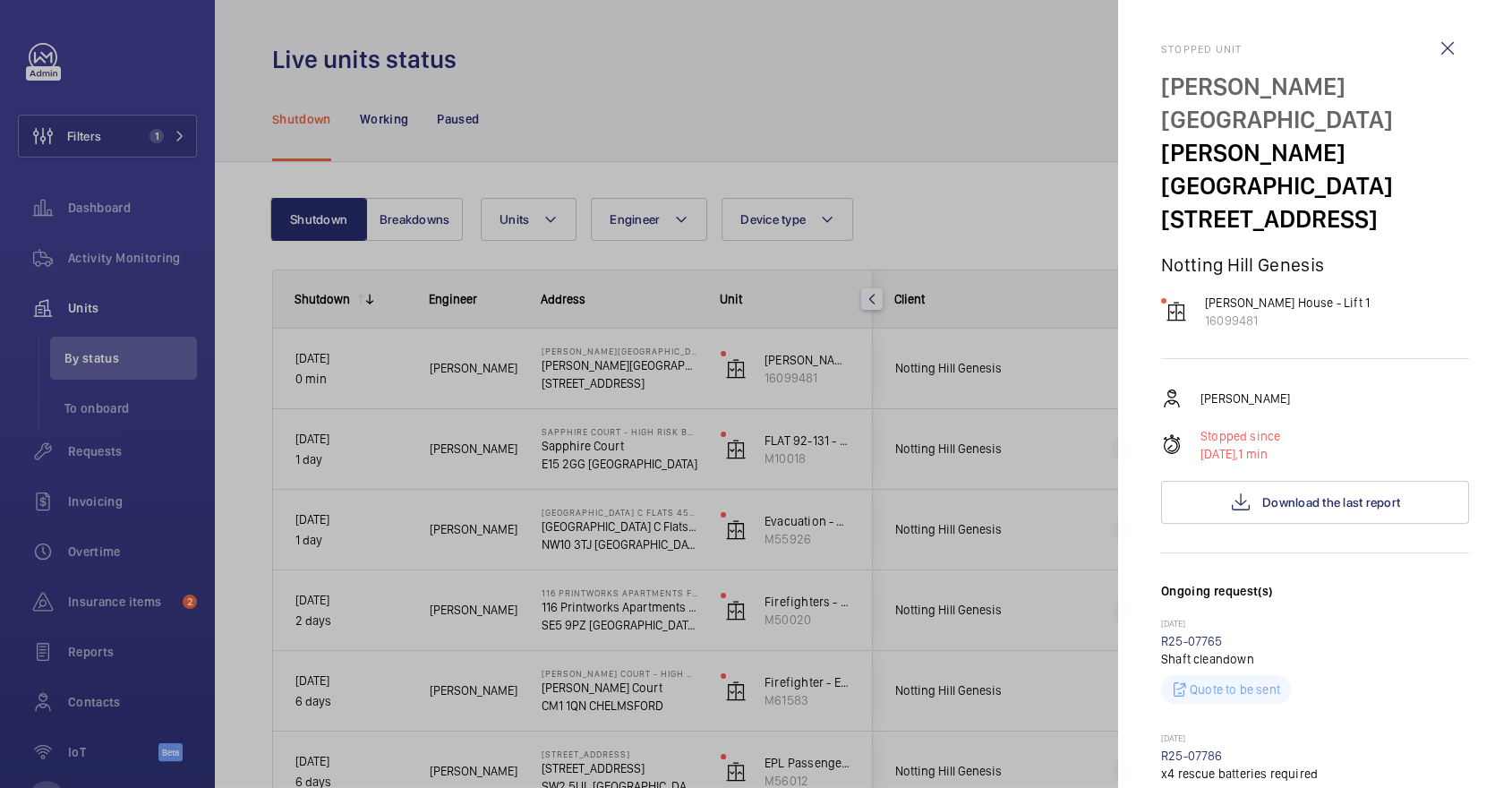
scroll to position [940, 0]
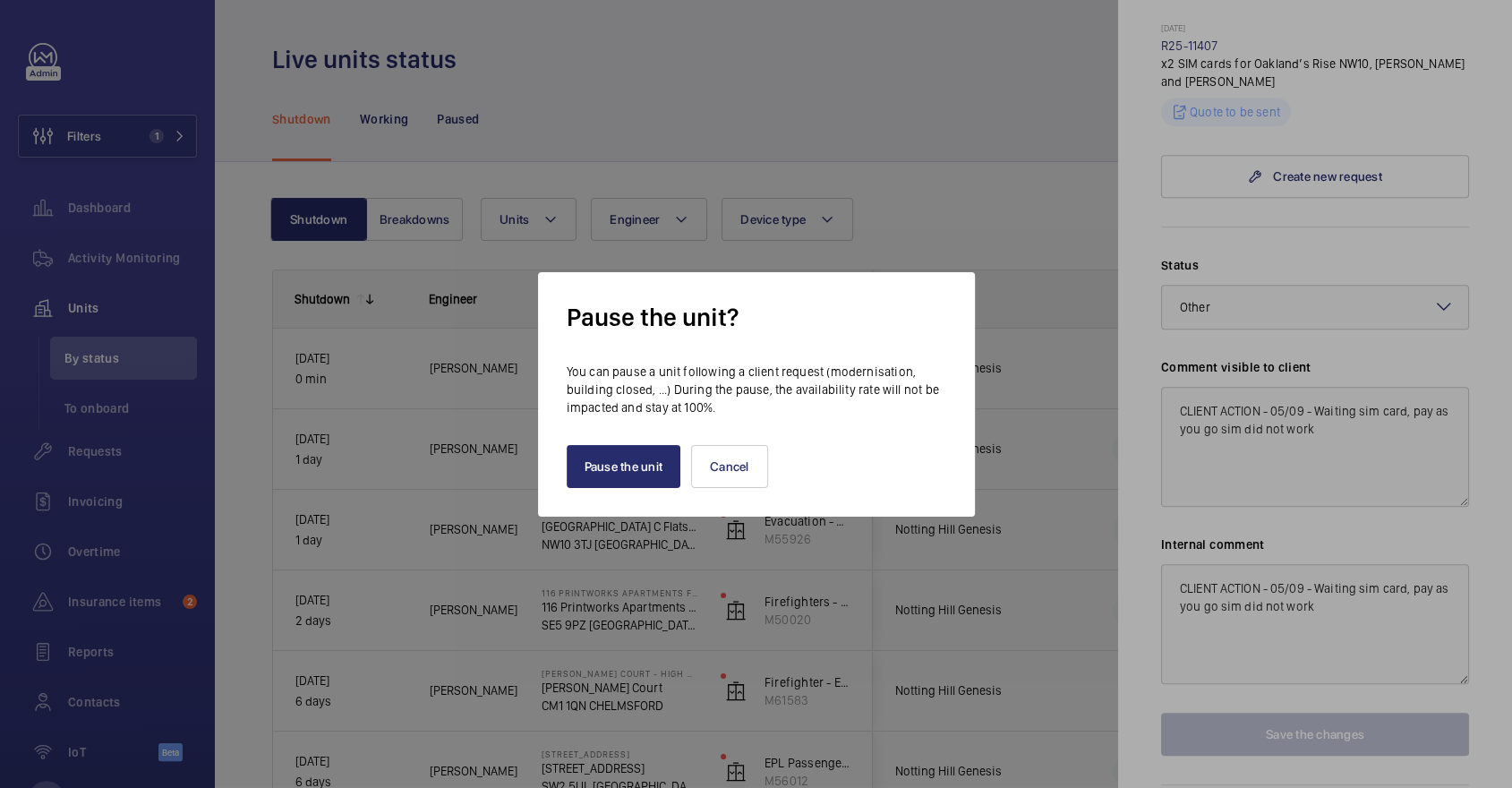
click at [566, 437] on div "Pause the unit Cancel" at bounding box center [756, 452] width 379 height 72
click at [617, 467] on button "Pause the unit" at bounding box center [623, 466] width 114 height 43
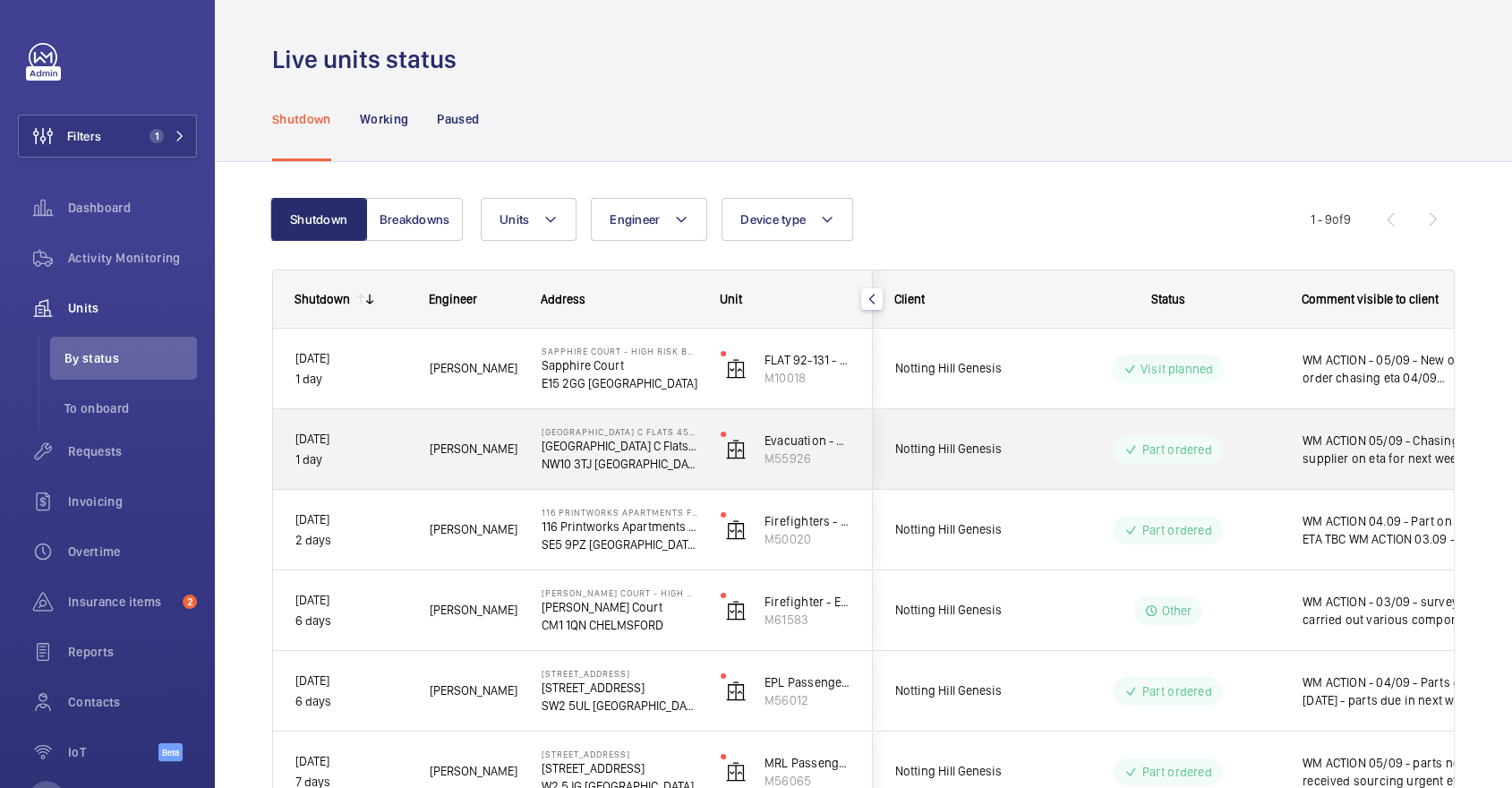
scroll to position [16, 0]
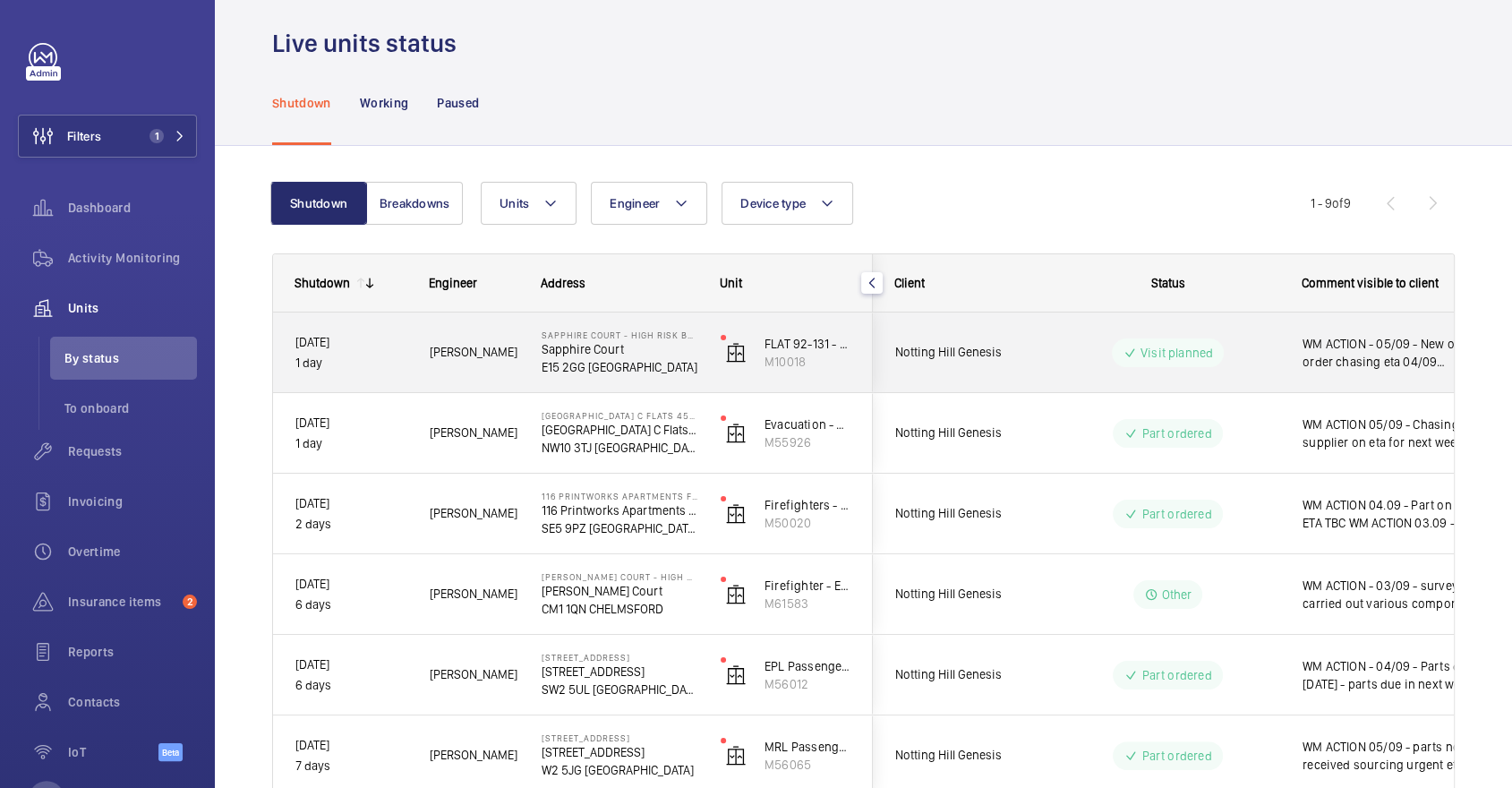
click at [1263, 347] on wm-front-pills-cell "Visit planned" at bounding box center [1168, 353] width 223 height 29
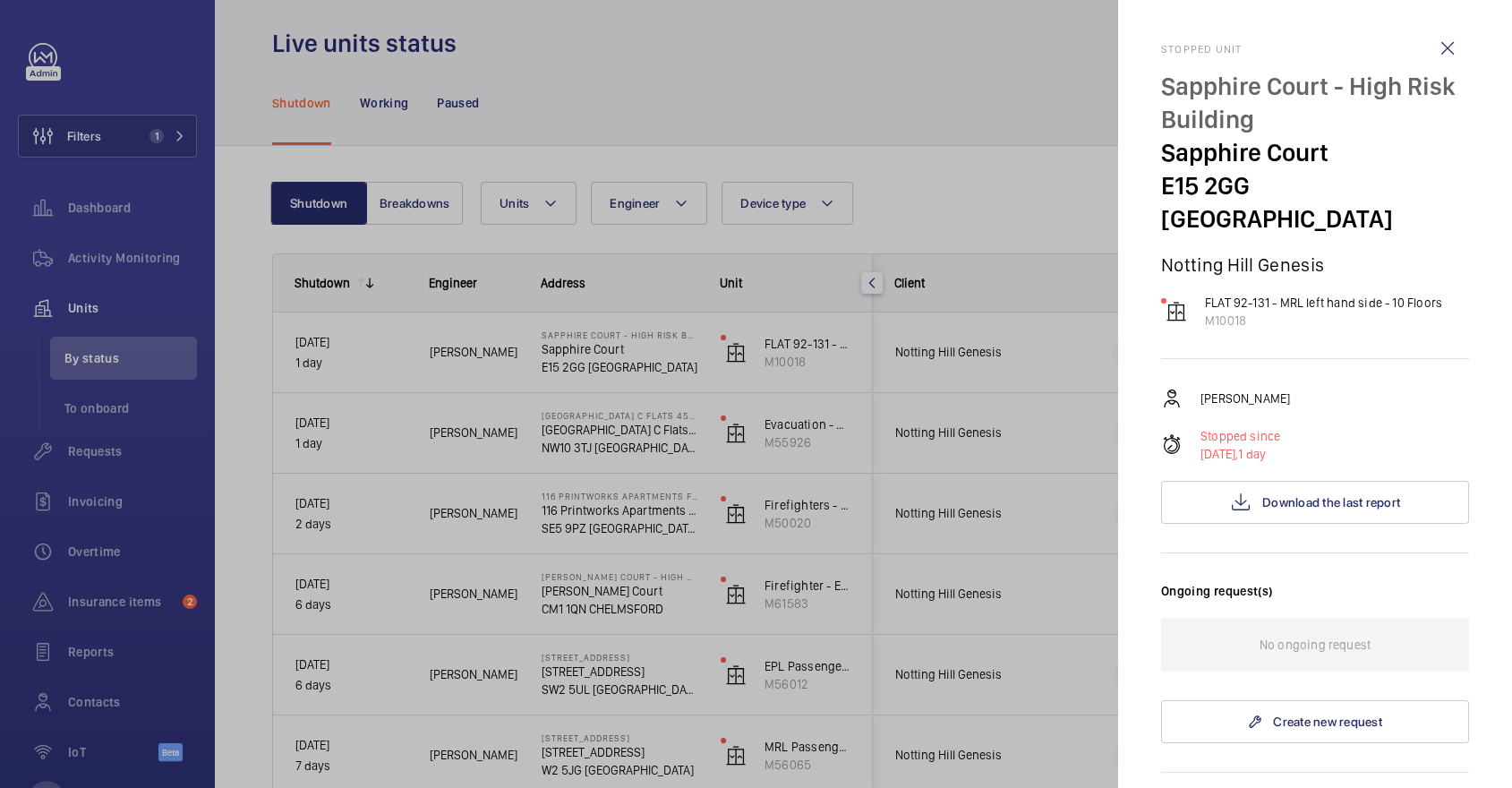
scroll to position [579, 0]
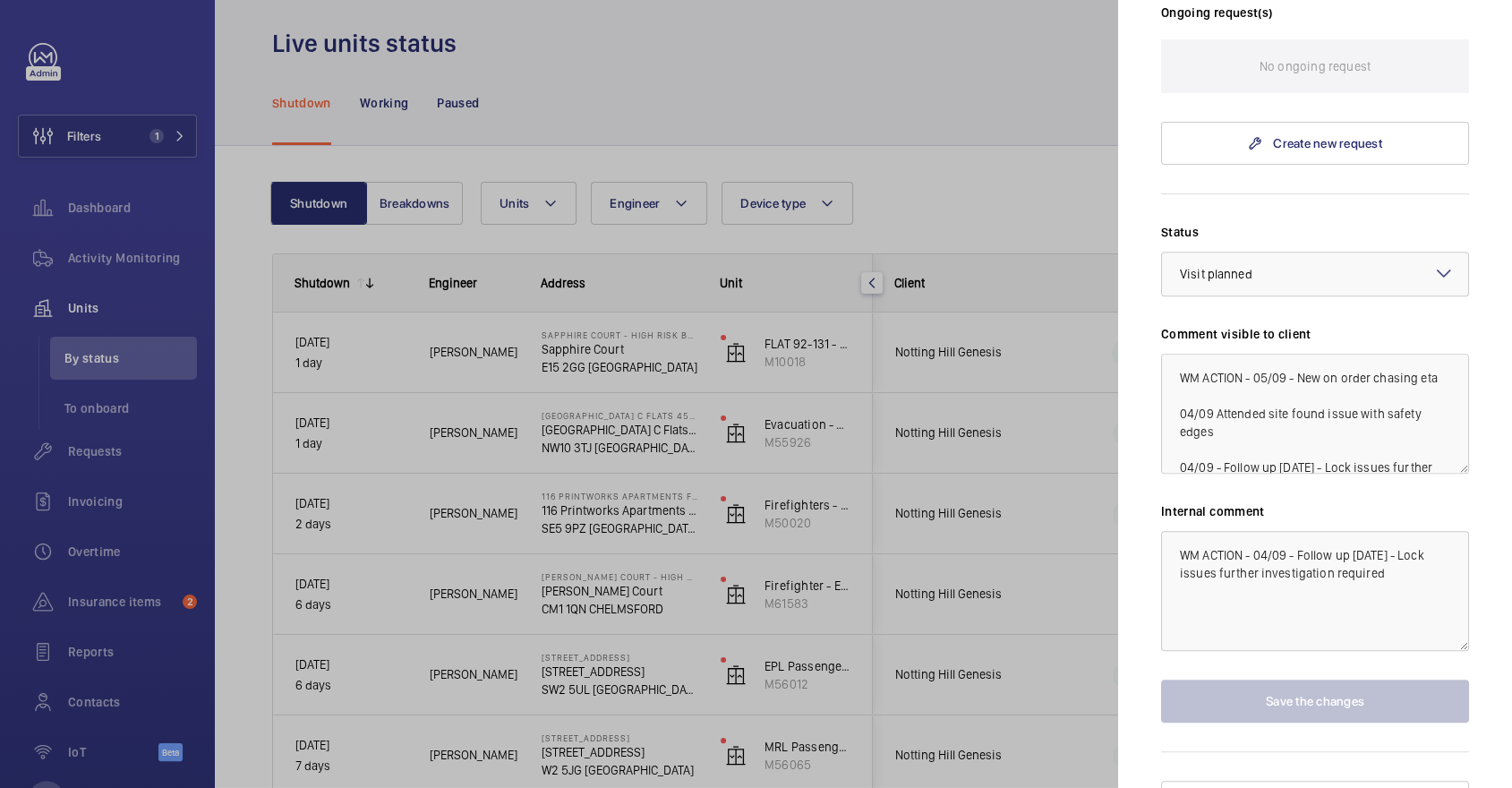
click at [1015, 412] on div at bounding box center [756, 394] width 1512 height 788
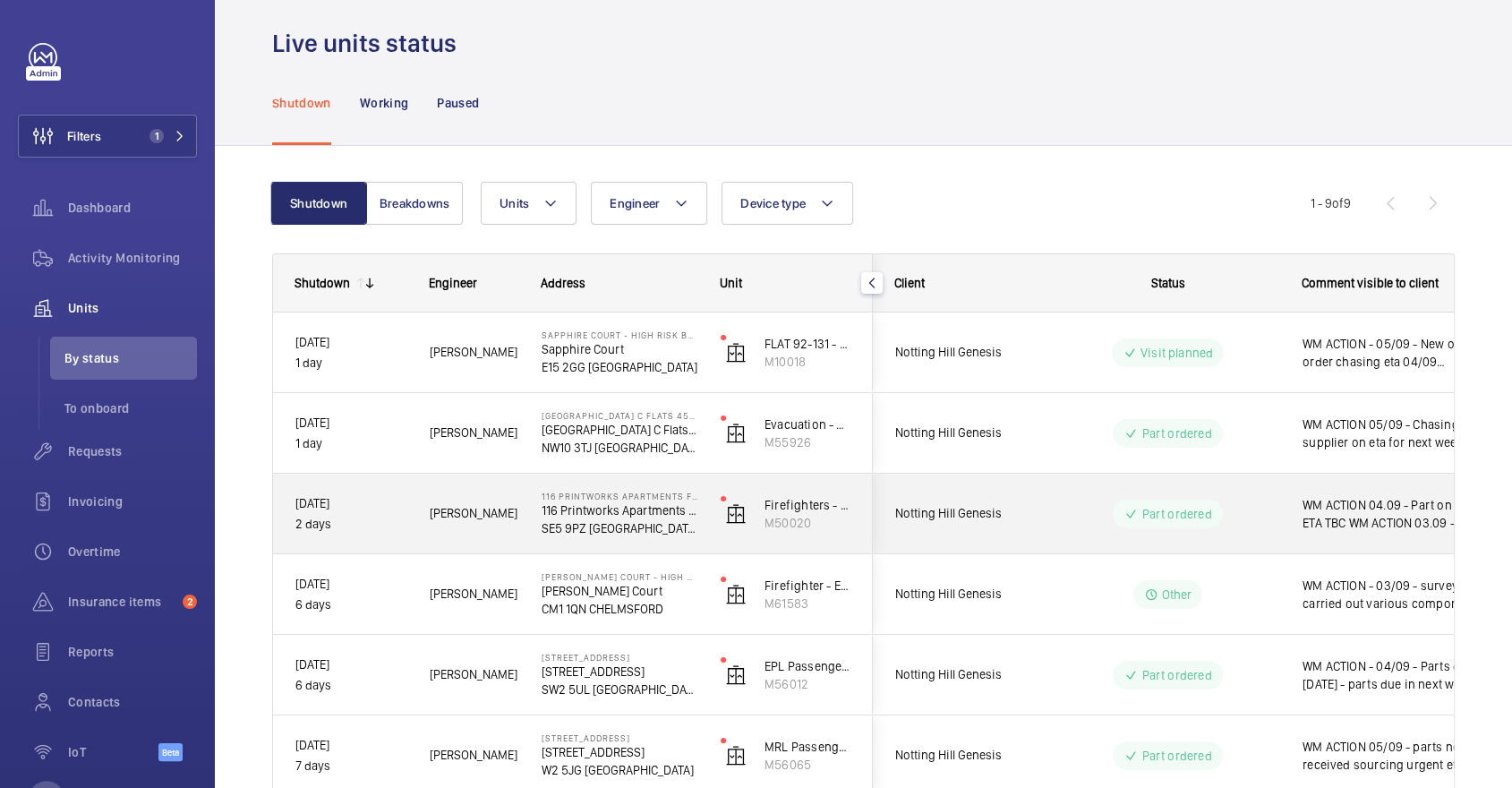
scroll to position [272, 0]
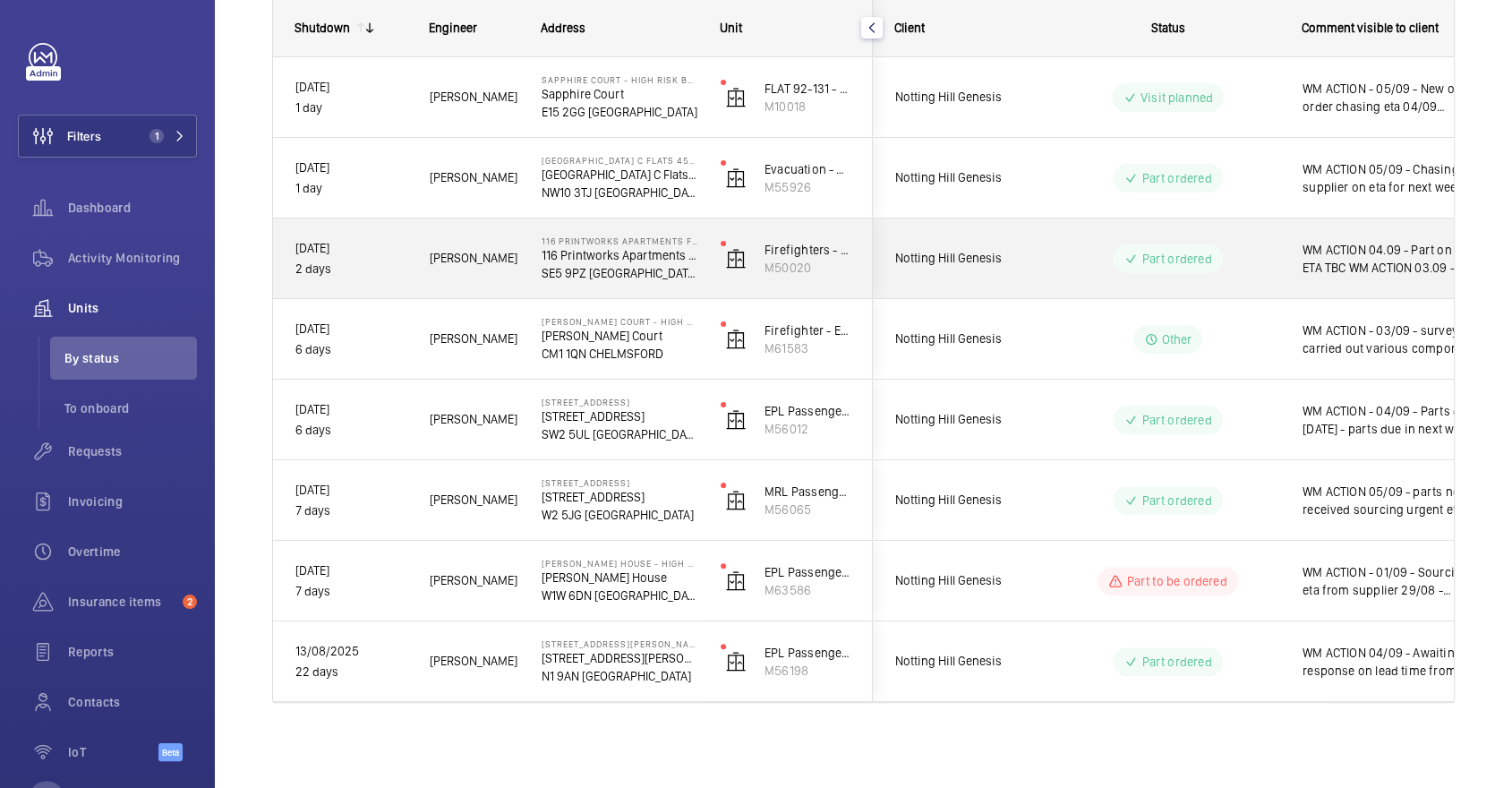
click at [1381, 231] on div "WM ACTION 04.09 - Part on order ETA TBC WM ACTION 03.09 - Part required, supply…" at bounding box center [1384, 259] width 206 height 77
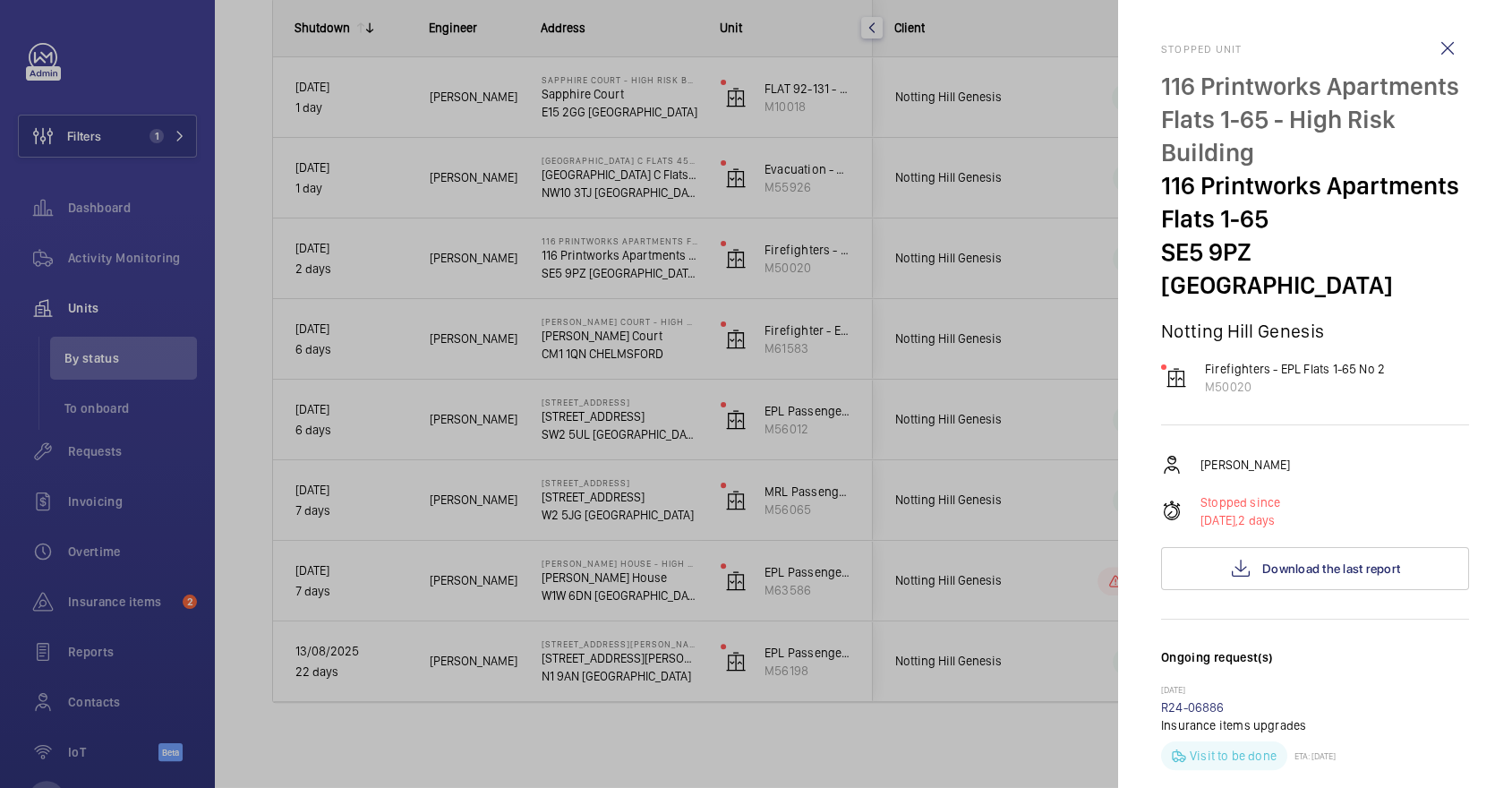
scroll to position [905, 0]
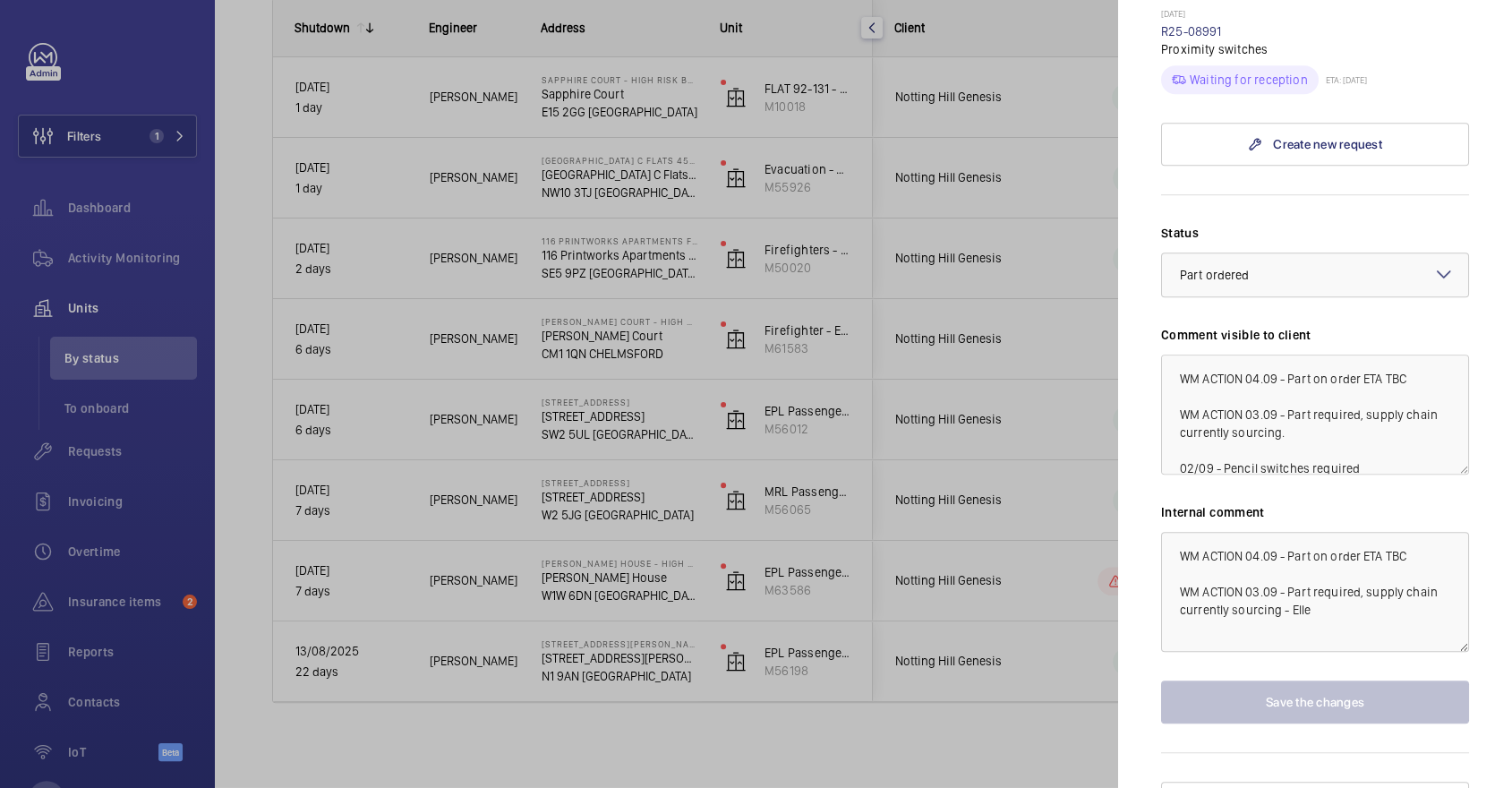
click at [996, 467] on div at bounding box center [756, 394] width 1512 height 788
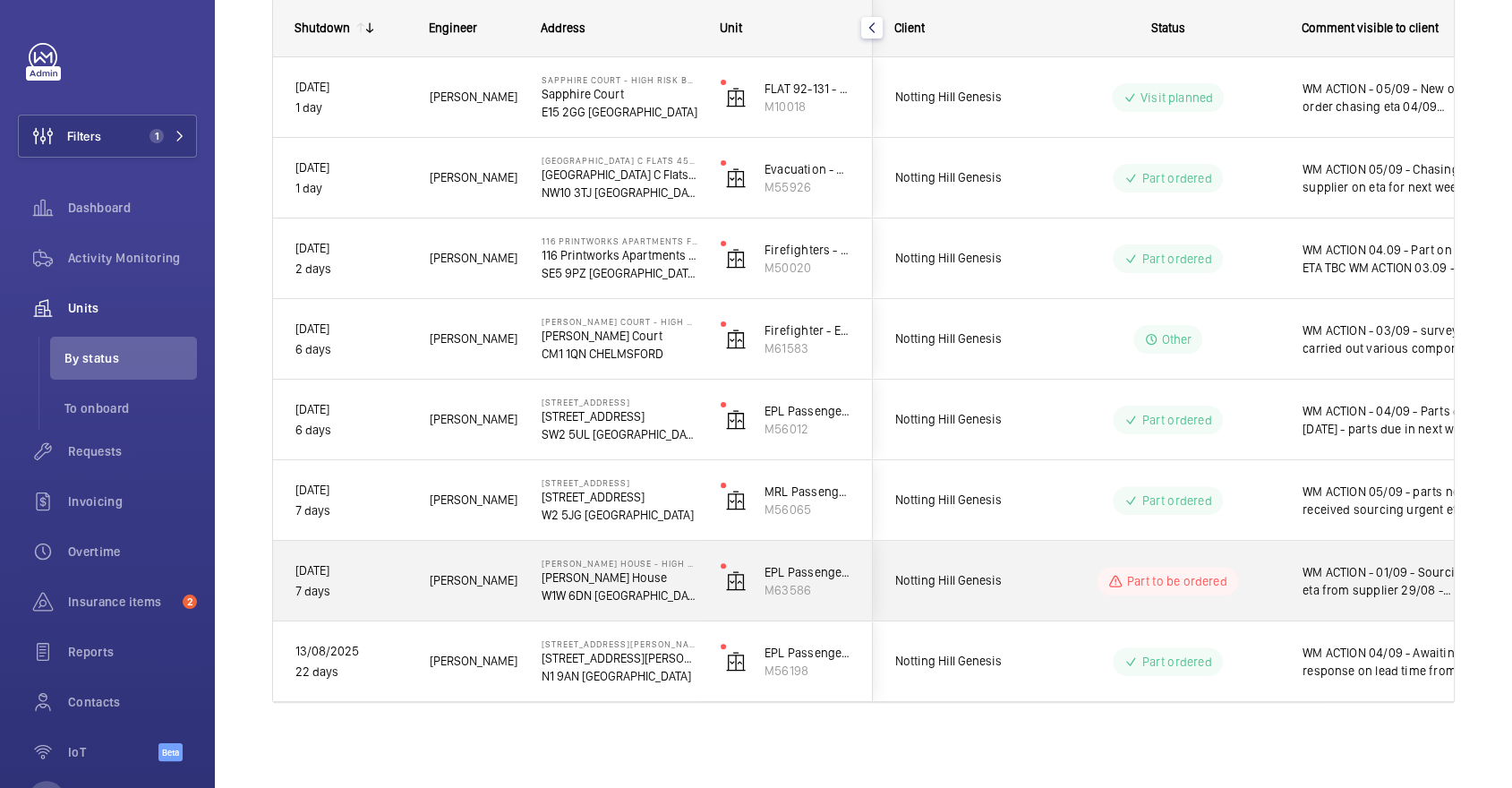
click at [1227, 572] on div "Part to be ordered" at bounding box center [1167, 581] width 139 height 29
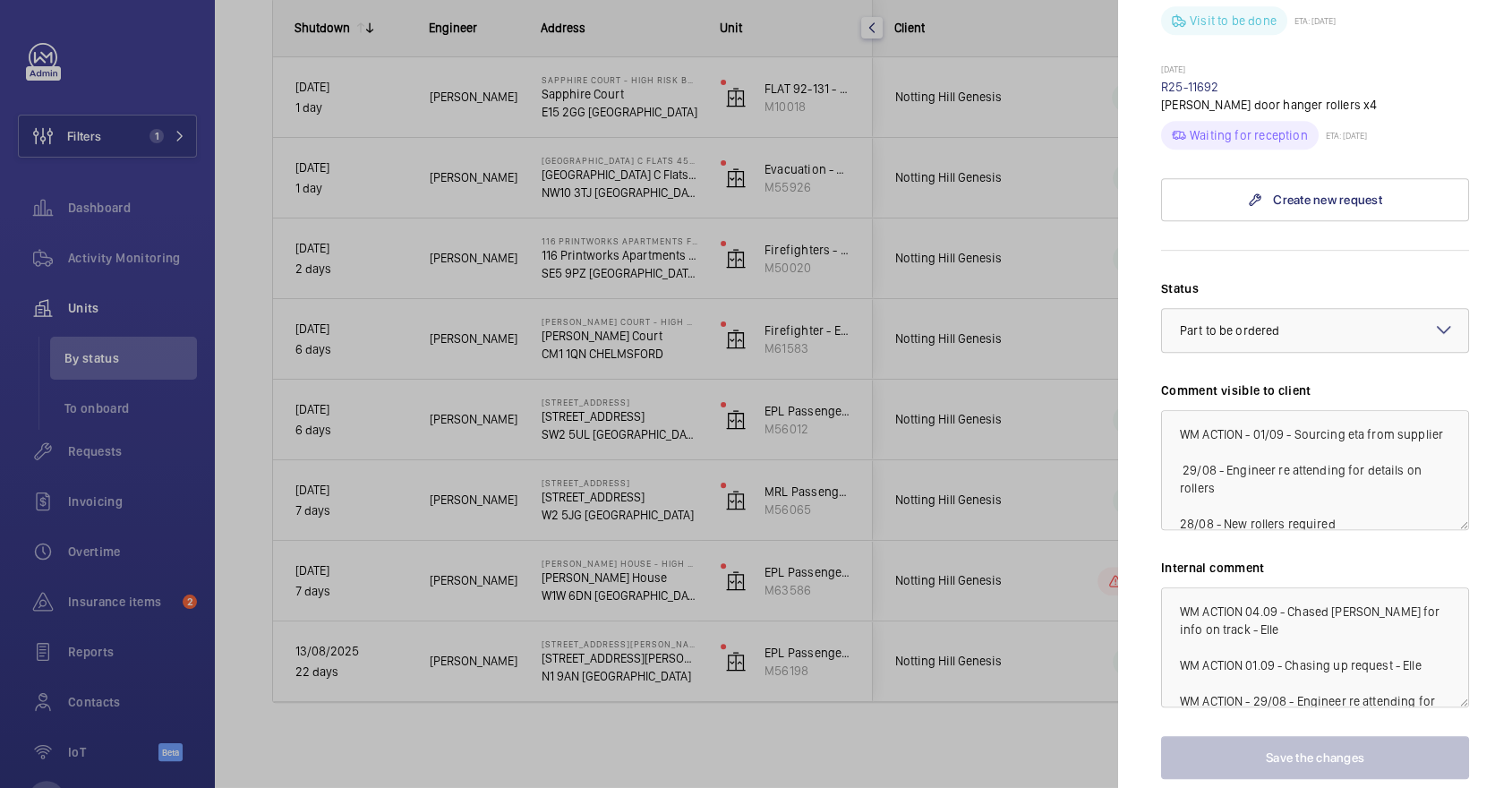
scroll to position [897, 0]
click at [1309, 323] on div "× Part to be ordered" at bounding box center [1252, 331] width 144 height 18
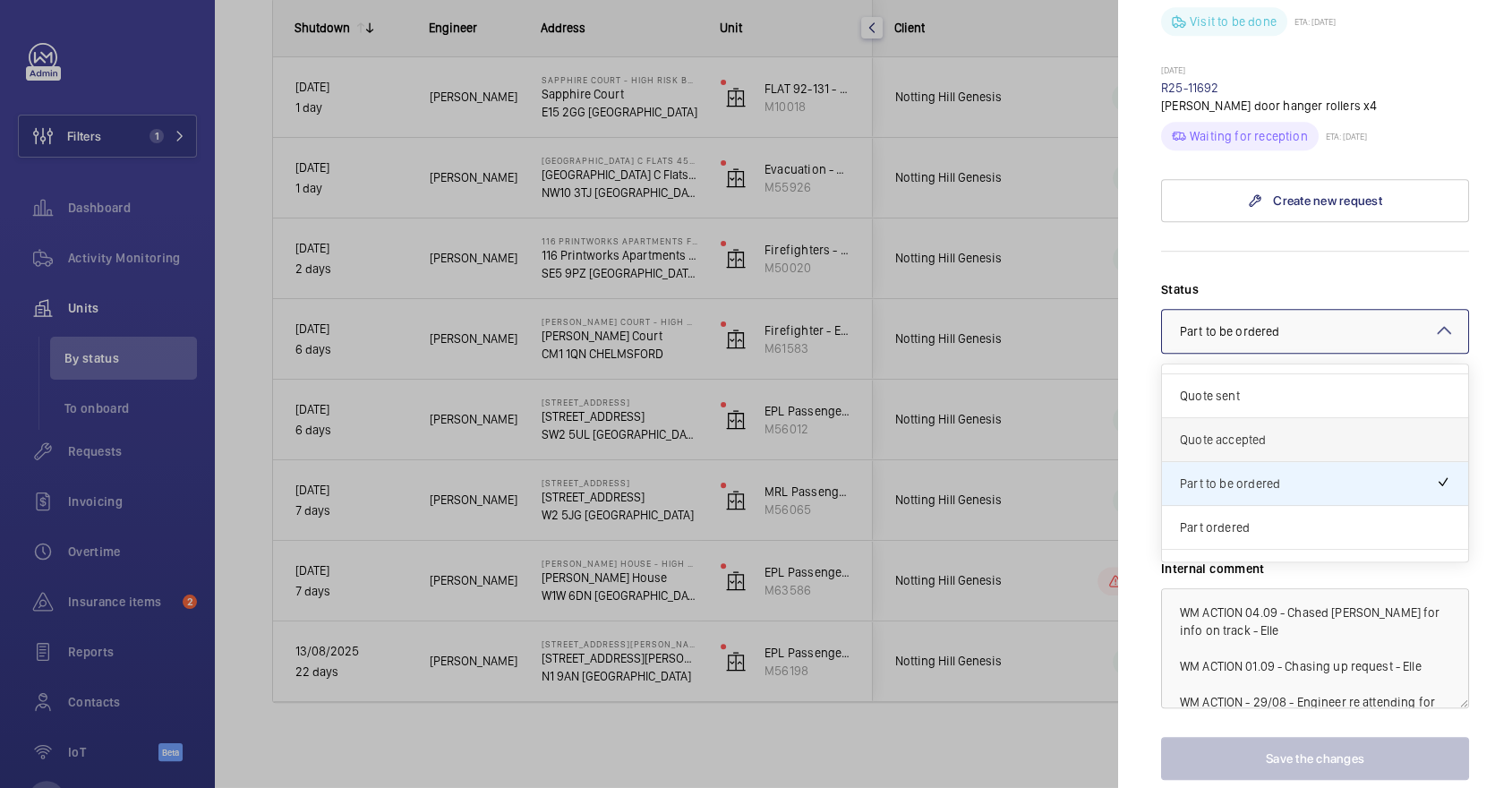
scroll to position [151, 0]
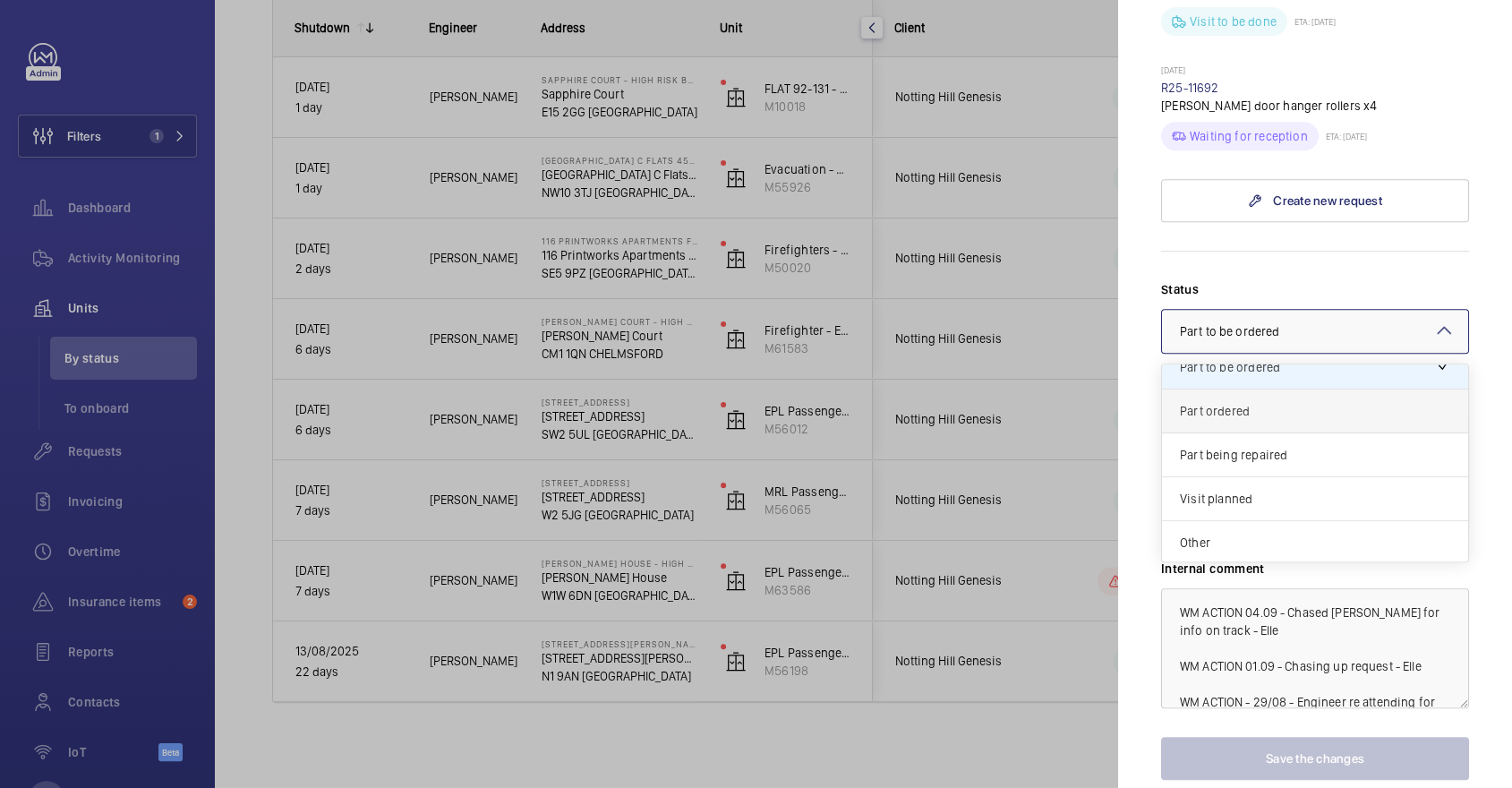
click at [1259, 402] on span "Part ordered" at bounding box center [1315, 410] width 271 height 18
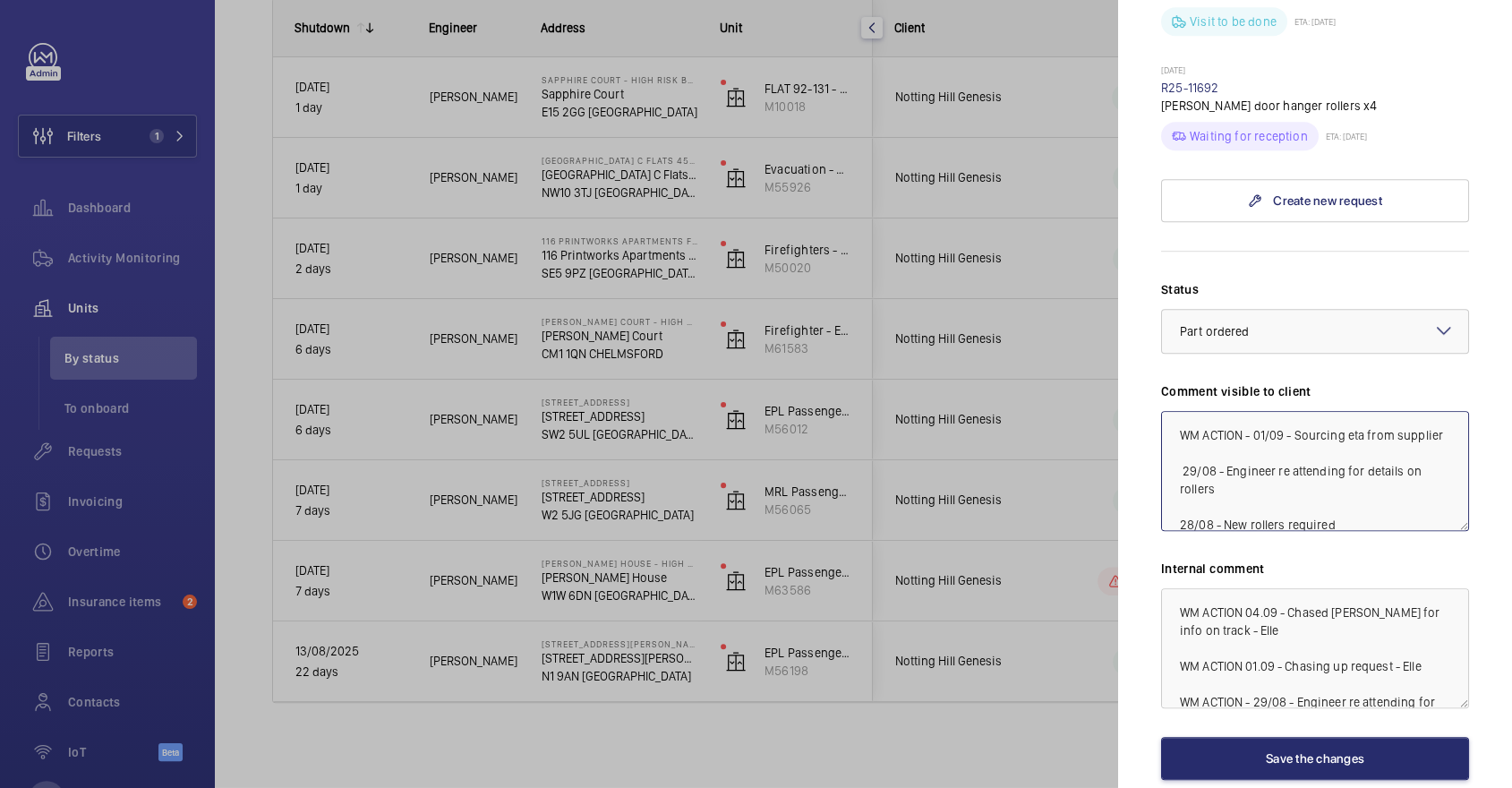
click at [1255, 411] on textarea "WM ACTION - 01/09 - Sourcing eta from supplier 29/08 - Engineer re attending fo…" at bounding box center [1314, 471] width 308 height 120
click at [1279, 411] on textarea "WM ACTION - 01/09 - Sourcing eta from supplier 29/08 - Engineer re attending fo…" at bounding box center [1314, 471] width 308 height 120
click at [1253, 411] on textarea "WM ACTION - 03/09 - Sourcing from other suppliers long lead times 01/09 - Sourc…" at bounding box center [1314, 471] width 308 height 120
click at [1289, 411] on textarea "WM ACTION - 03/09 - Sourcing from other suppliers long lead times 01/09 - Sourc…" at bounding box center [1314, 471] width 308 height 120
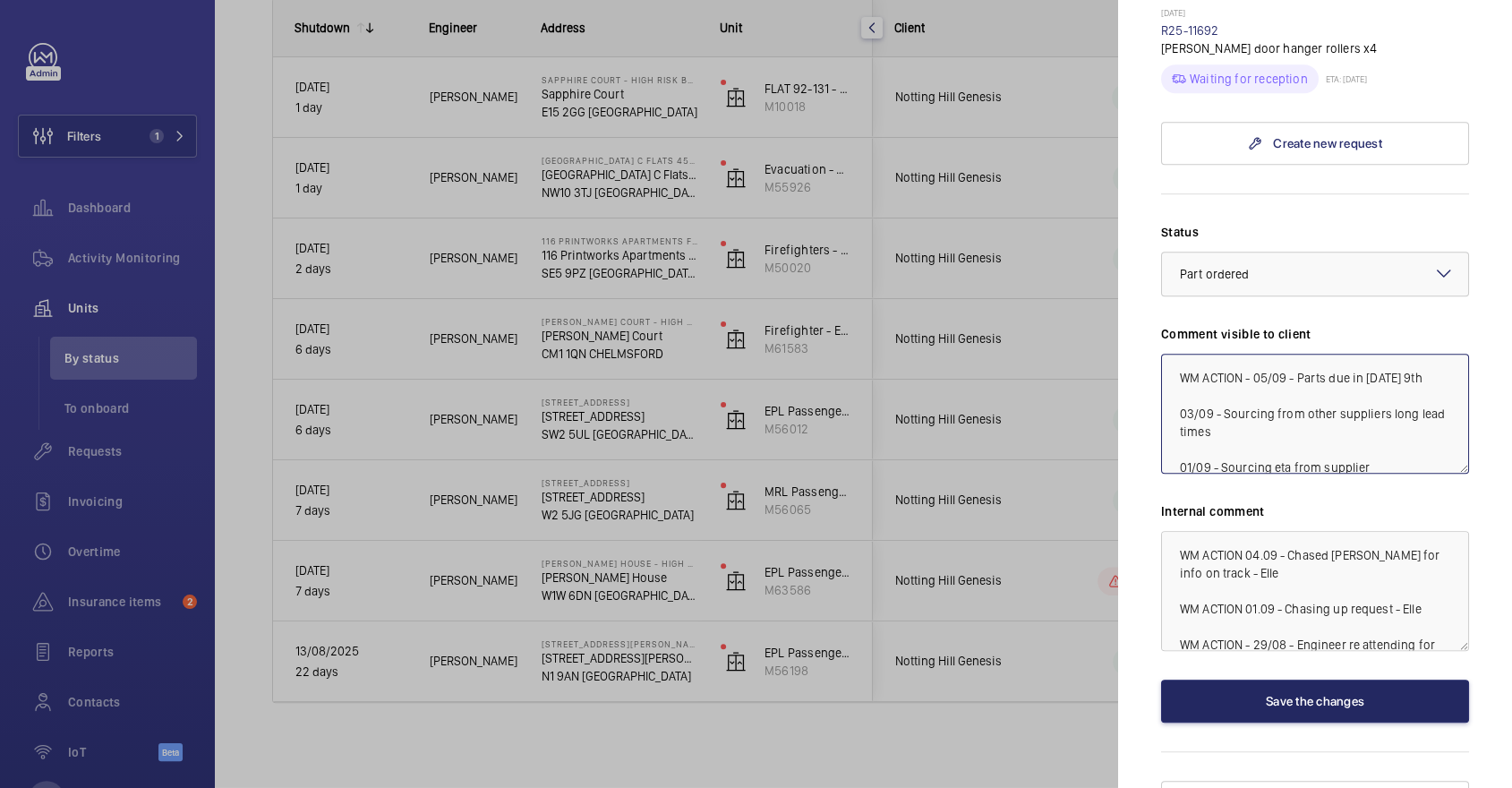
type textarea "WM ACTION - 05/09 - Parts due in Tuesday 9th 03/09 - Sourcing from other suppli…"
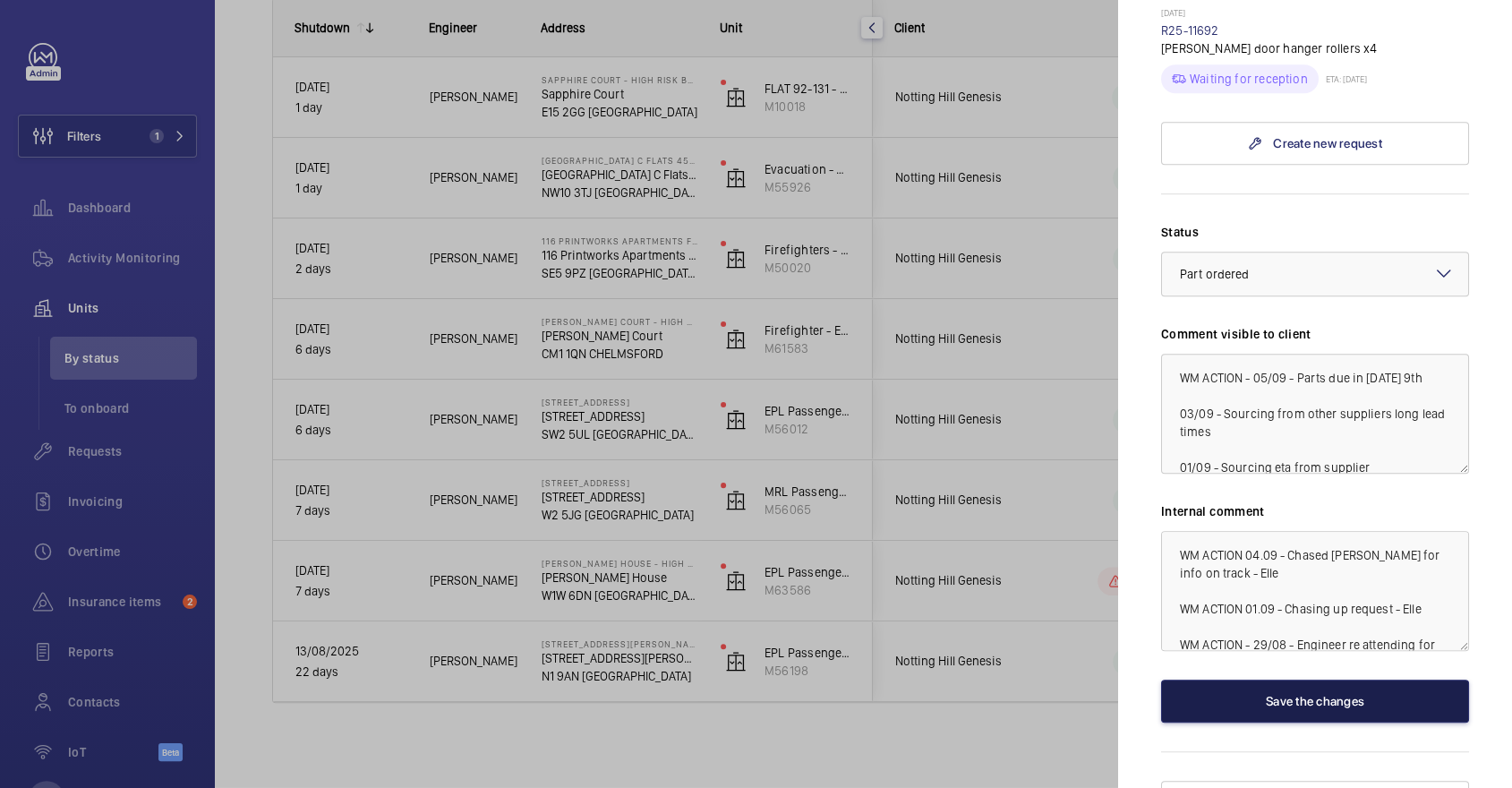
click at [1278, 680] on button "Save the changes" at bounding box center [1314, 701] width 308 height 43
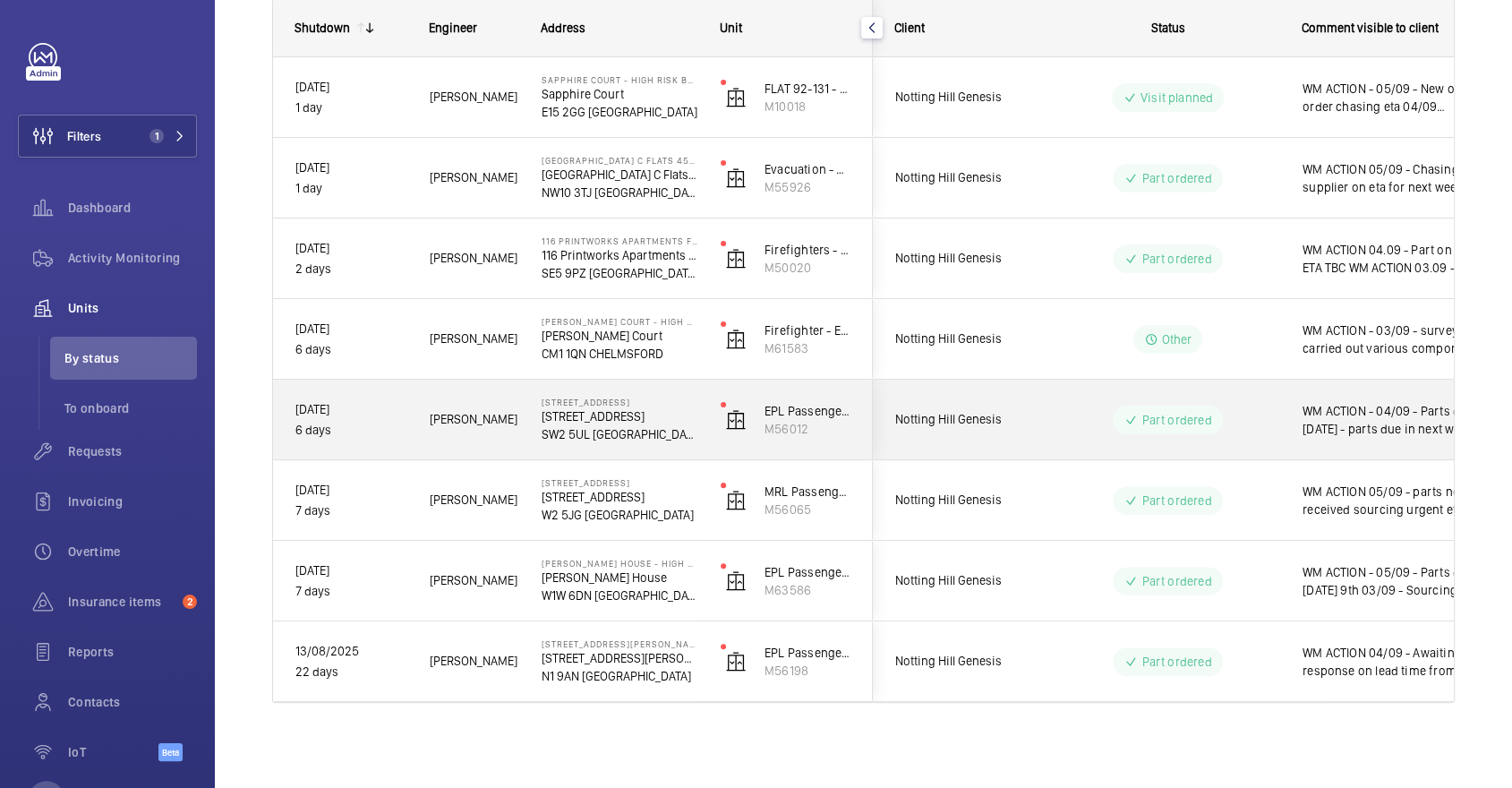
click at [1260, 431] on wm-front-pills-cell "Part ordered" at bounding box center [1168, 420] width 223 height 29
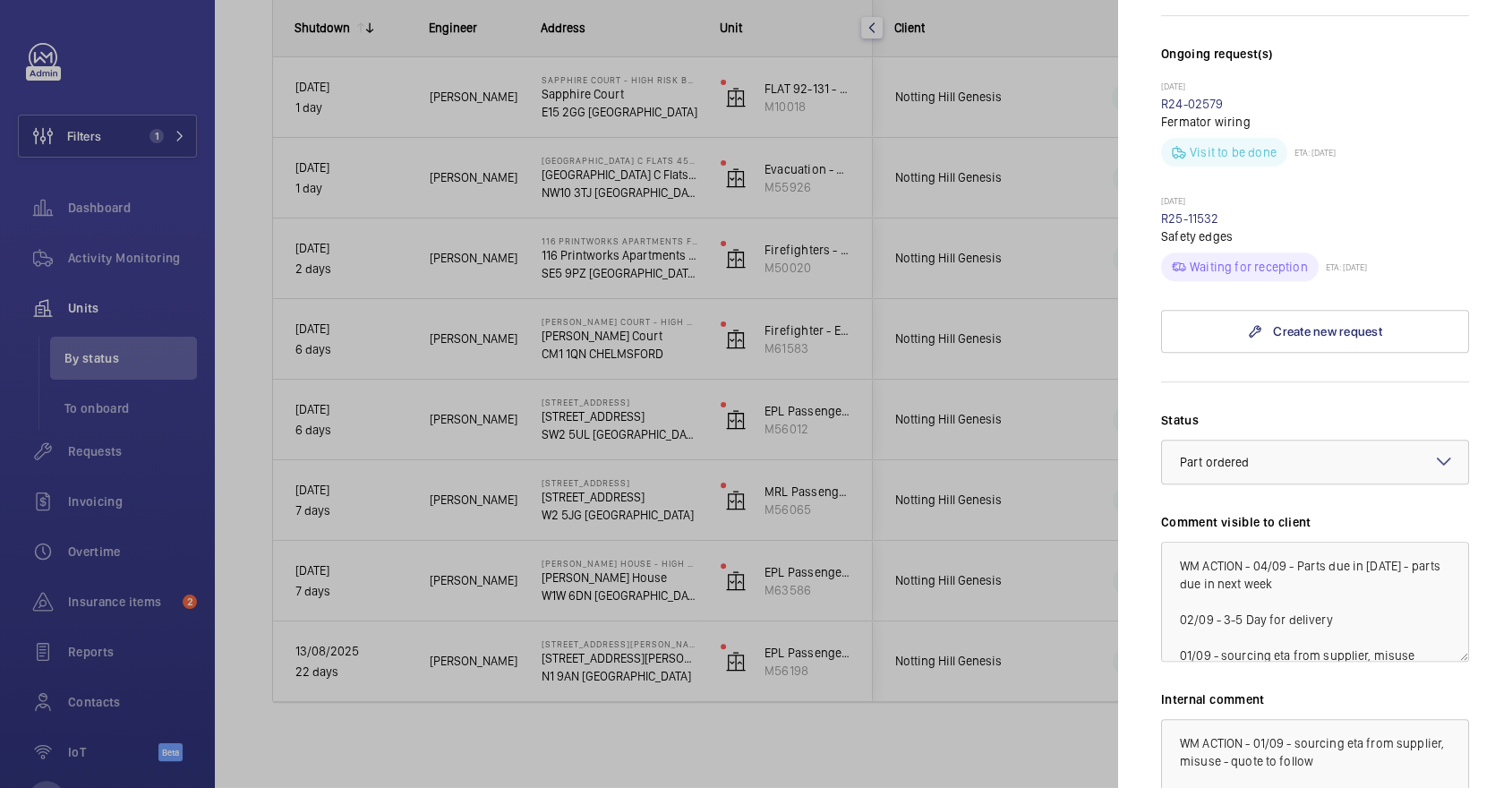
scroll to position [464, 0]
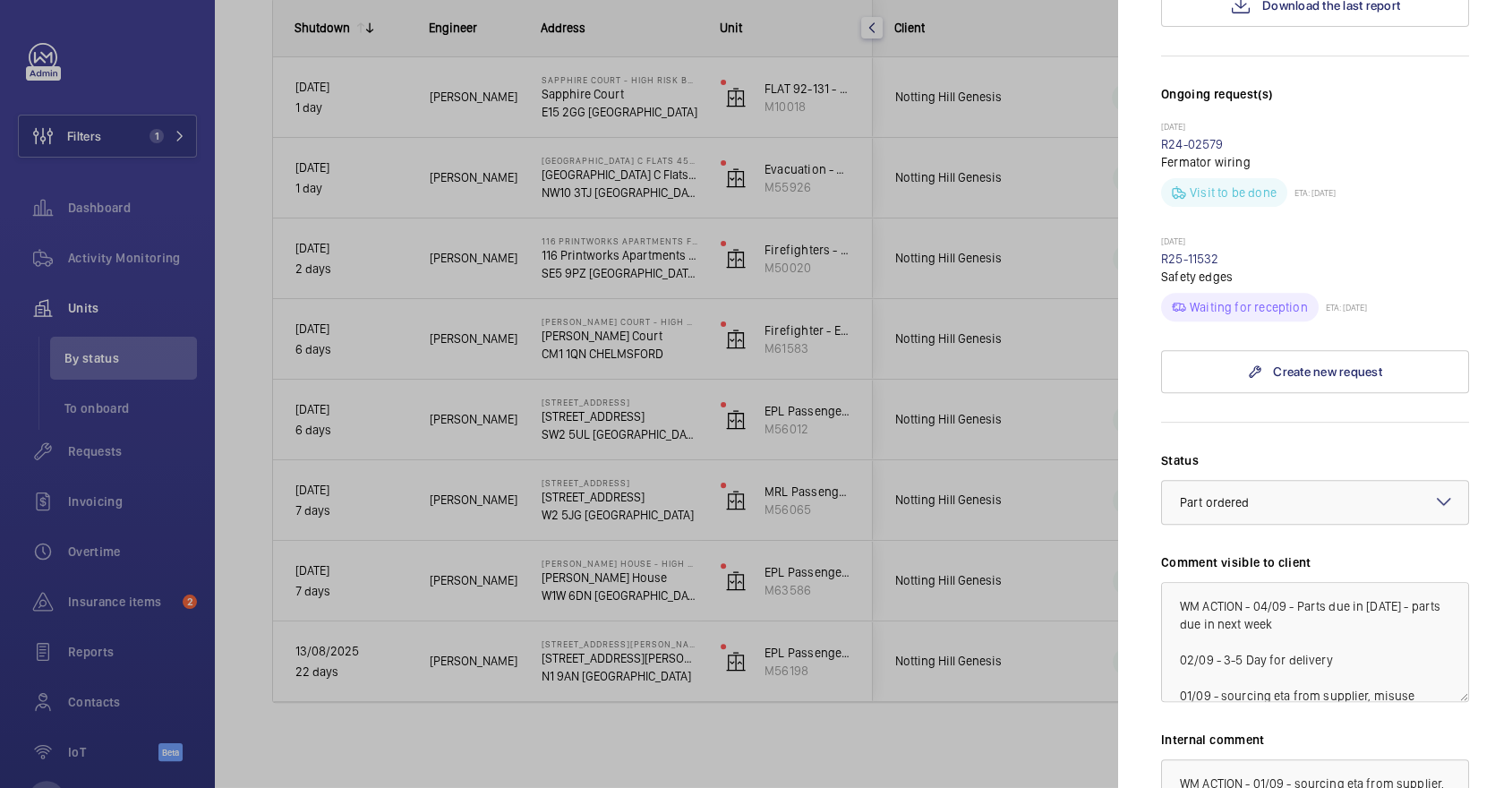
click at [1012, 334] on div at bounding box center [756, 394] width 1512 height 788
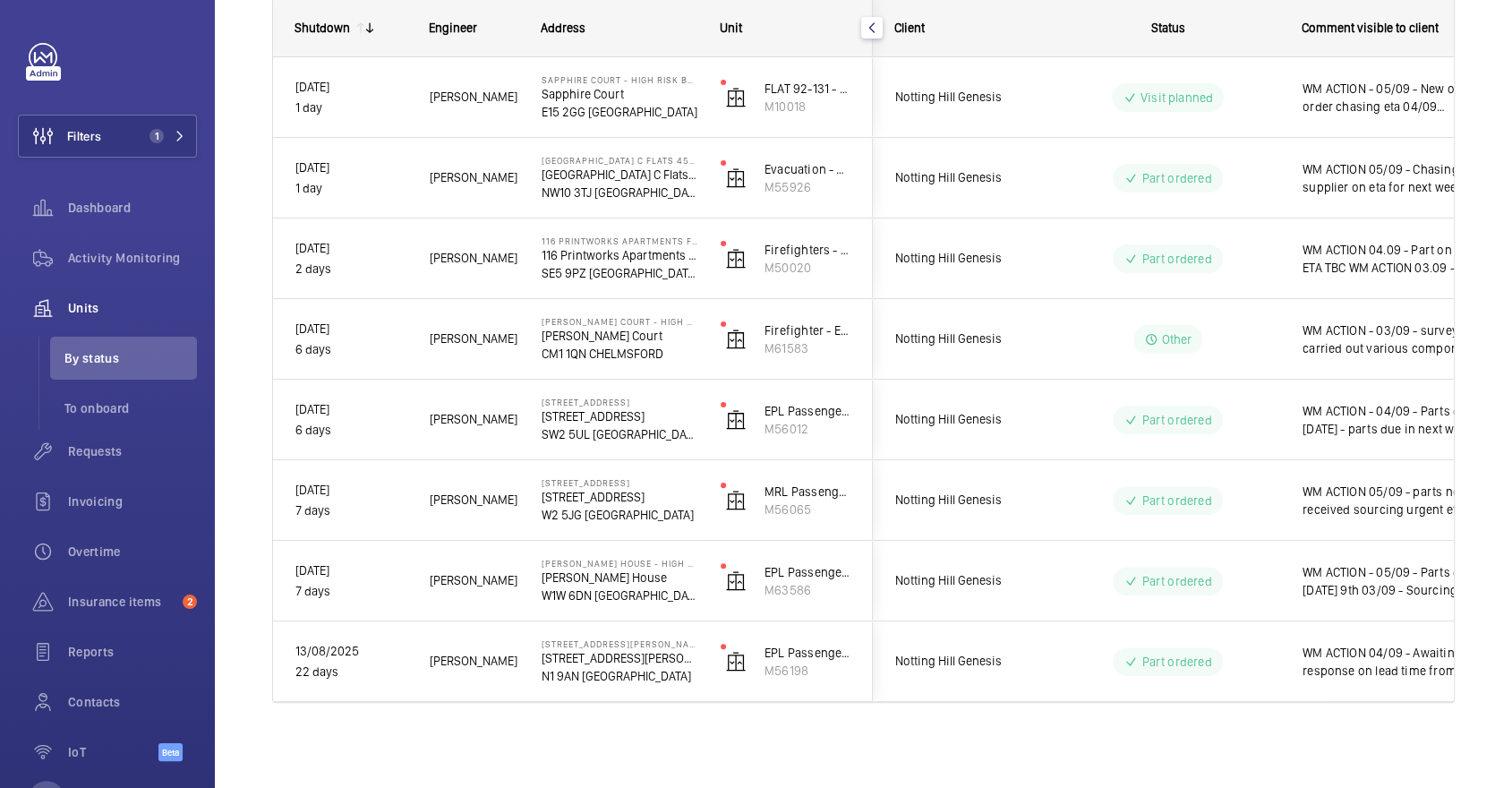
scroll to position [0, 0]
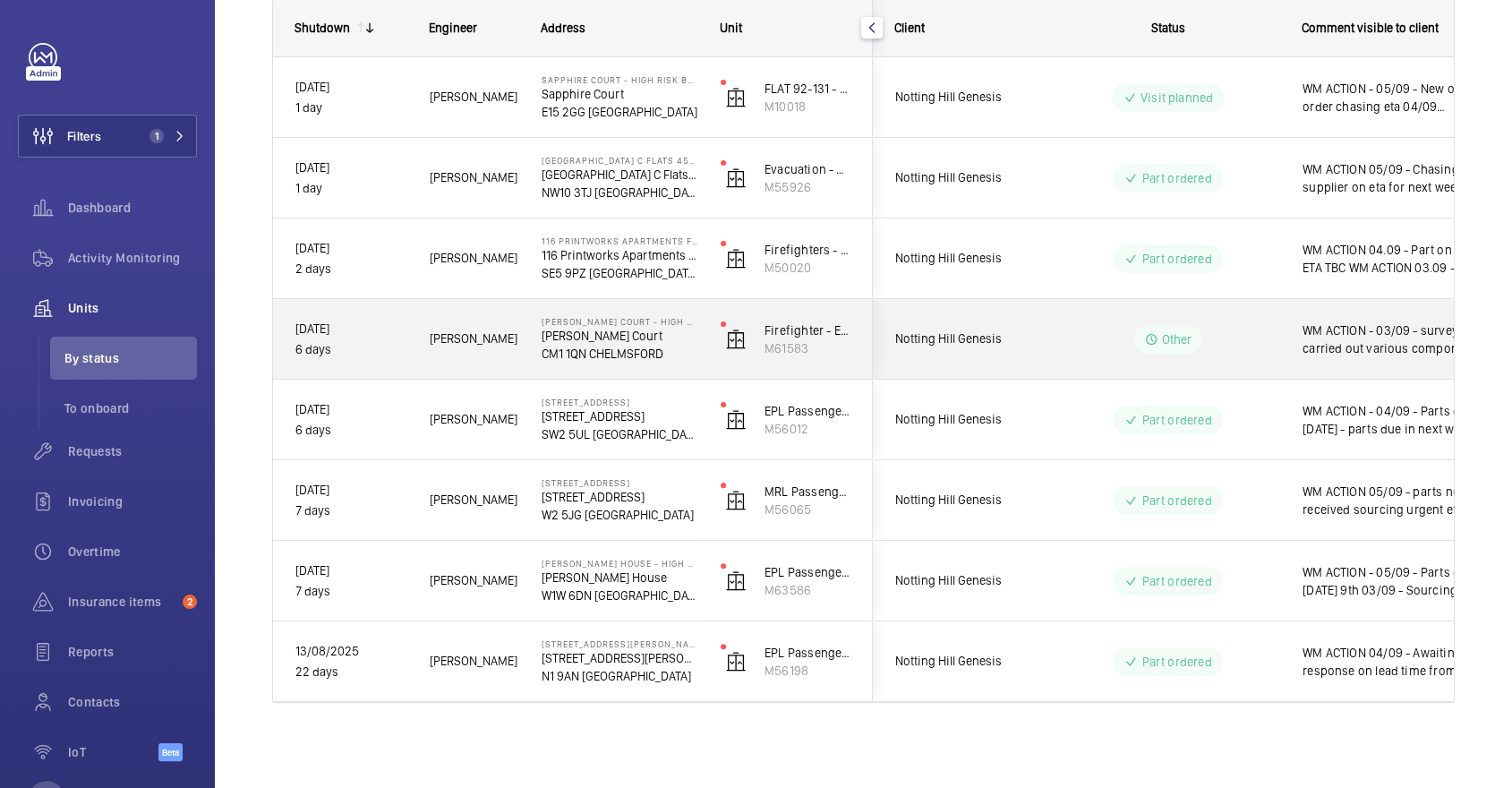
click at [1057, 349] on wm-front-pills-cell "Other" at bounding box center [1168, 339] width 223 height 29
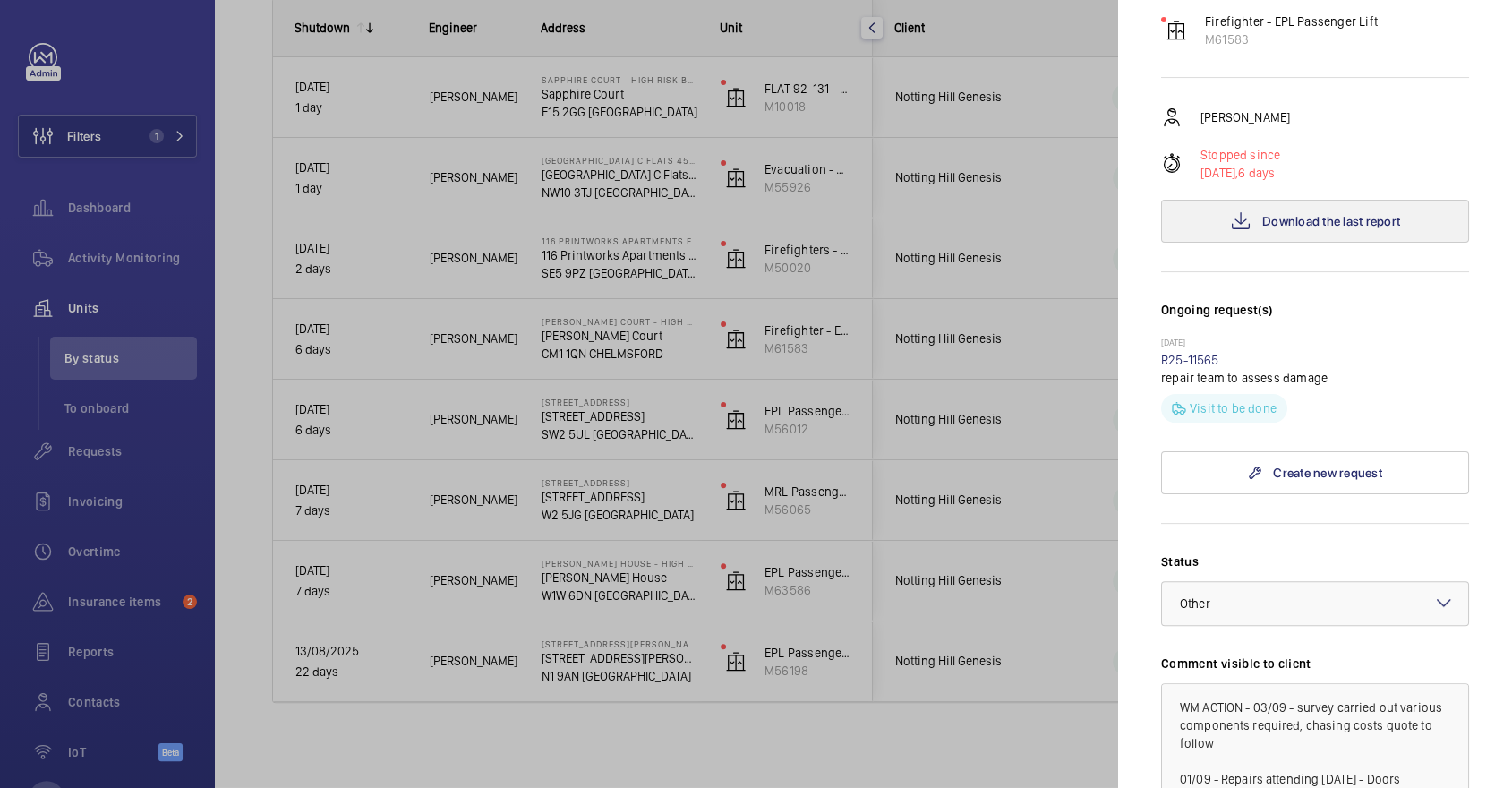
scroll to position [610, 0]
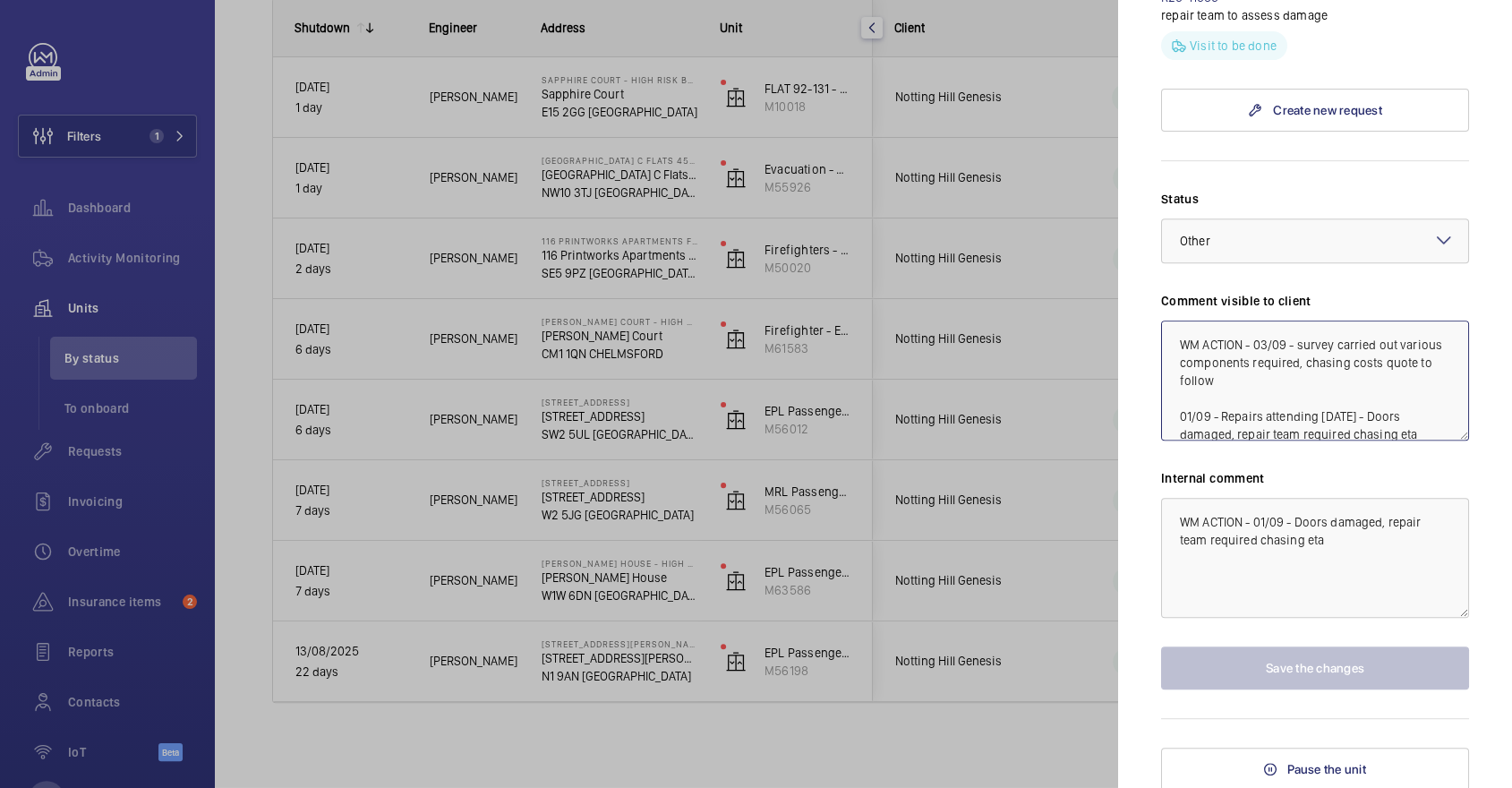
click at [1255, 341] on textarea "WM ACTION - 03/09 - survey carried out various components required, chasing cos…" at bounding box center [1314, 381] width 308 height 120
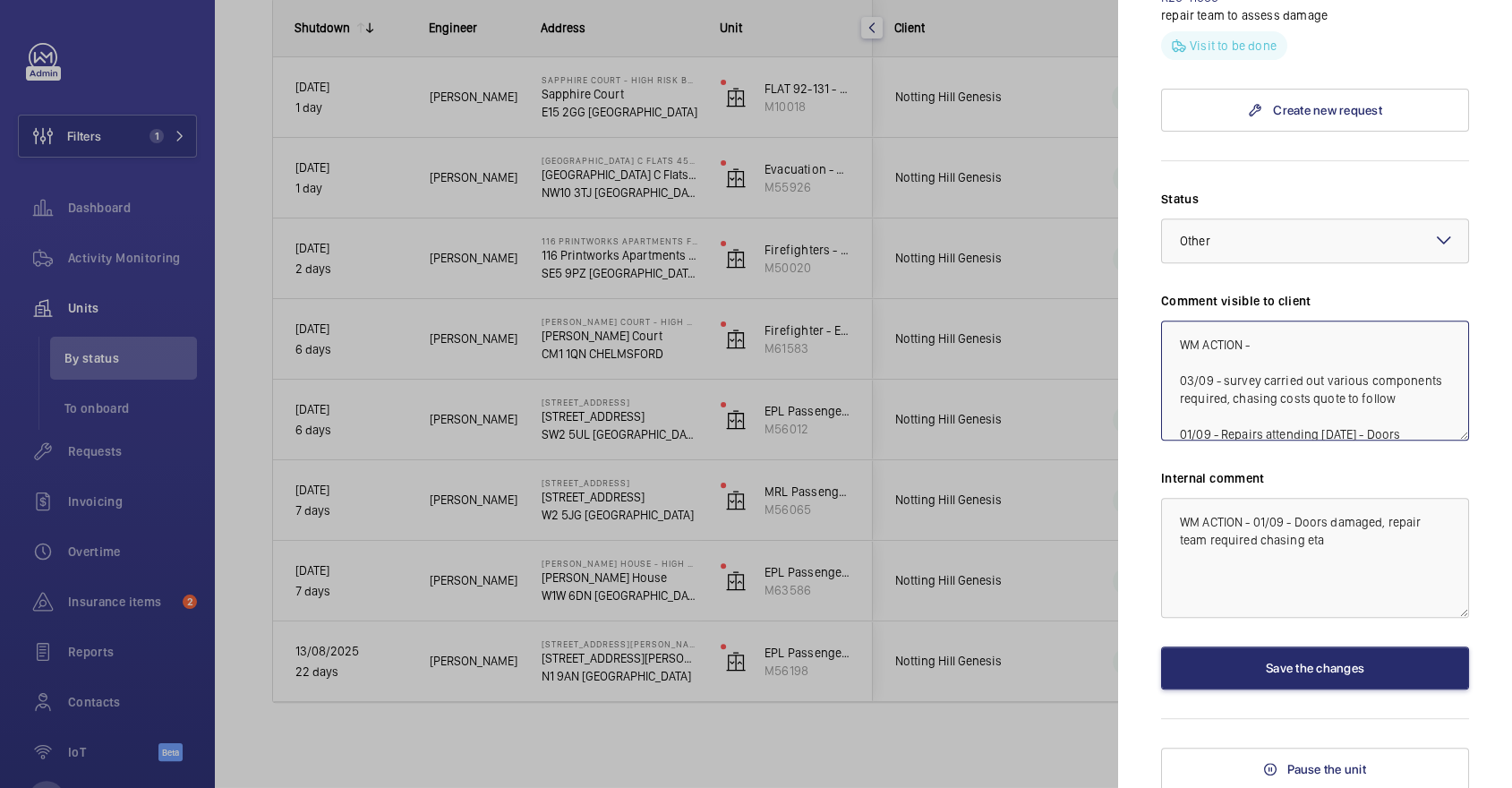
click at [1301, 341] on textarea "WM ACTION - 03/09 - survey carried out various components required, chasing cos…" at bounding box center [1314, 381] width 308 height 120
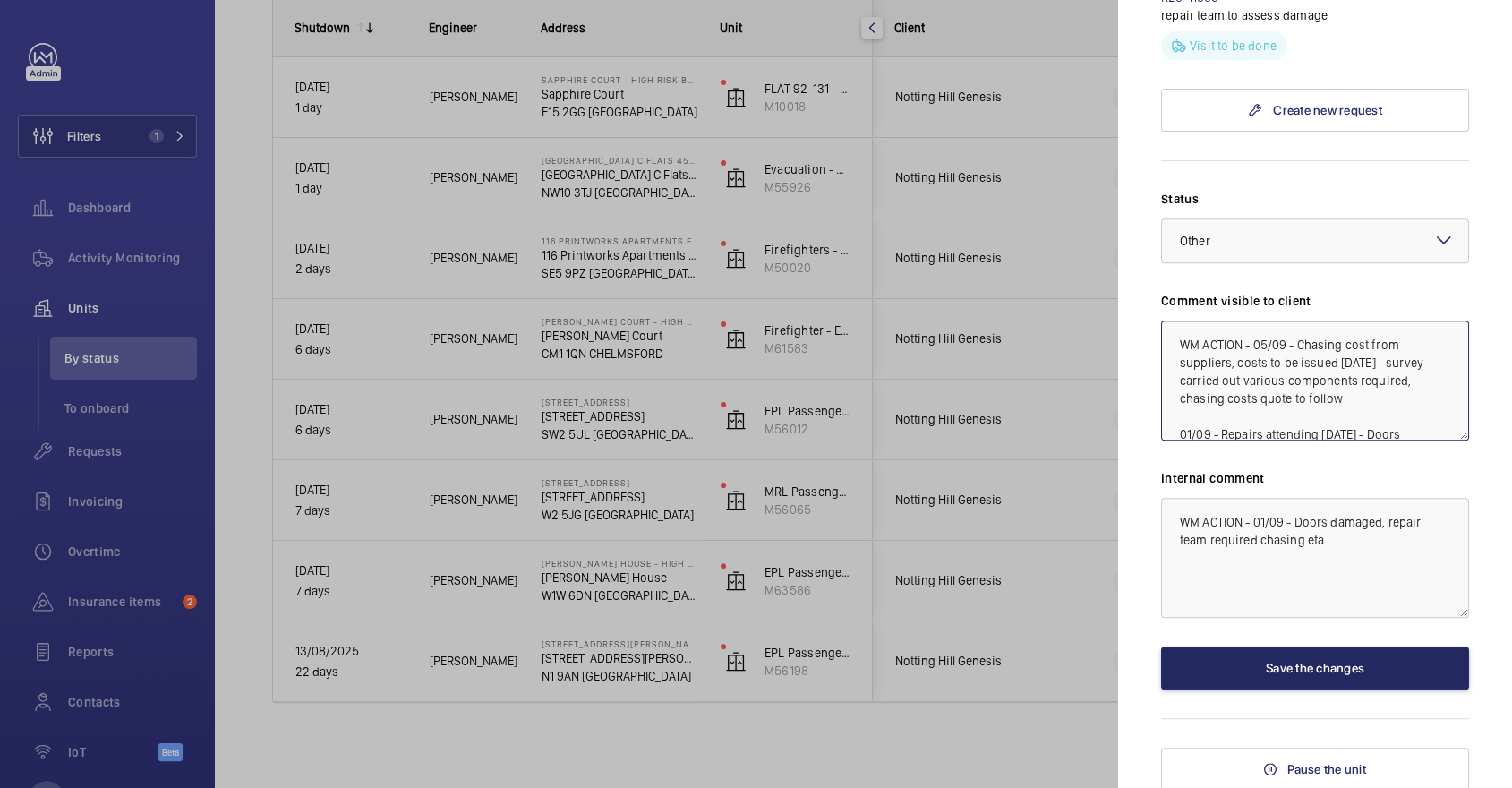
type textarea "WM ACTION - 05/09 - Chasing cost from suppliers, costs to be issued today 03/09…"
click at [1315, 676] on button "Save the changes" at bounding box center [1314, 668] width 308 height 43
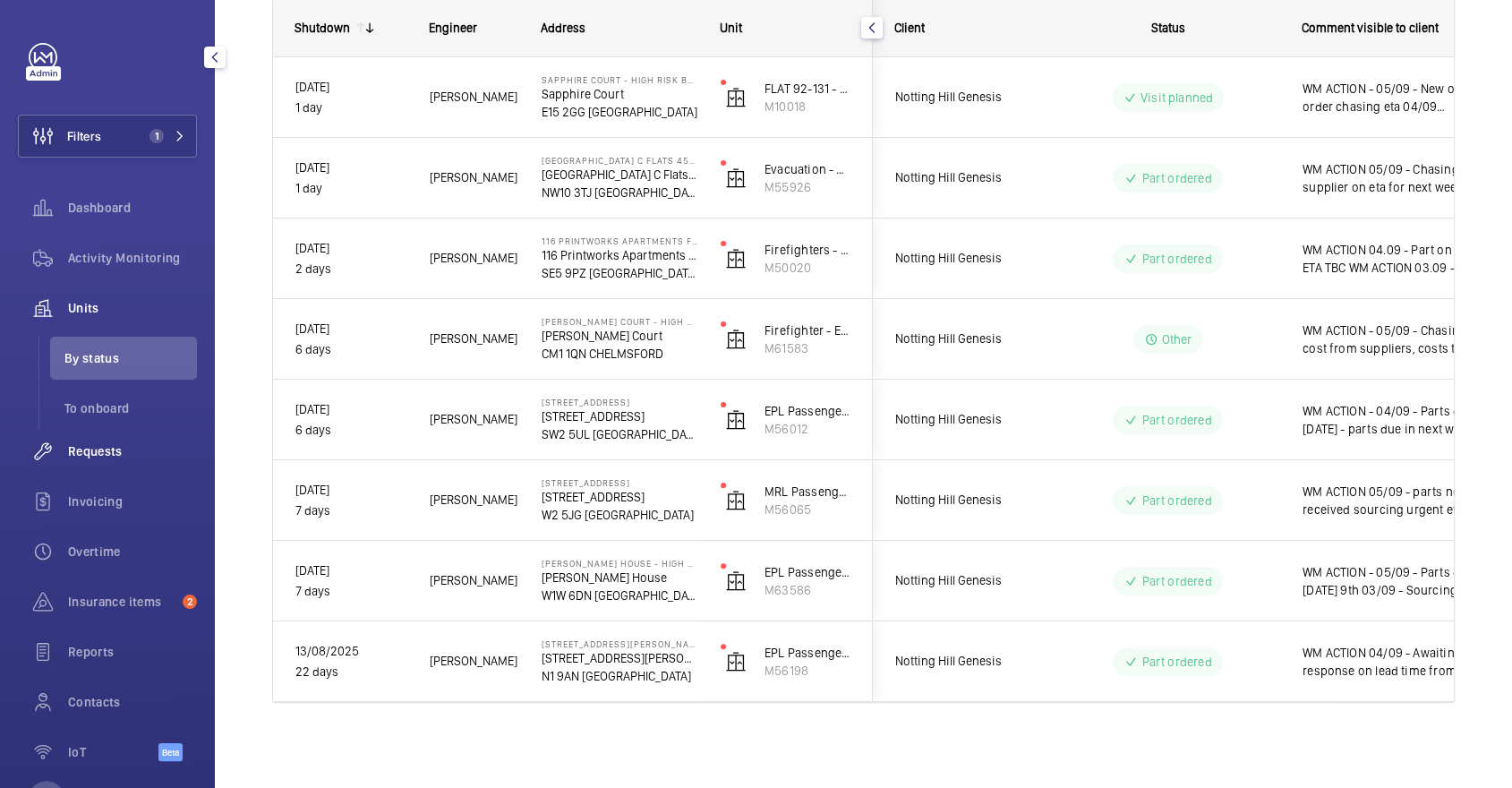
click at [126, 438] on div "Requests" at bounding box center [107, 451] width 179 height 43
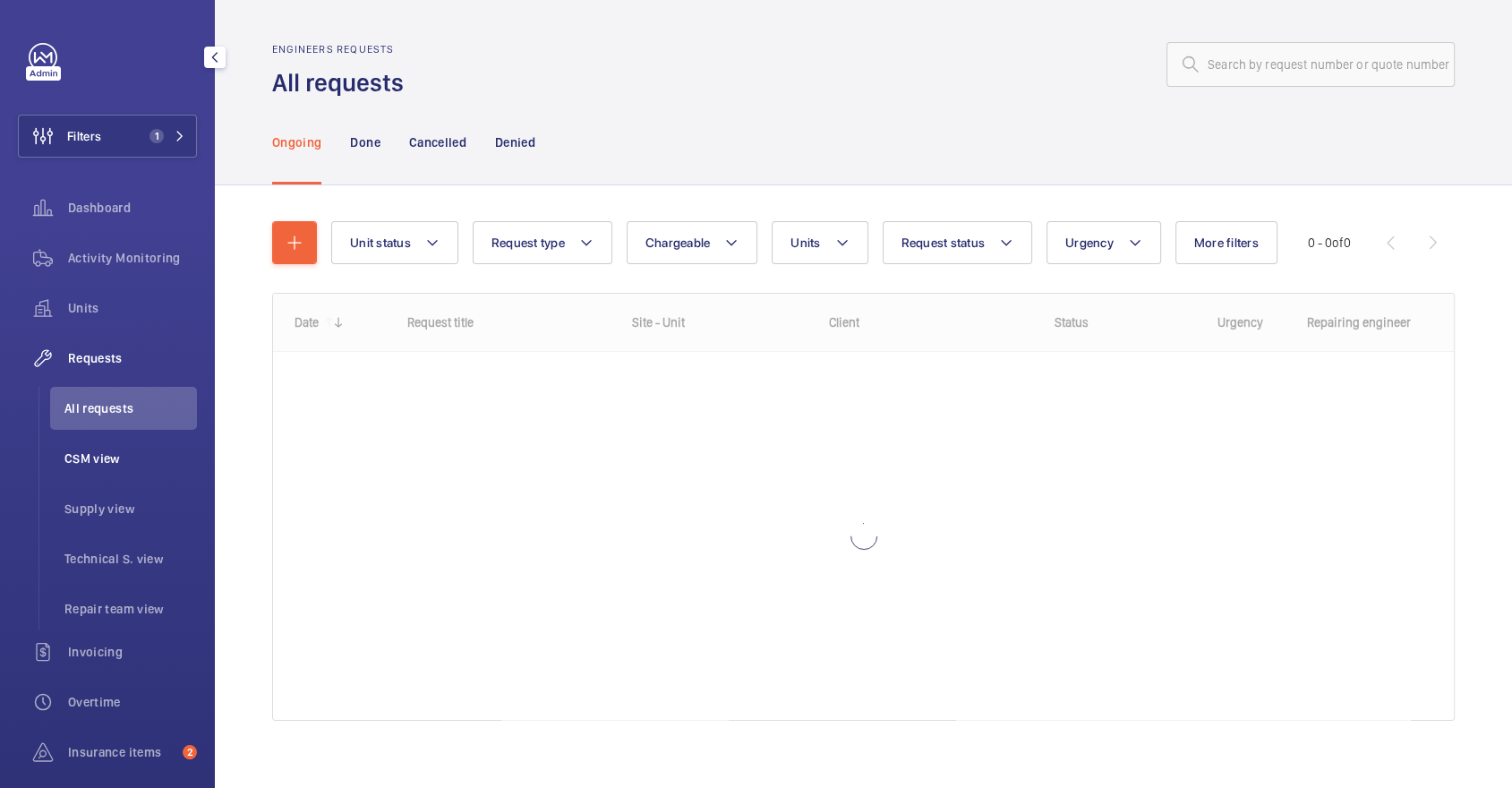
click at [174, 461] on span "CSM view" at bounding box center [130, 458] width 132 height 18
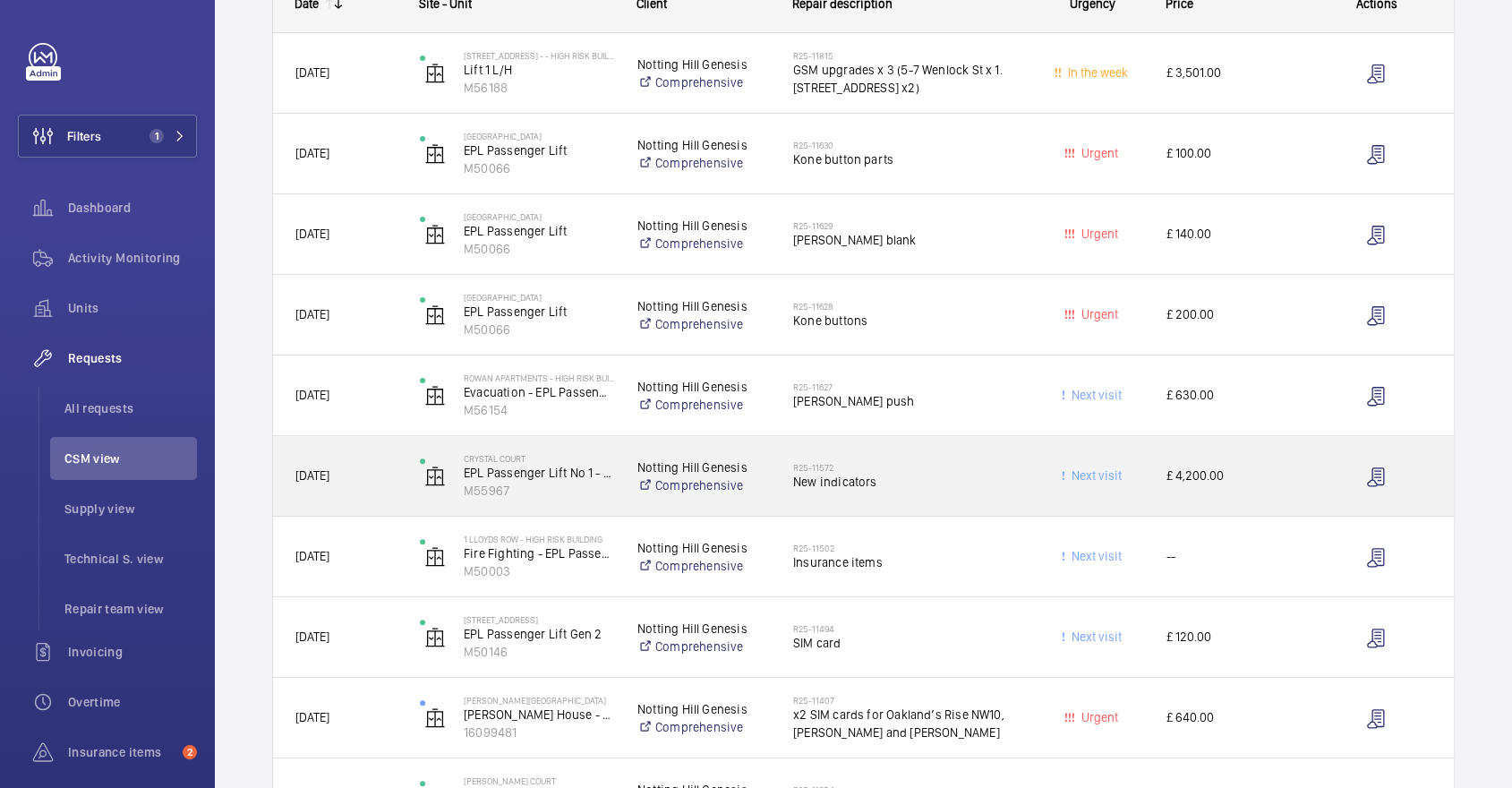
scroll to position [328, 0]
